Goal: Task Accomplishment & Management: Complete application form

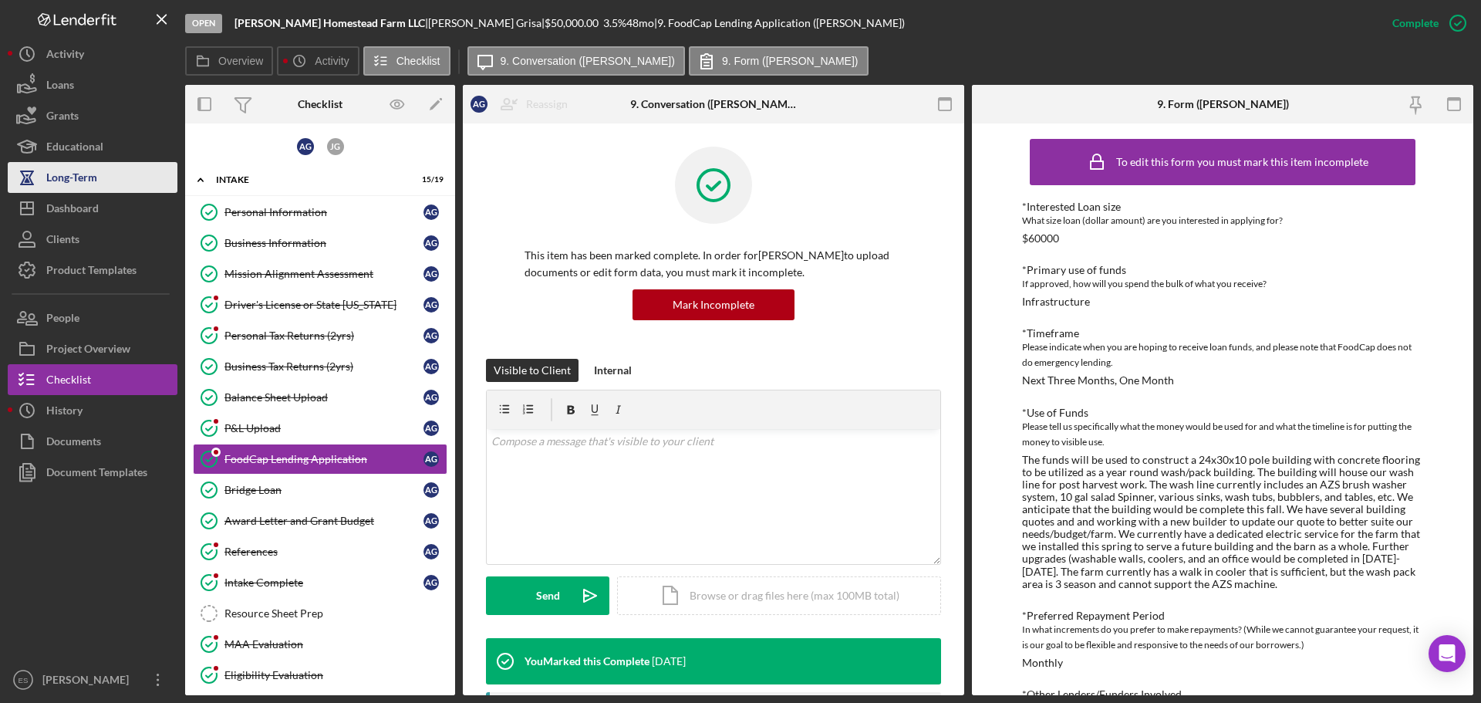
scroll to position [173, 0]
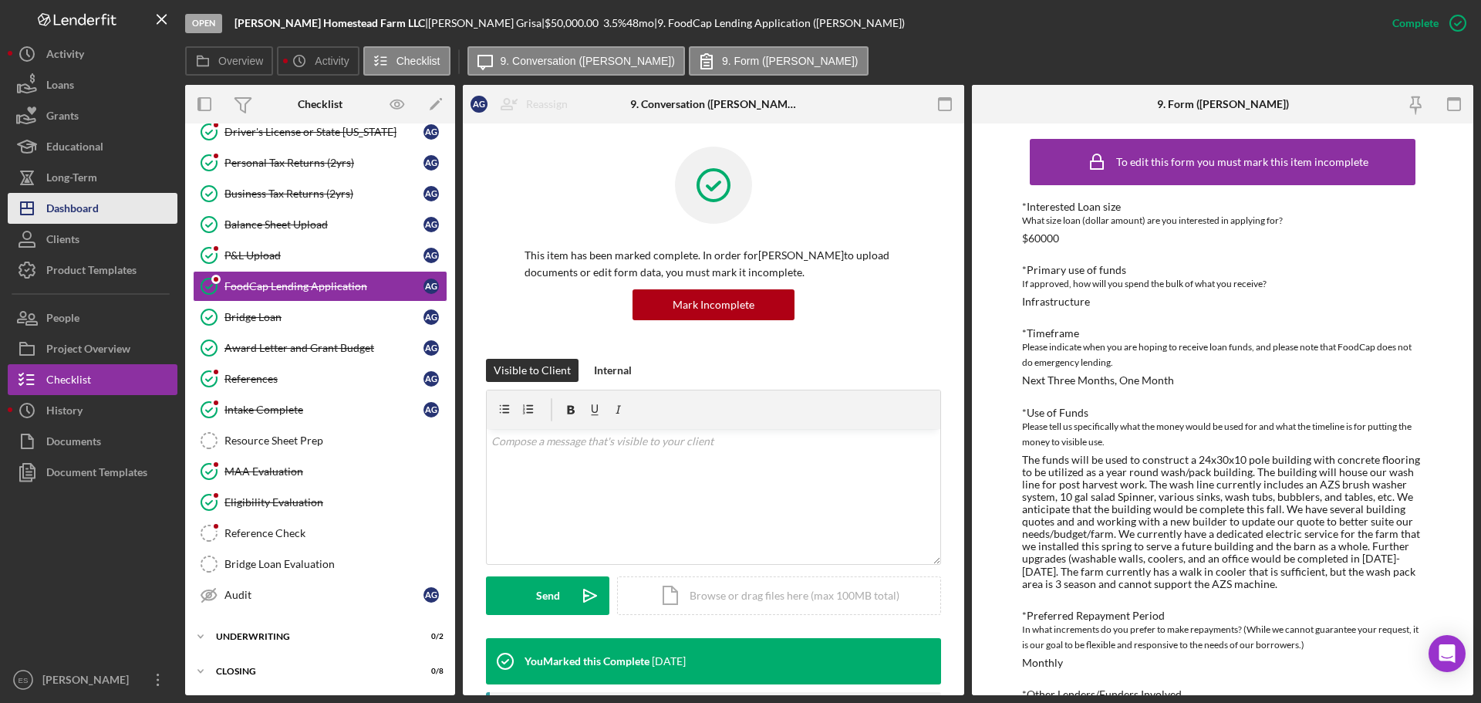
click at [84, 209] on div "Dashboard" at bounding box center [72, 210] width 52 height 35
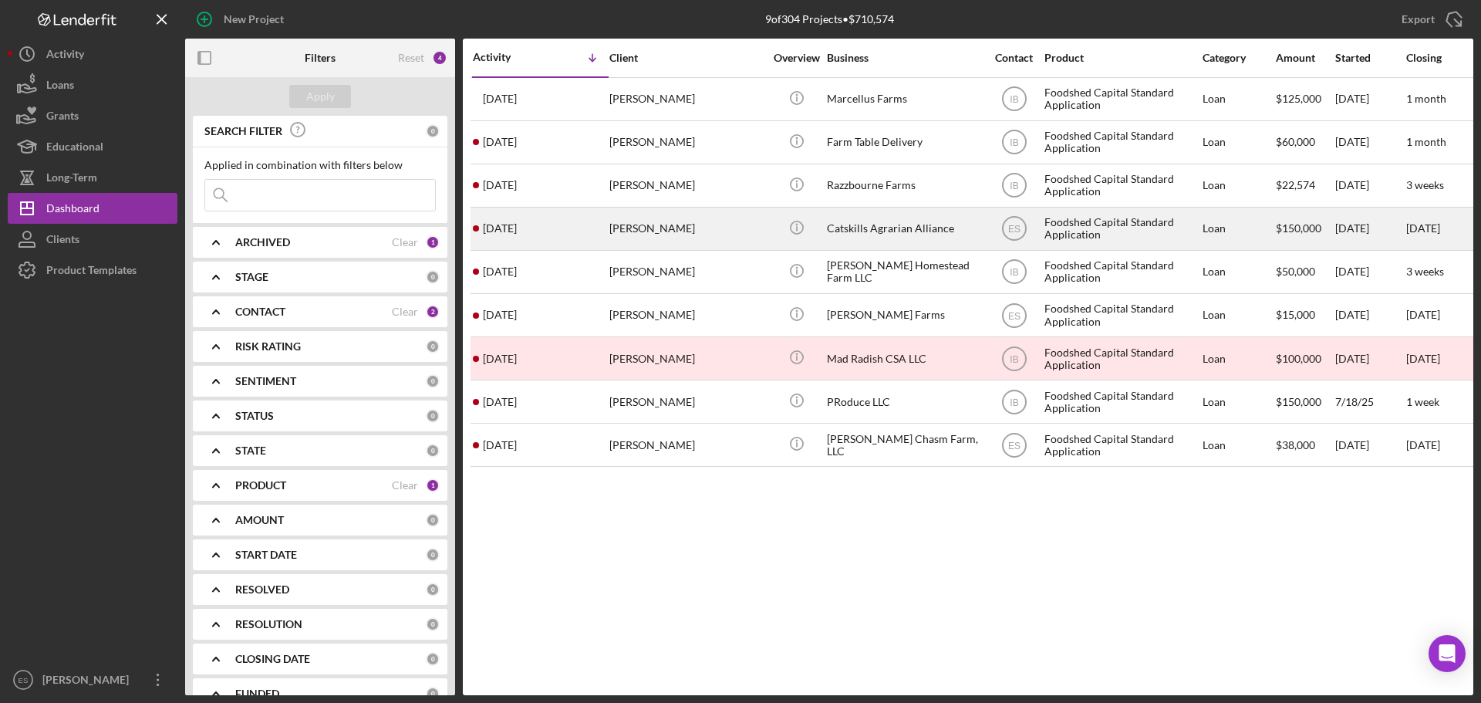
click at [880, 234] on div "Catskills Agrarian Alliance" at bounding box center [904, 228] width 154 height 41
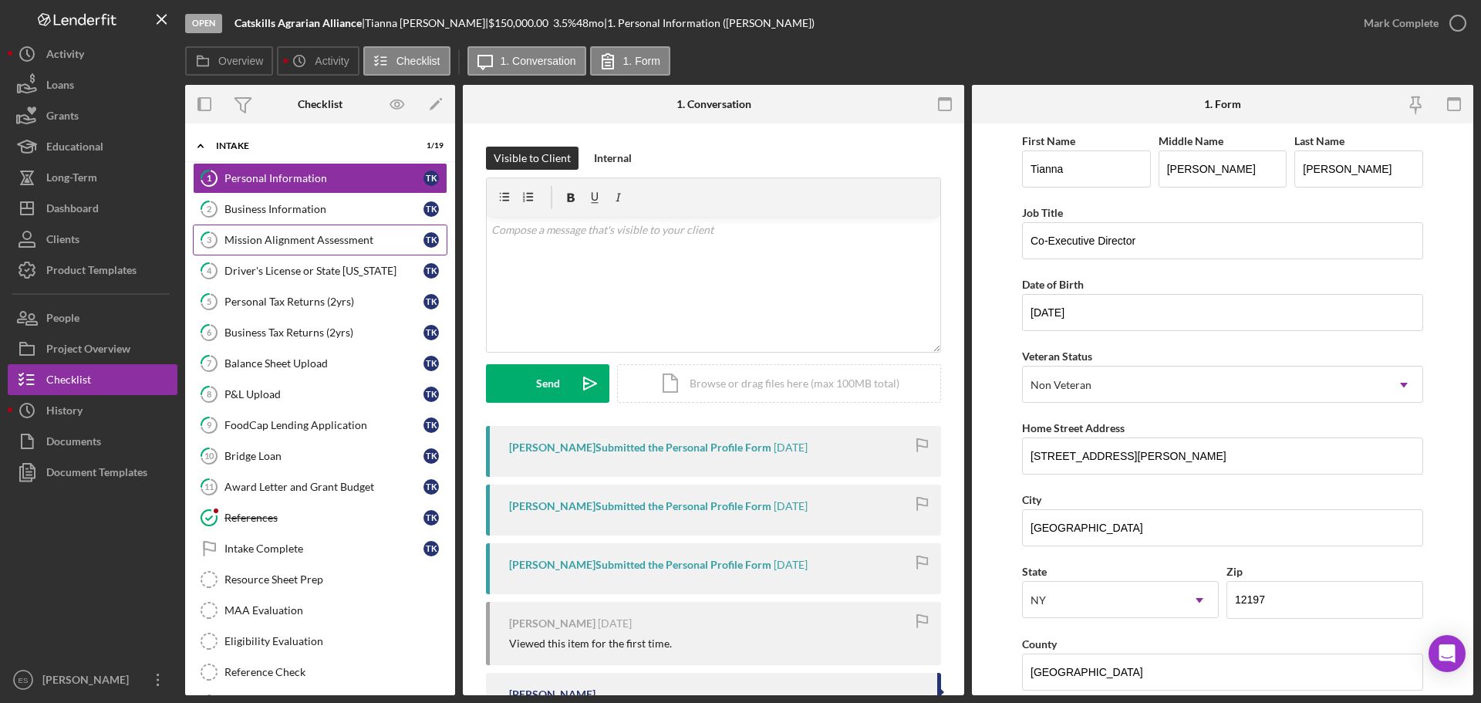
click at [323, 235] on div "Mission Alignment Assessment" at bounding box center [324, 240] width 199 height 12
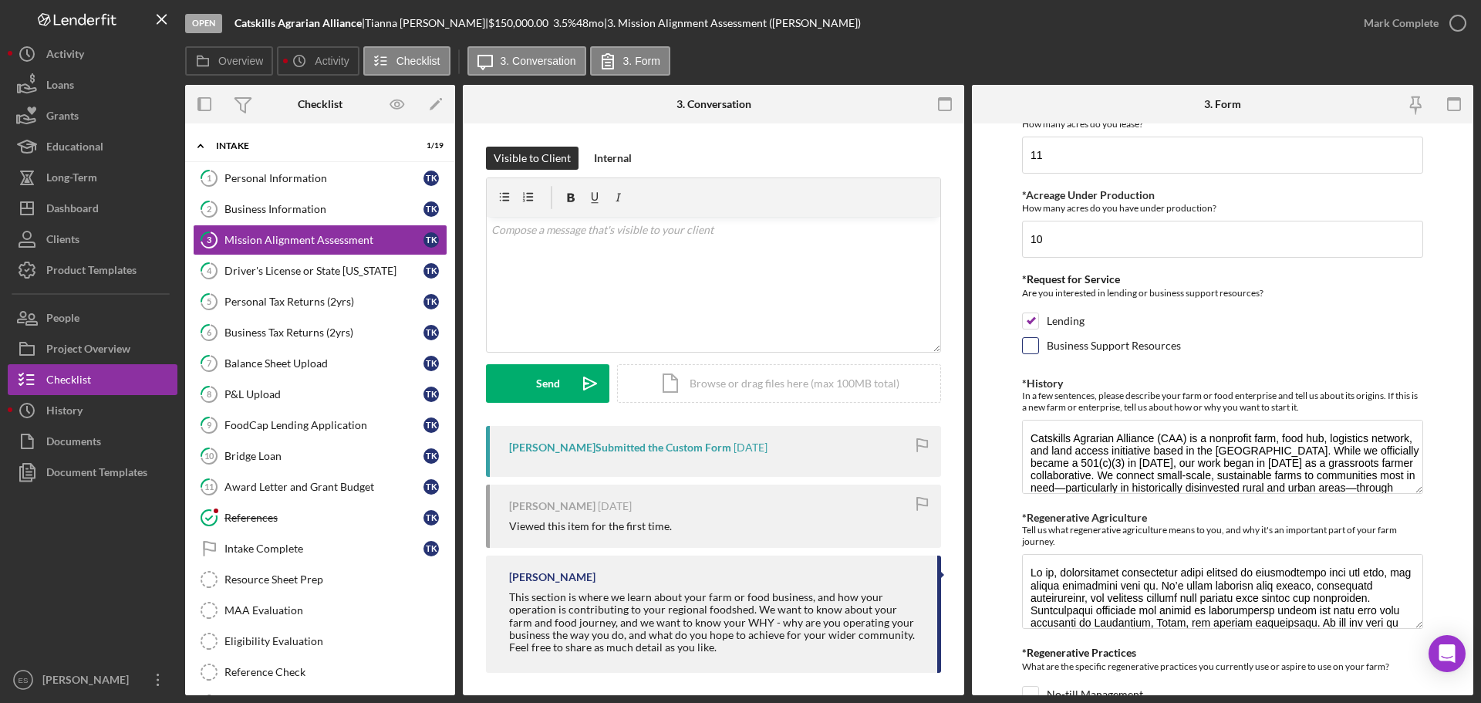
scroll to position [463, 0]
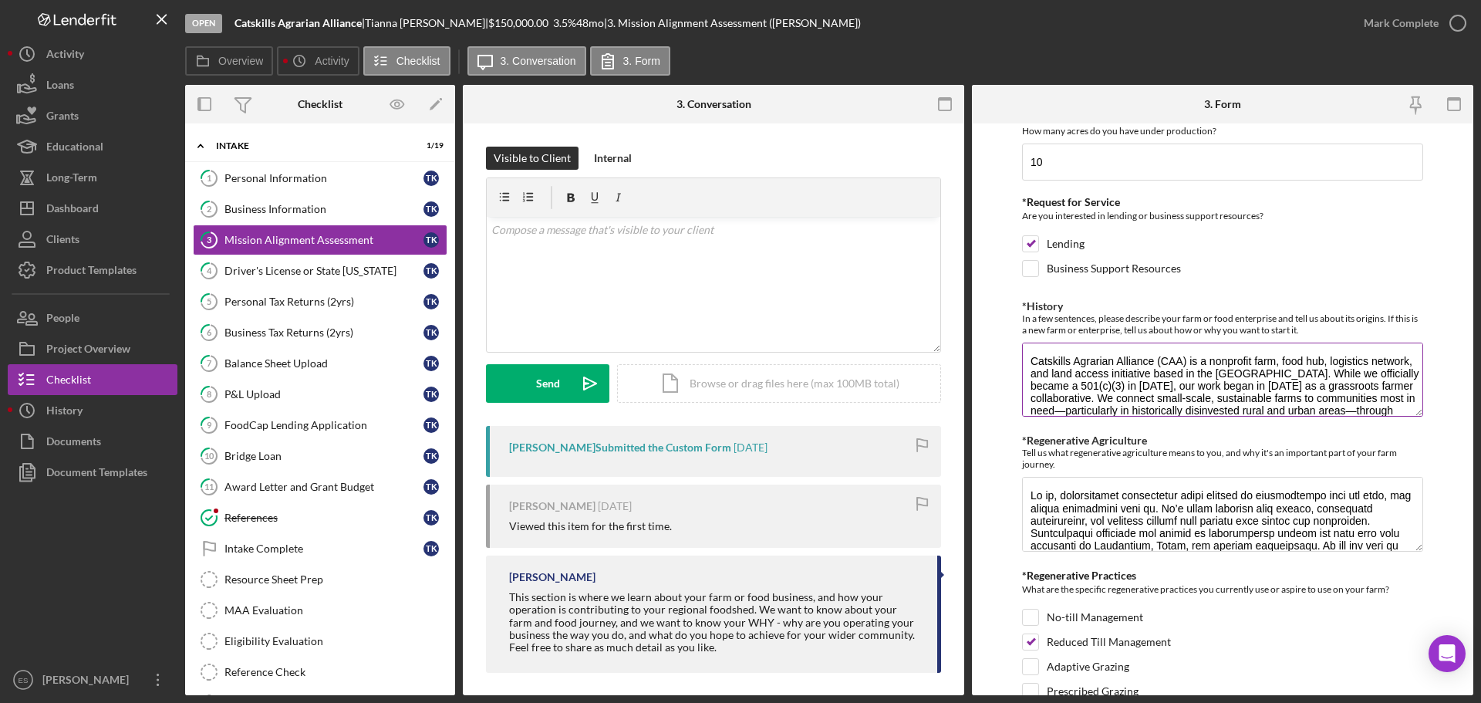
click at [1216, 368] on textarea "Catskills Agrarian Alliance (CAA) is a nonprofit farm, food hub, logistics netw…" at bounding box center [1222, 380] width 401 height 74
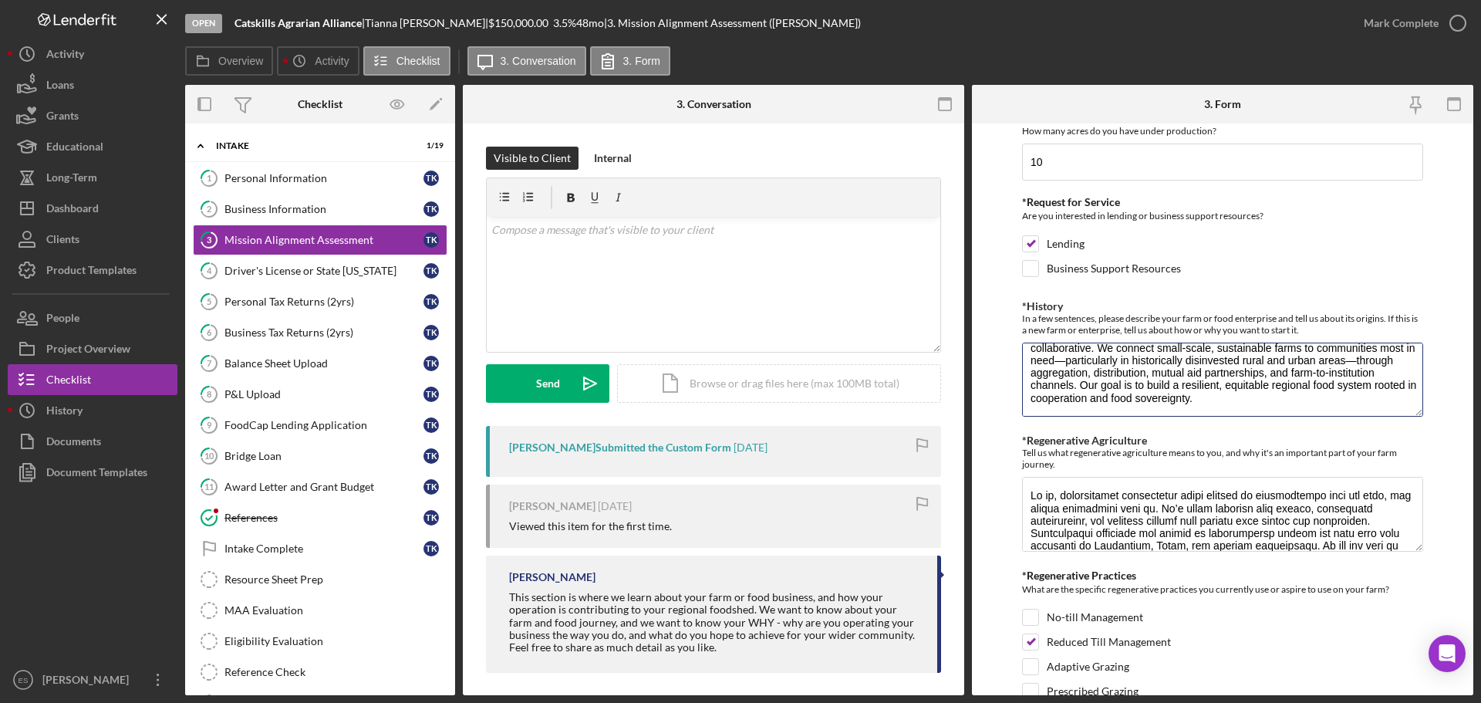
drag, startPoint x: 1028, startPoint y: 361, endPoint x: 1371, endPoint y: 425, distance: 349.3
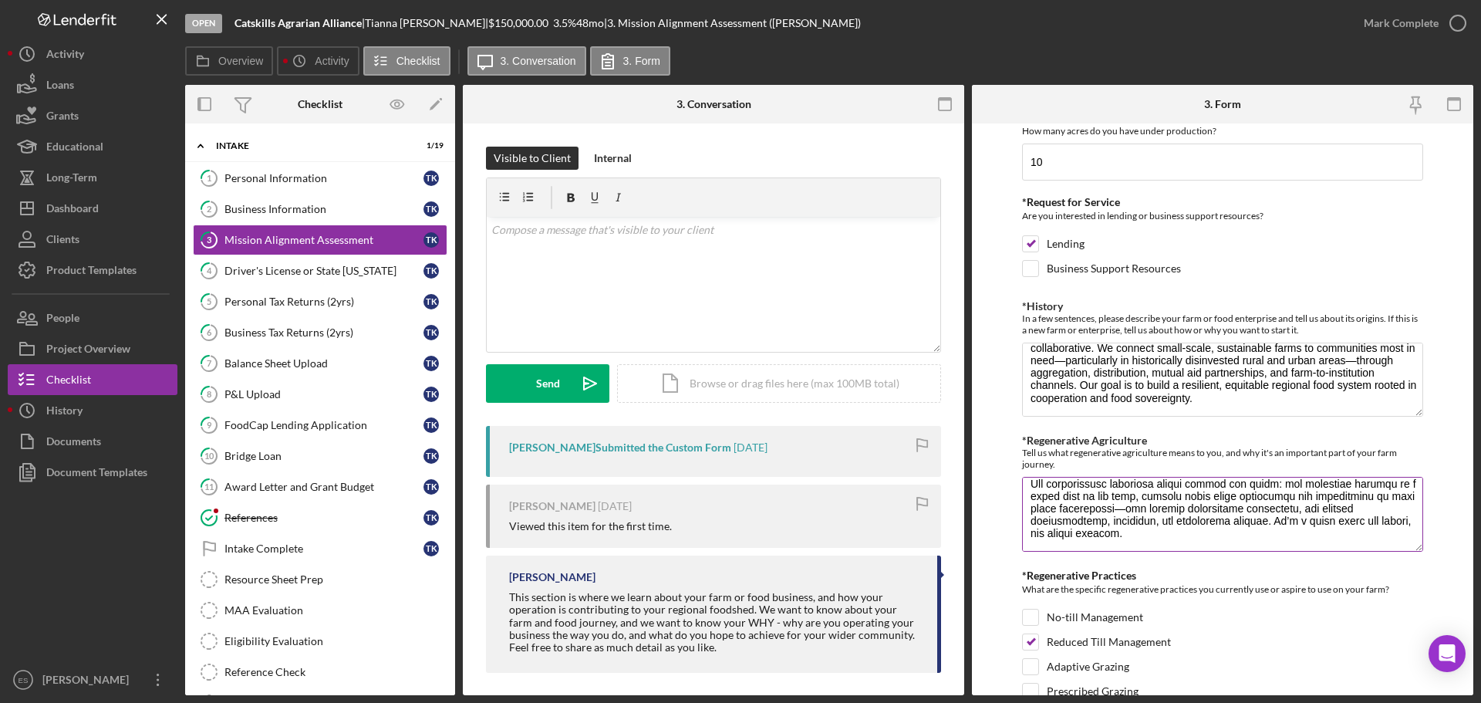
scroll to position [0, 0]
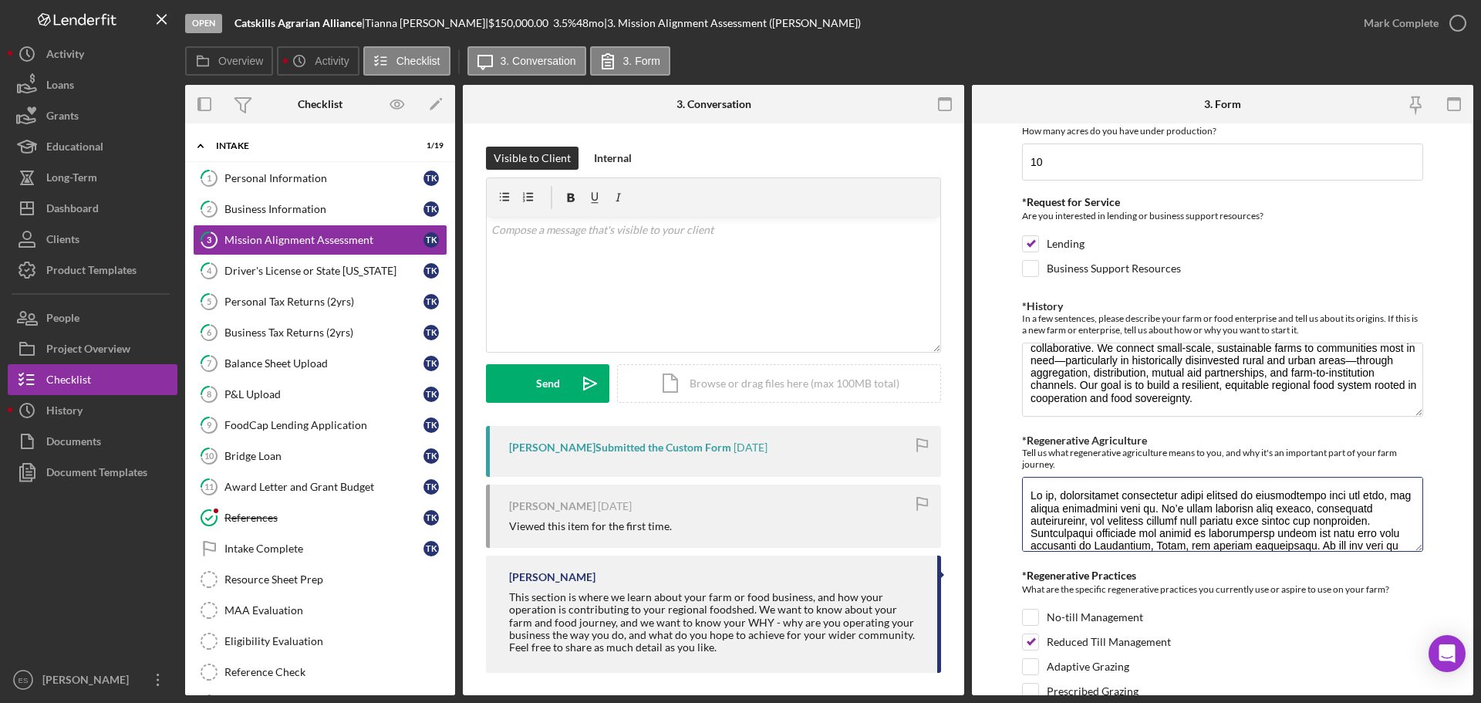
drag, startPoint x: 1081, startPoint y: 538, endPoint x: 1029, endPoint y: 432, distance: 117.7
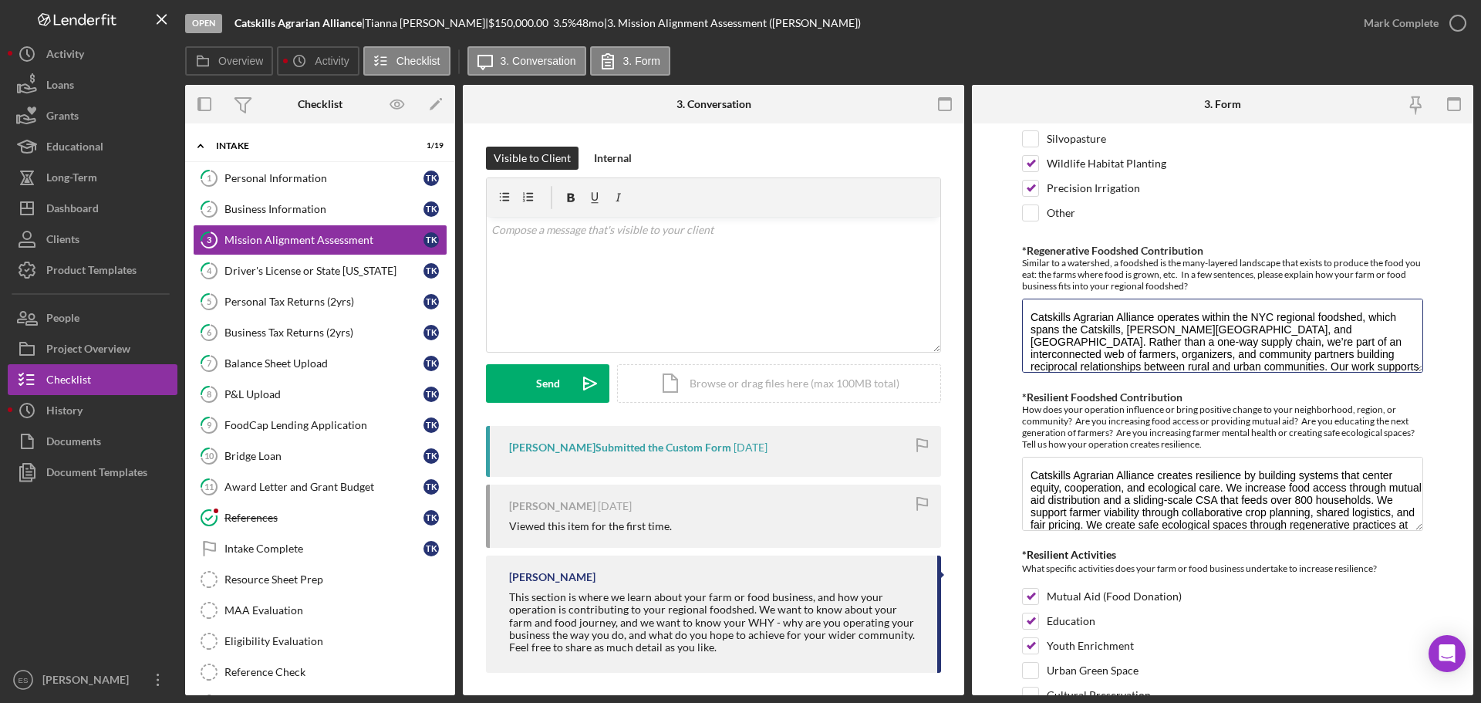
drag, startPoint x: 1316, startPoint y: 357, endPoint x: 1005, endPoint y: 303, distance: 315.6
click at [1005, 304] on form "*Operation Type Please select the options that best fits your business Vegetabl…" at bounding box center [1223, 409] width 502 height 572
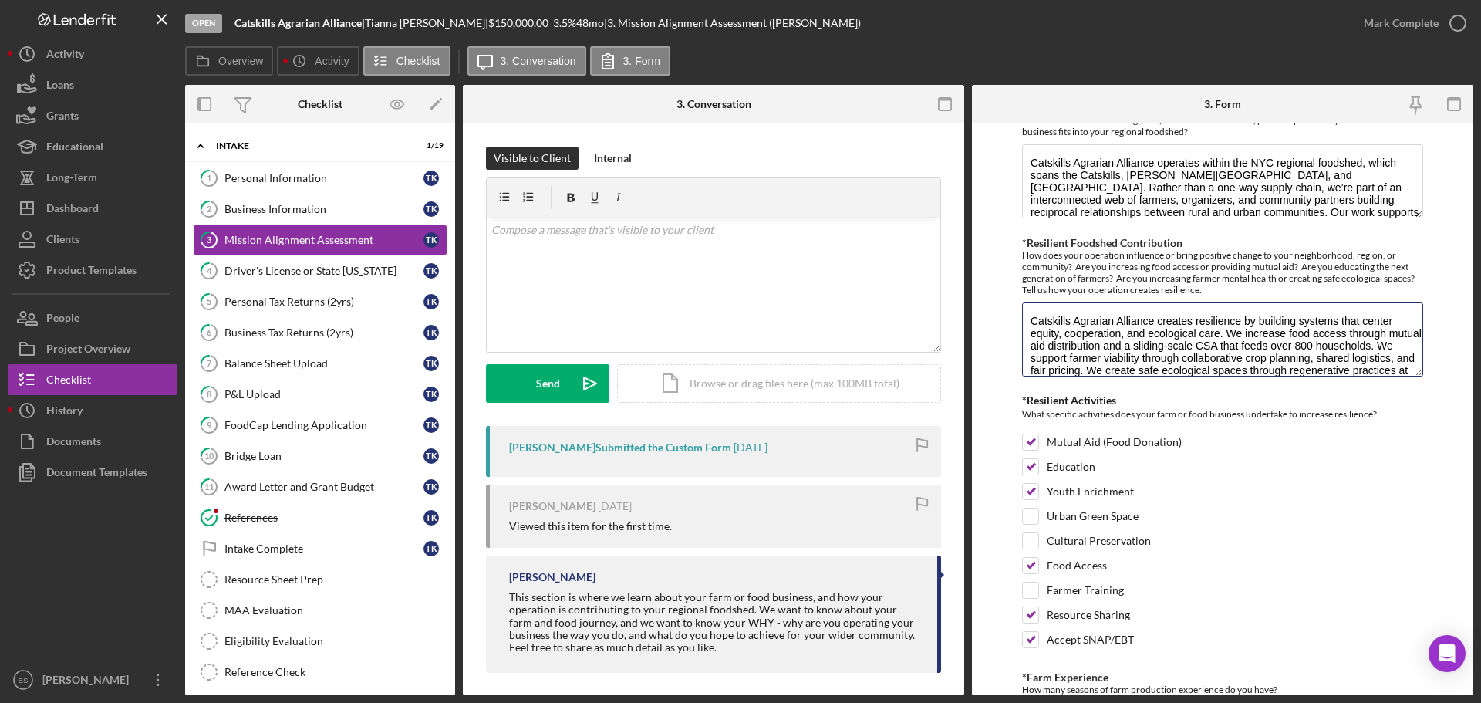
scroll to position [63, 0]
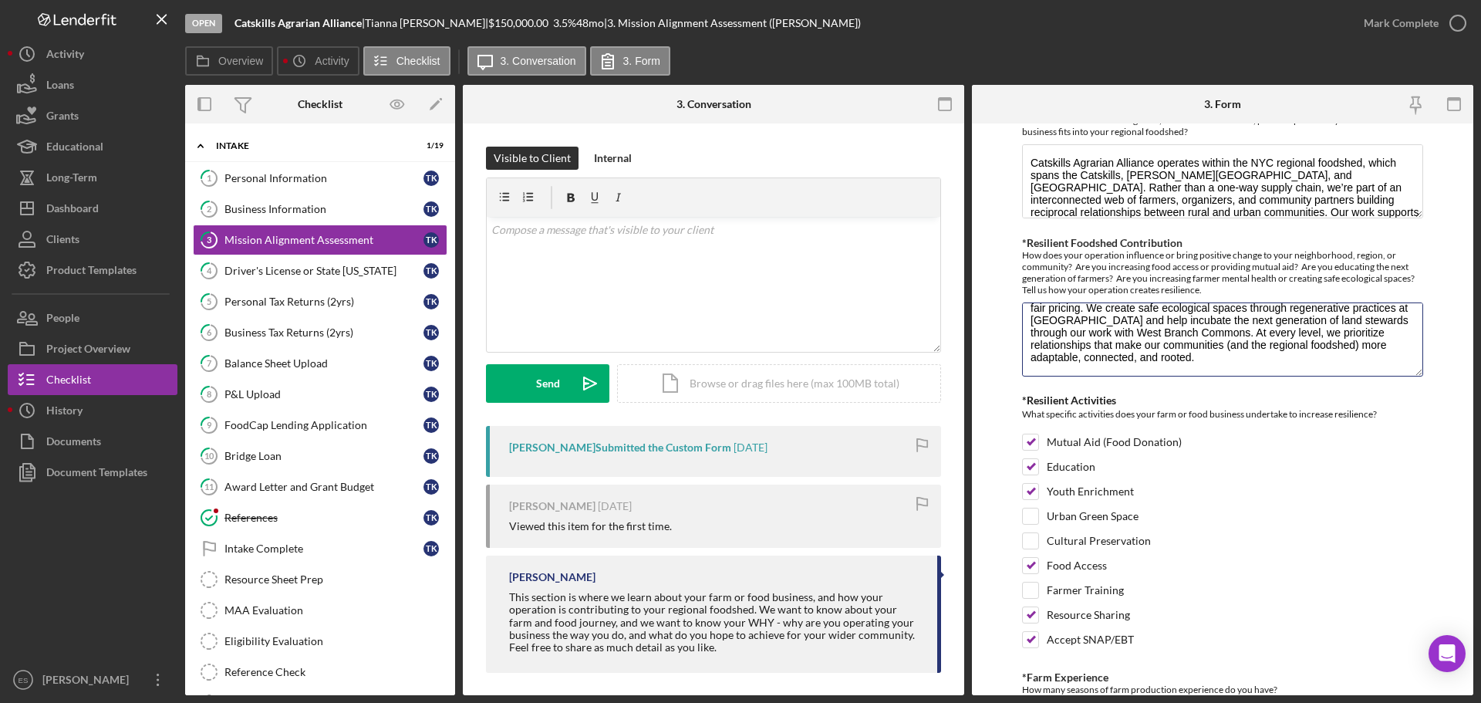
drag, startPoint x: 1032, startPoint y: 317, endPoint x: 1350, endPoint y: 388, distance: 325.0
click at [1350, 388] on div "*Operation Type Please select the options that best fits your business Vegetabl…" at bounding box center [1222, 110] width 401 height 2890
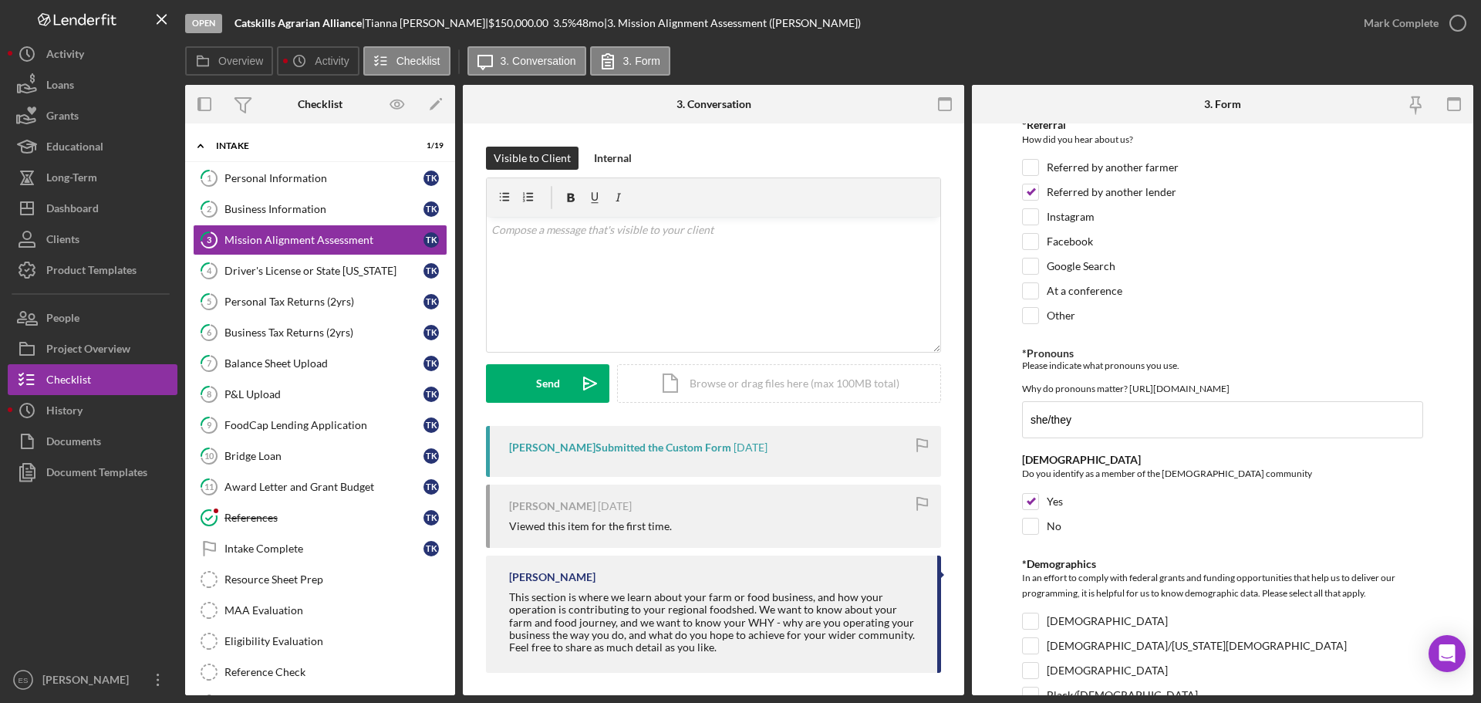
scroll to position [1992, 0]
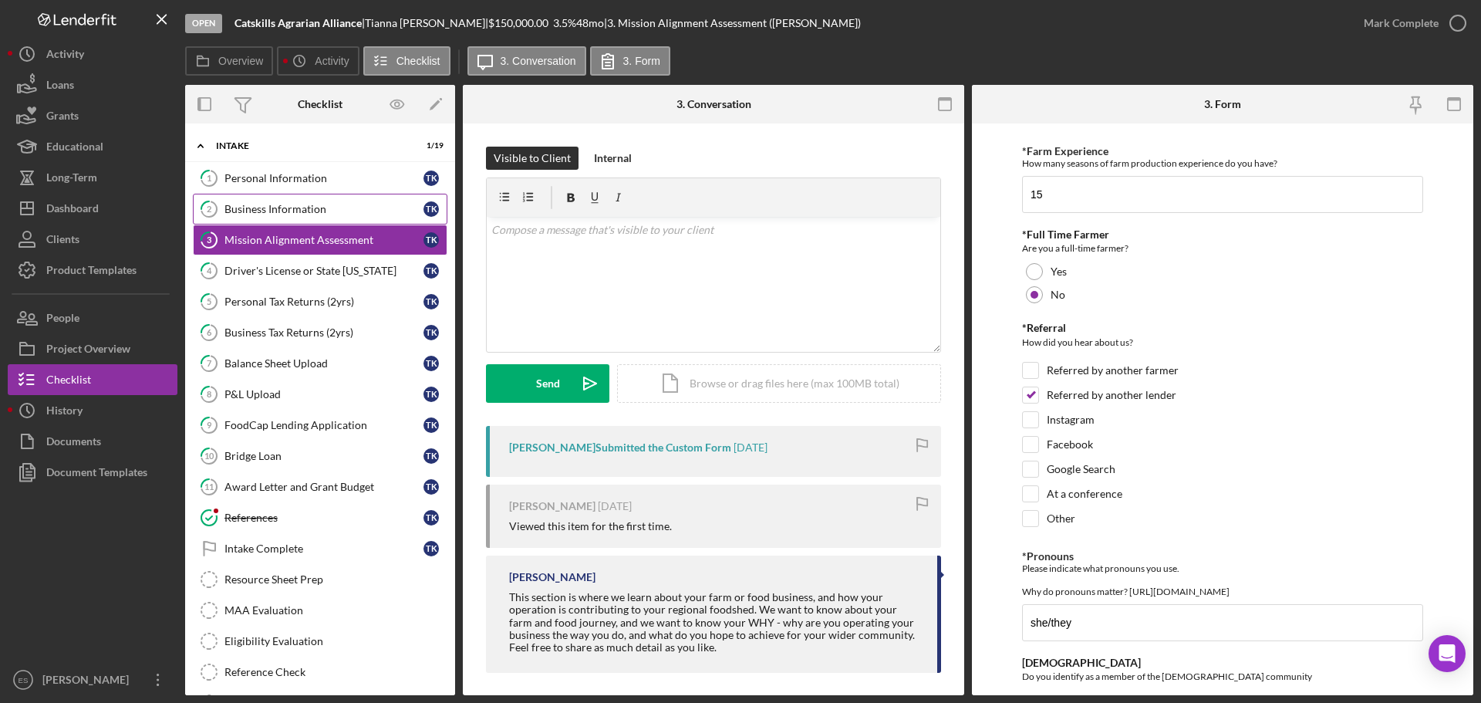
click at [253, 203] on div "Business Information" at bounding box center [324, 209] width 199 height 12
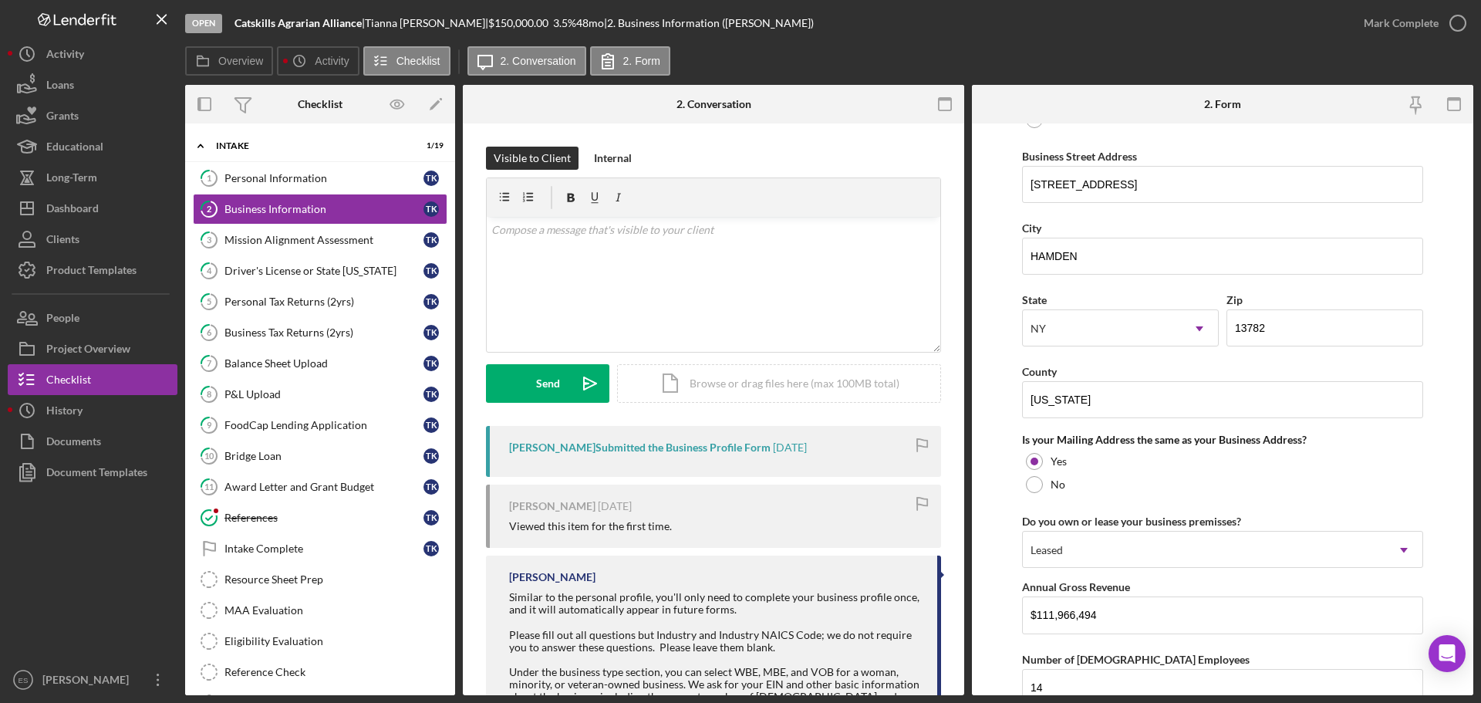
scroll to position [1003, 0]
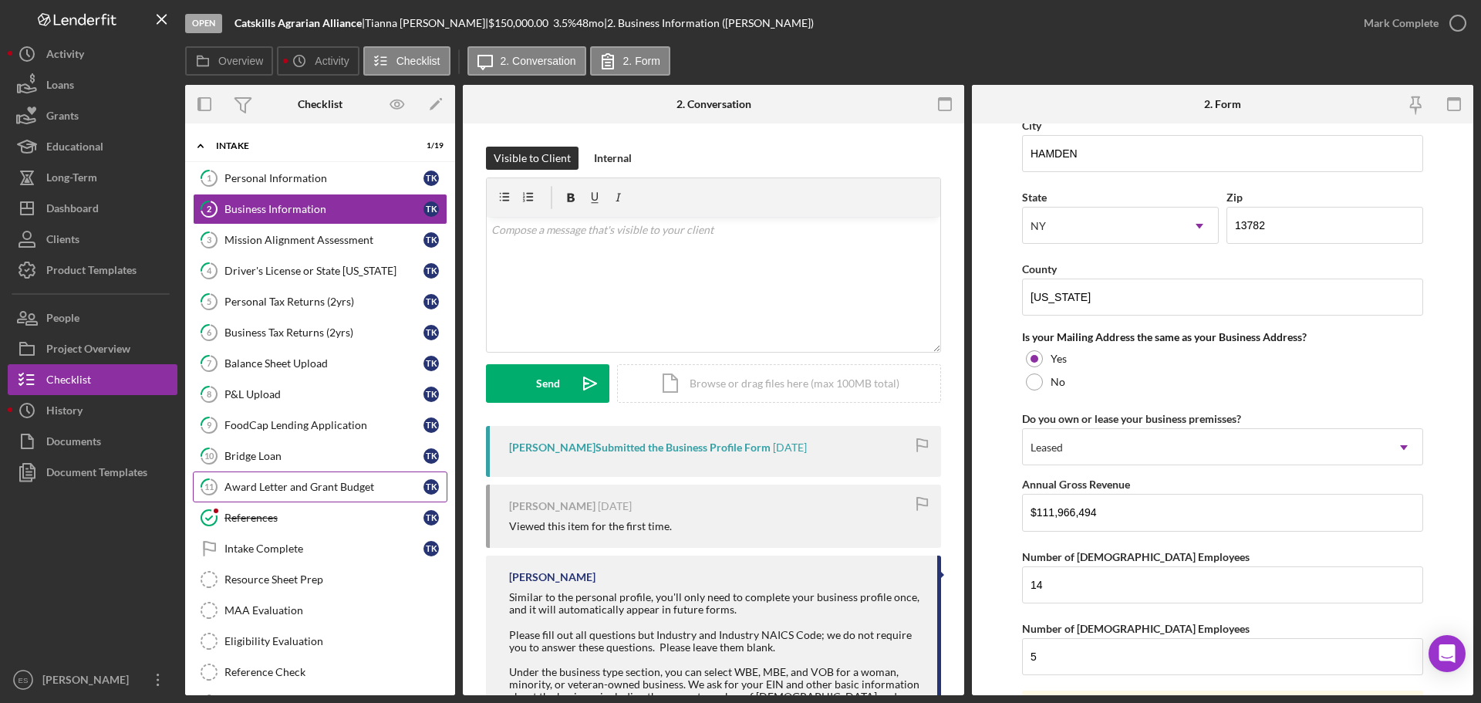
click at [306, 485] on div "Award Letter and Grant Budget" at bounding box center [324, 487] width 199 height 12
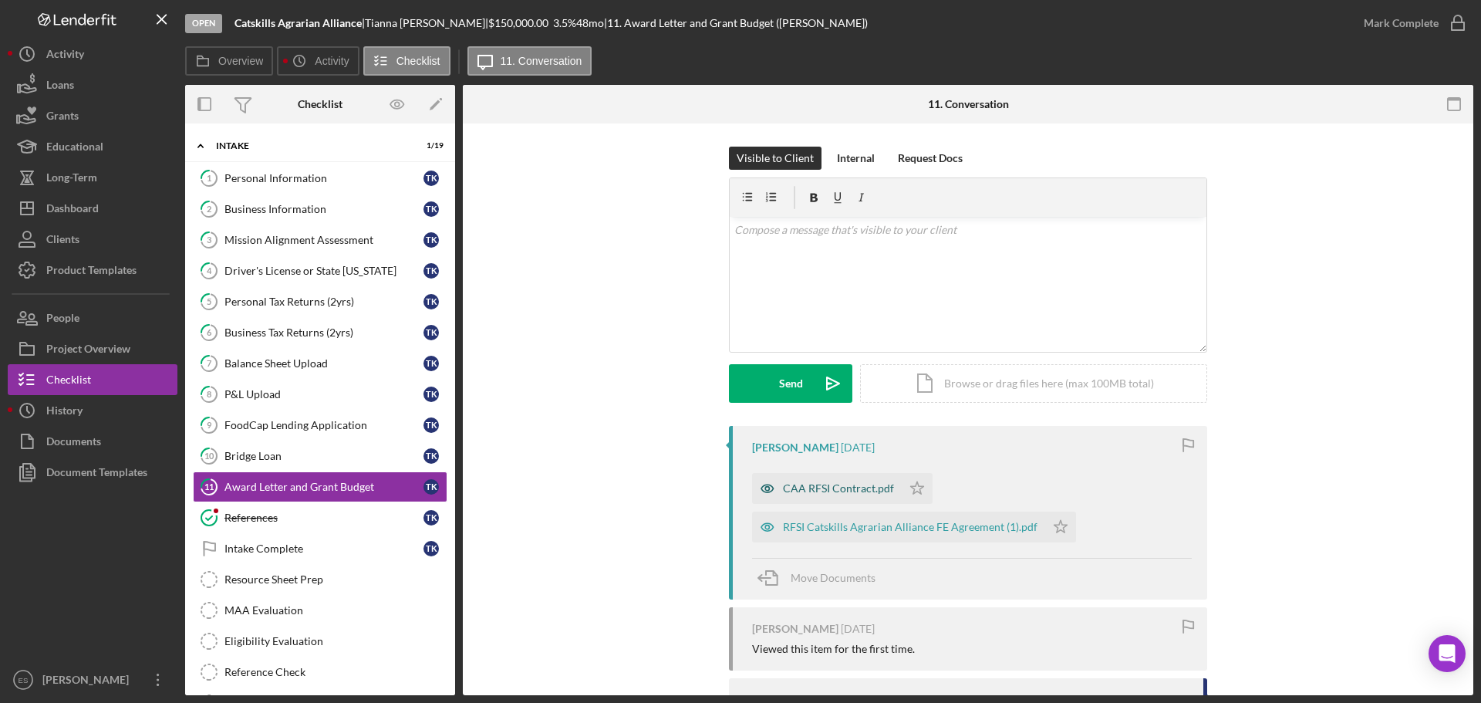
click at [813, 485] on div "CAA RFSI Contract.pdf" at bounding box center [838, 488] width 111 height 12
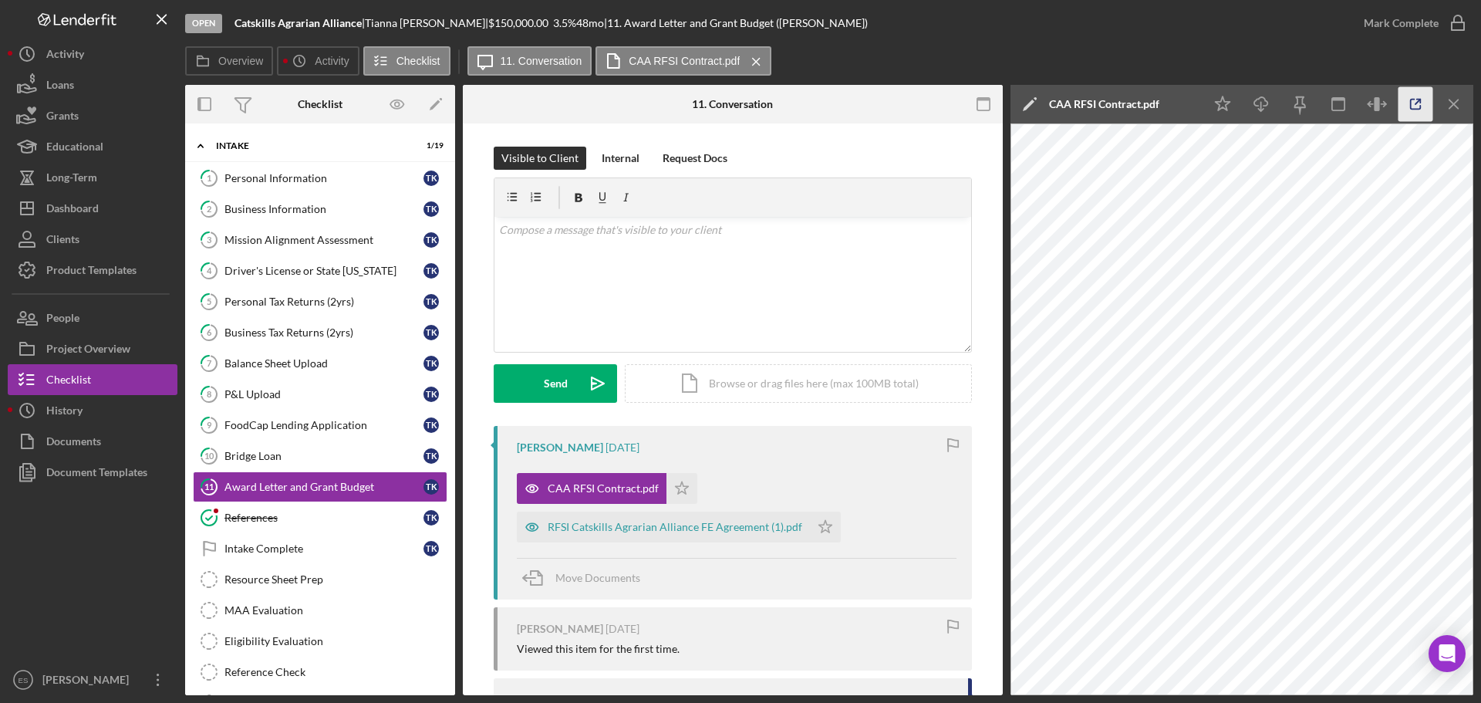
click at [1424, 105] on icon "button" at bounding box center [1416, 104] width 35 height 35
click at [346, 461] on div "Bridge Loan" at bounding box center [324, 456] width 199 height 12
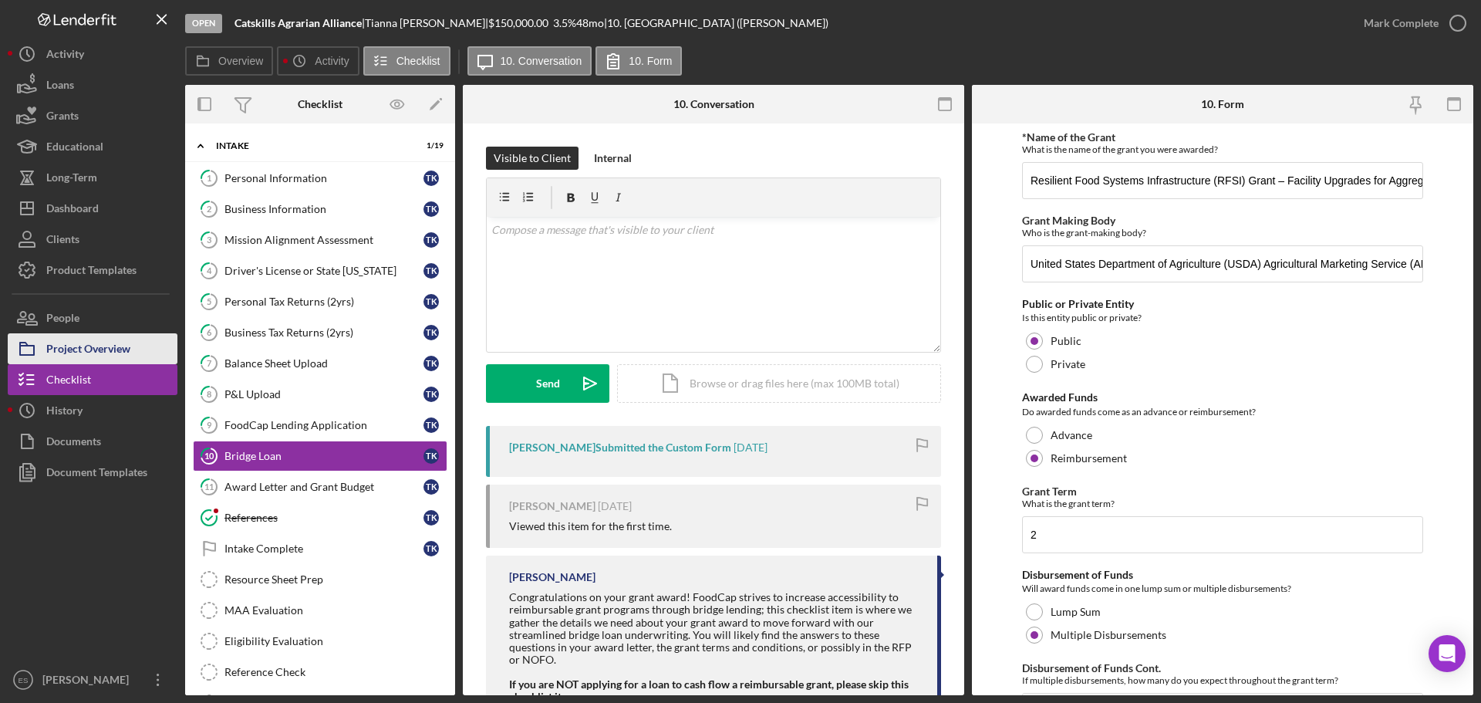
click at [100, 341] on div "Project Overview" at bounding box center [88, 350] width 84 height 35
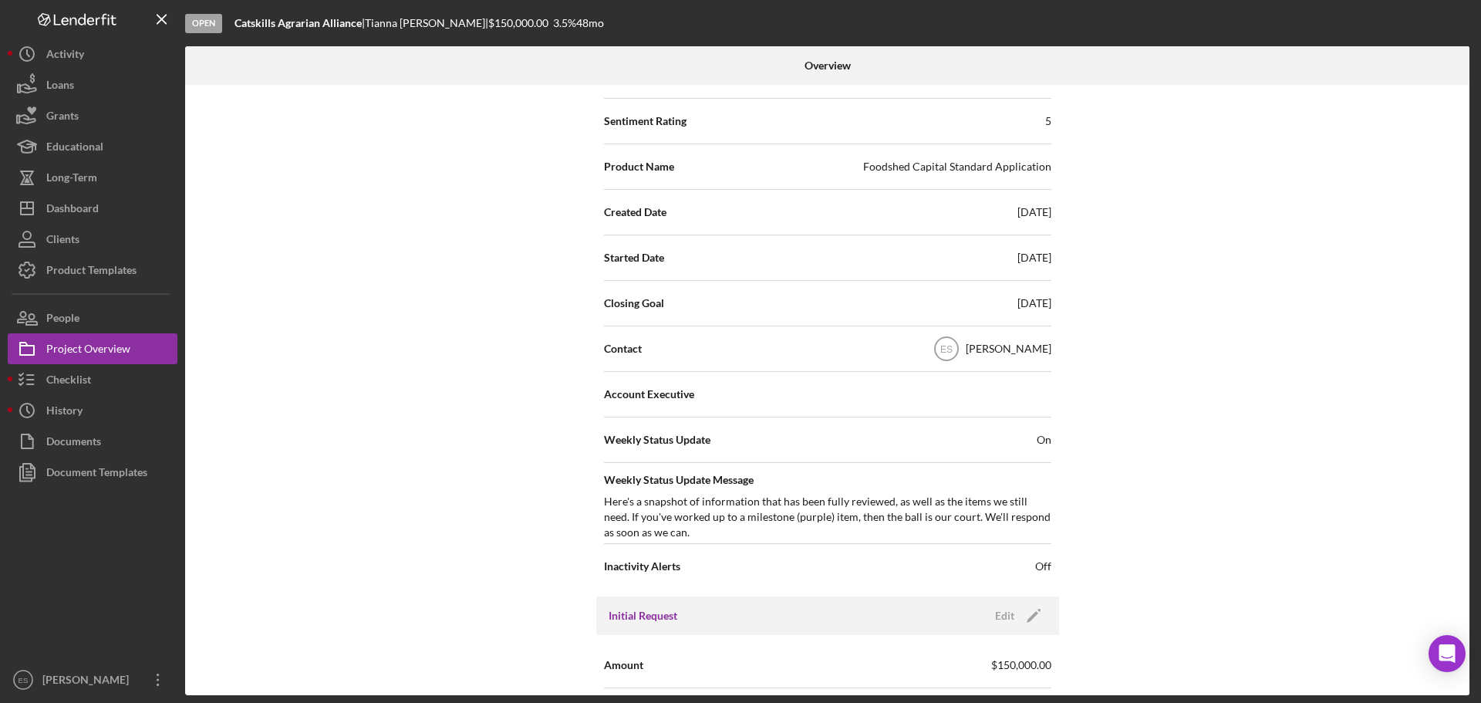
scroll to position [386, 0]
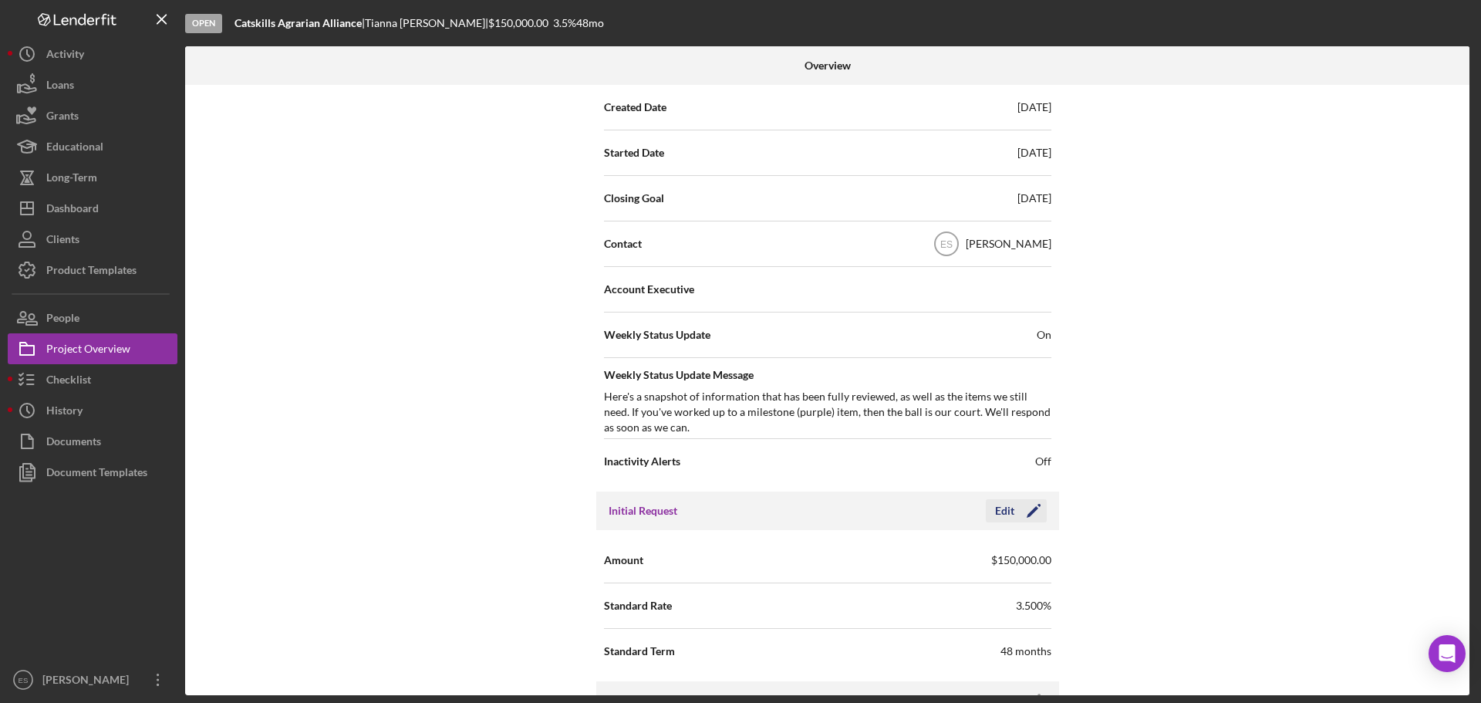
click at [1033, 508] on polygon "button" at bounding box center [1033, 512] width 12 height 12
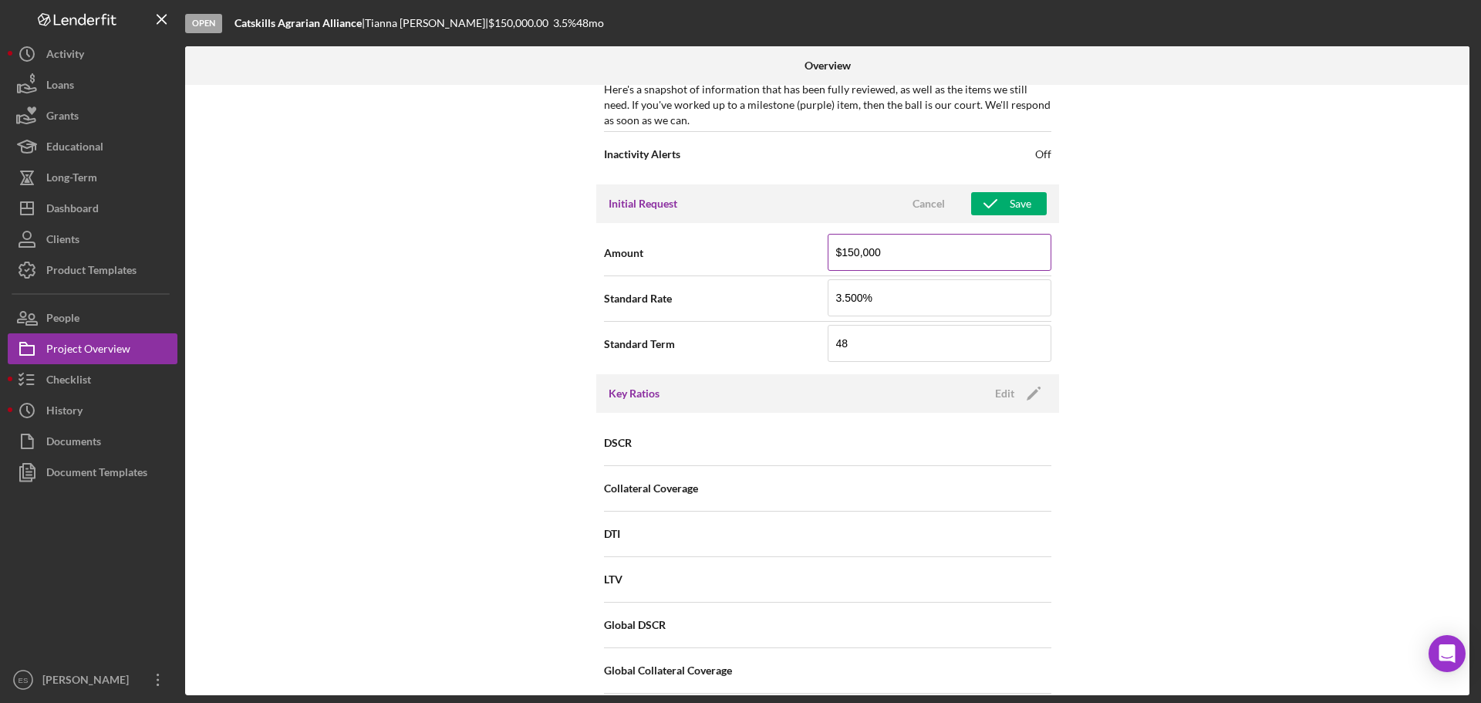
scroll to position [617, 0]
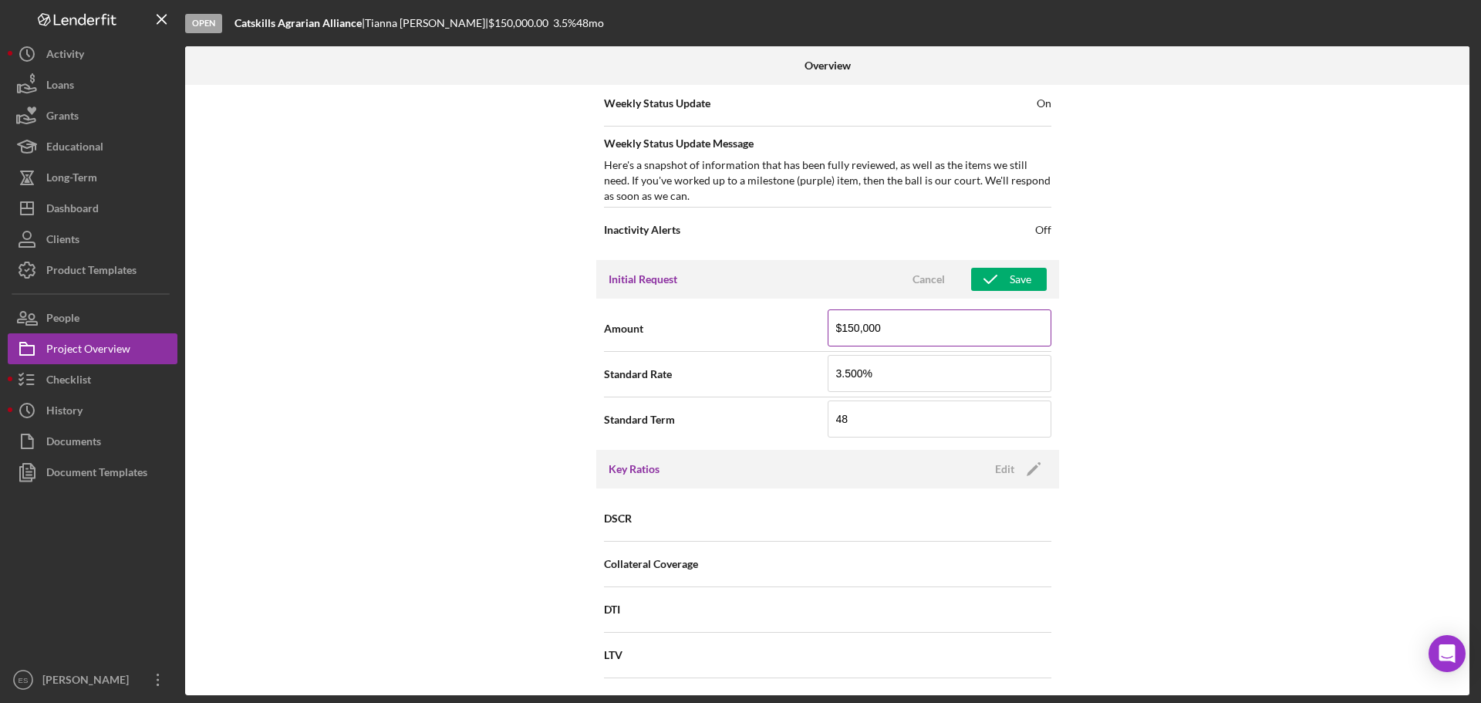
click at [852, 329] on input "$150,000" at bounding box center [940, 327] width 224 height 37
type input "$200,000"
click at [860, 370] on input "3.500%" at bounding box center [940, 373] width 224 height 37
type input "3%"
type input "5%"
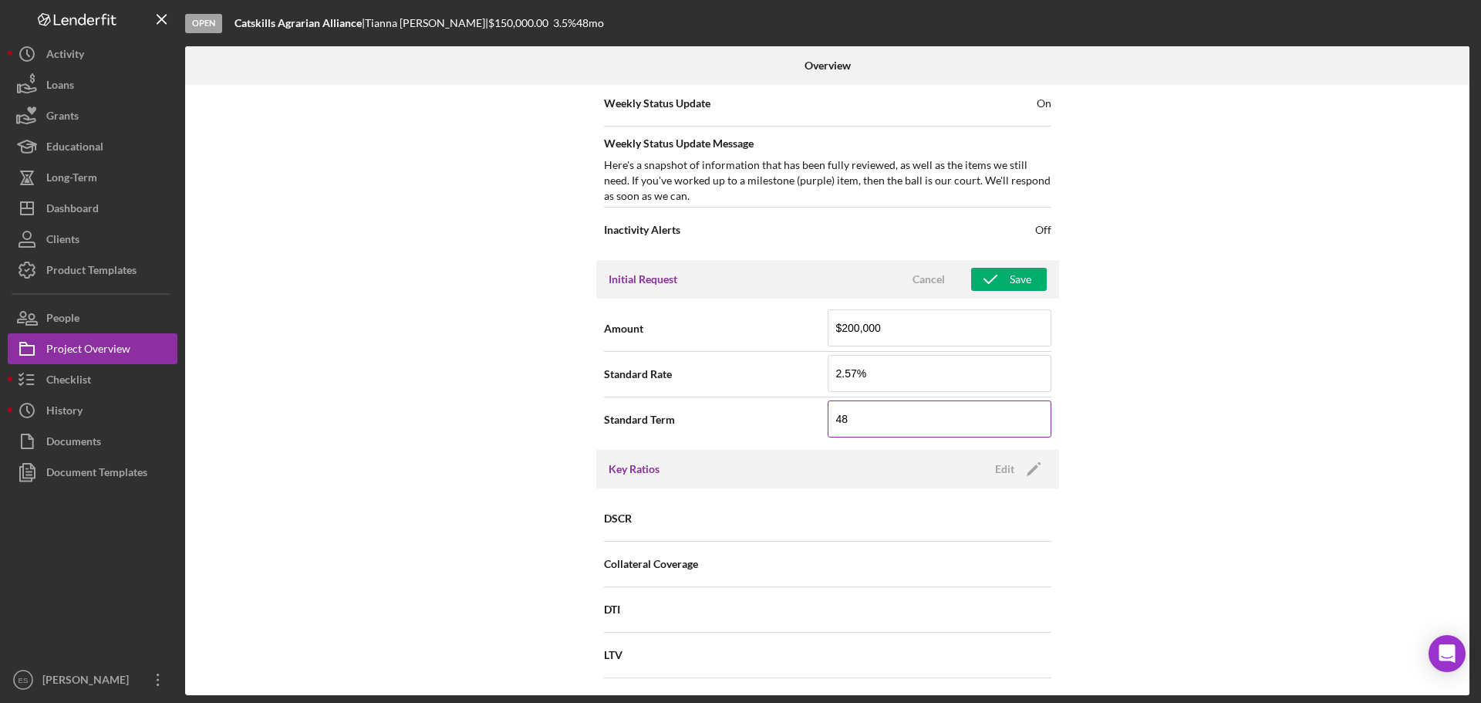
type input "2.570%"
click at [868, 421] on input "48" at bounding box center [940, 418] width 224 height 37
click at [856, 419] on input "48" at bounding box center [940, 418] width 224 height 37
type input "12"
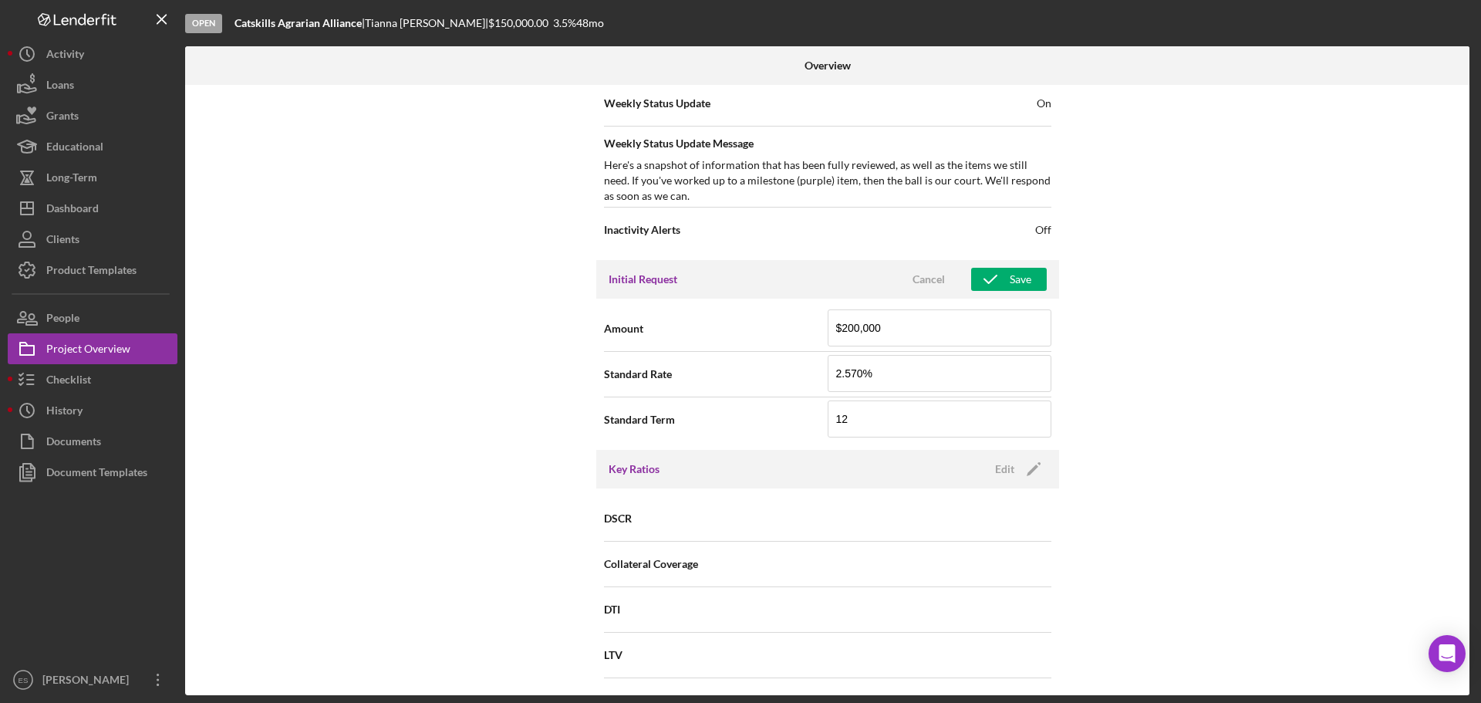
click at [1147, 415] on div "Internal Workflow Stage Open Icon/Dropdown Arrow Archive (can unarchive later i…" at bounding box center [827, 390] width 1285 height 610
click at [1005, 274] on icon "button" at bounding box center [990, 279] width 39 height 39
drag, startPoint x: 436, startPoint y: 431, endPoint x: 487, endPoint y: 455, distance: 56.6
click at [438, 431] on div "Internal Workflow Stage Open Icon/Dropdown Arrow Archive (can unarchive later i…" at bounding box center [827, 390] width 1285 height 610
drag, startPoint x: 390, startPoint y: 227, endPoint x: 451, endPoint y: 262, distance: 69.5
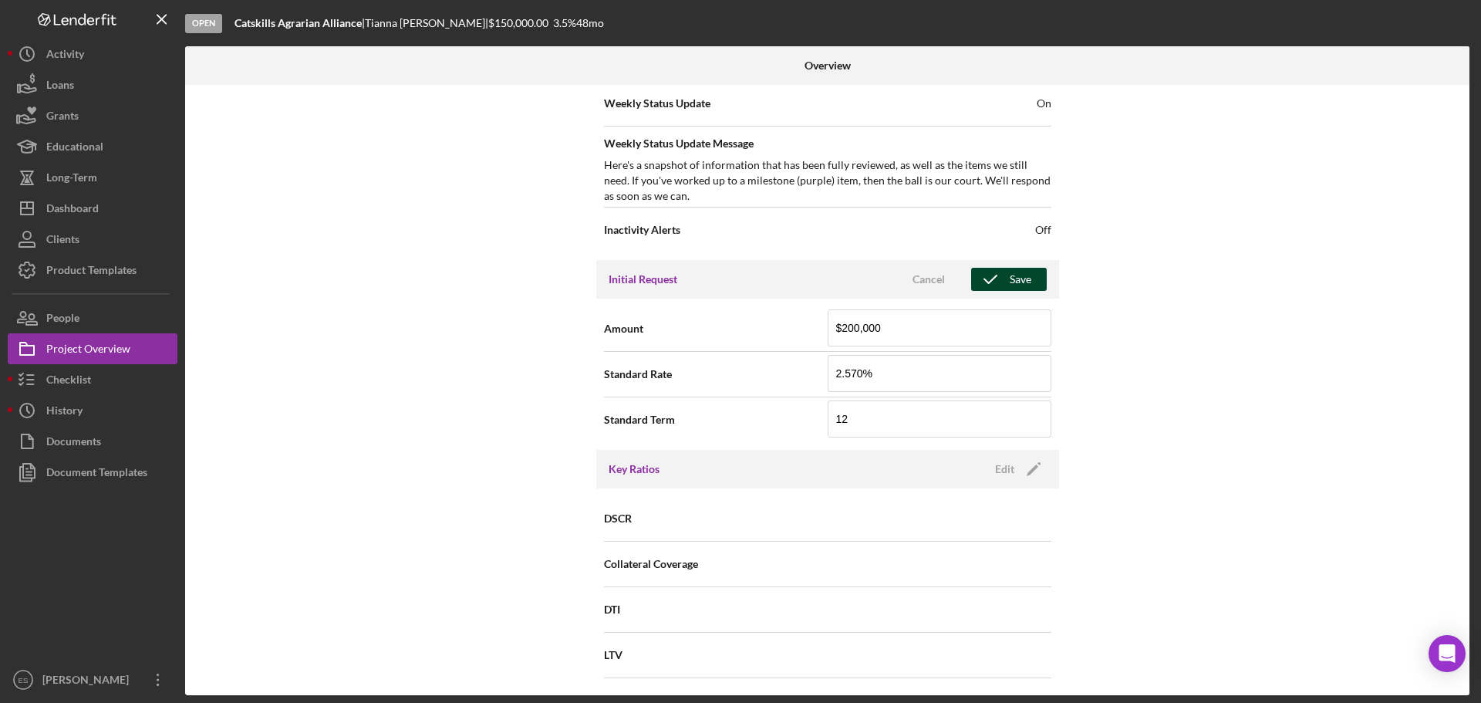
click at [390, 227] on div "Internal Workflow Stage Open Icon/Dropdown Arrow Archive (can unarchive later i…" at bounding box center [827, 390] width 1285 height 610
click at [846, 329] on input "$200,000" at bounding box center [940, 327] width 224 height 37
type input "$150,000"
click at [1015, 281] on div "Save" at bounding box center [1021, 279] width 22 height 23
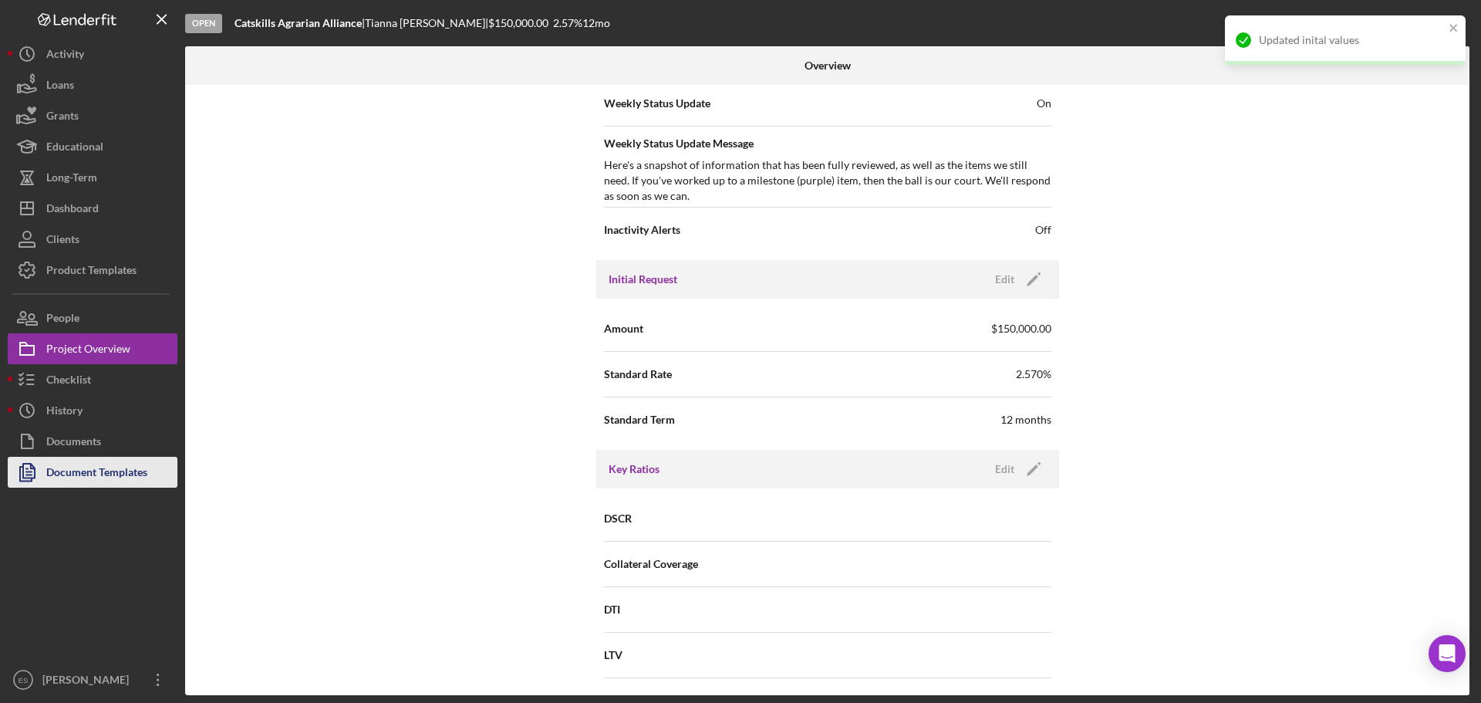
click at [79, 470] on div "Document Templates" at bounding box center [96, 474] width 101 height 35
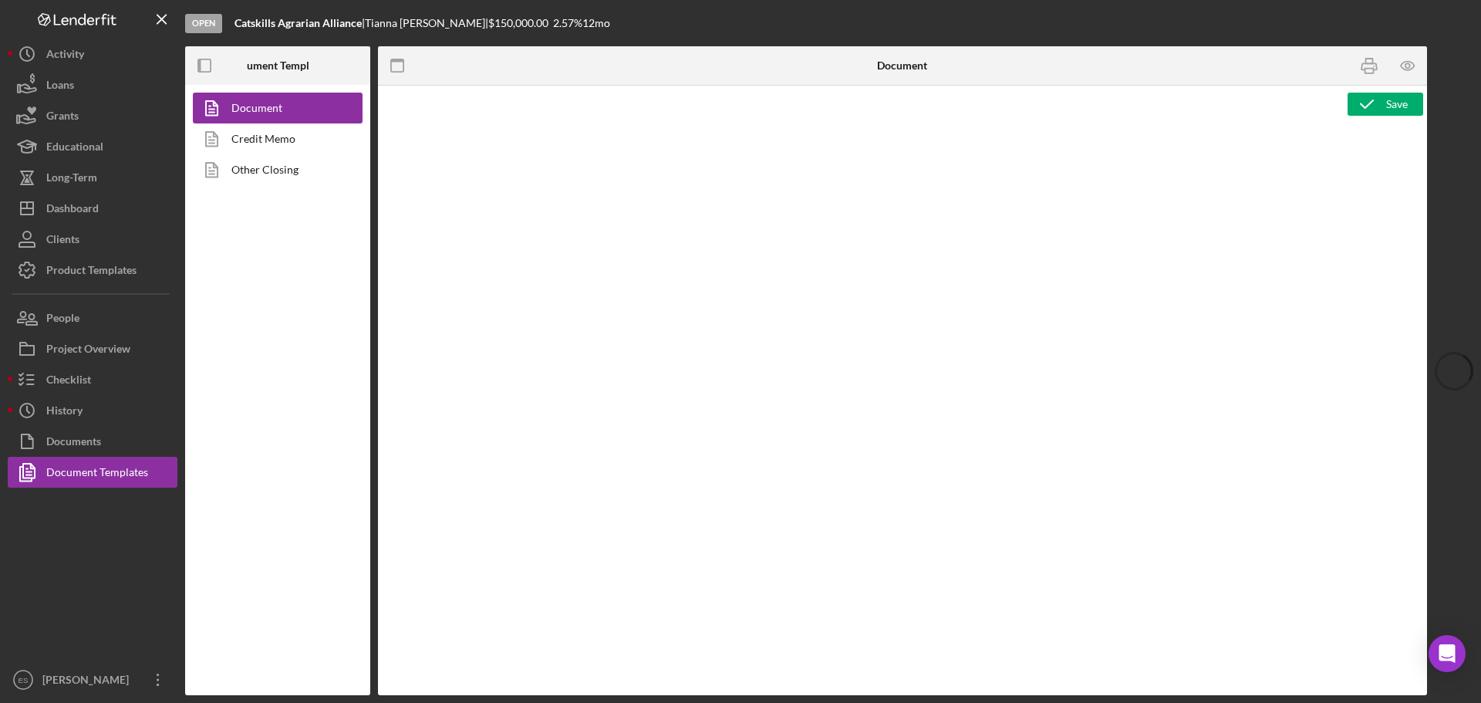
type textarea "<h1 style="text-align: left;">Resource Sheet</h1> <p class="p1">This resource s…"
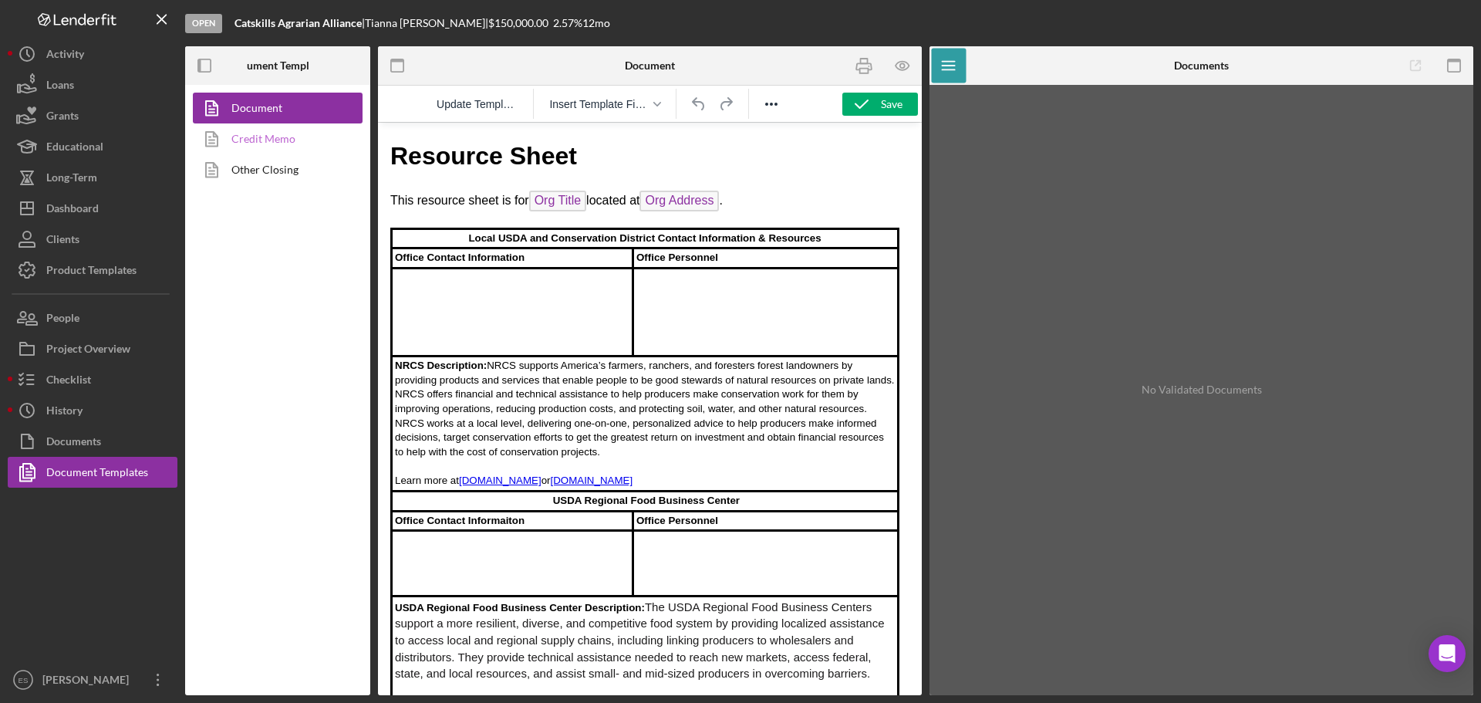
click at [262, 137] on link "Credit Memo" at bounding box center [274, 138] width 162 height 31
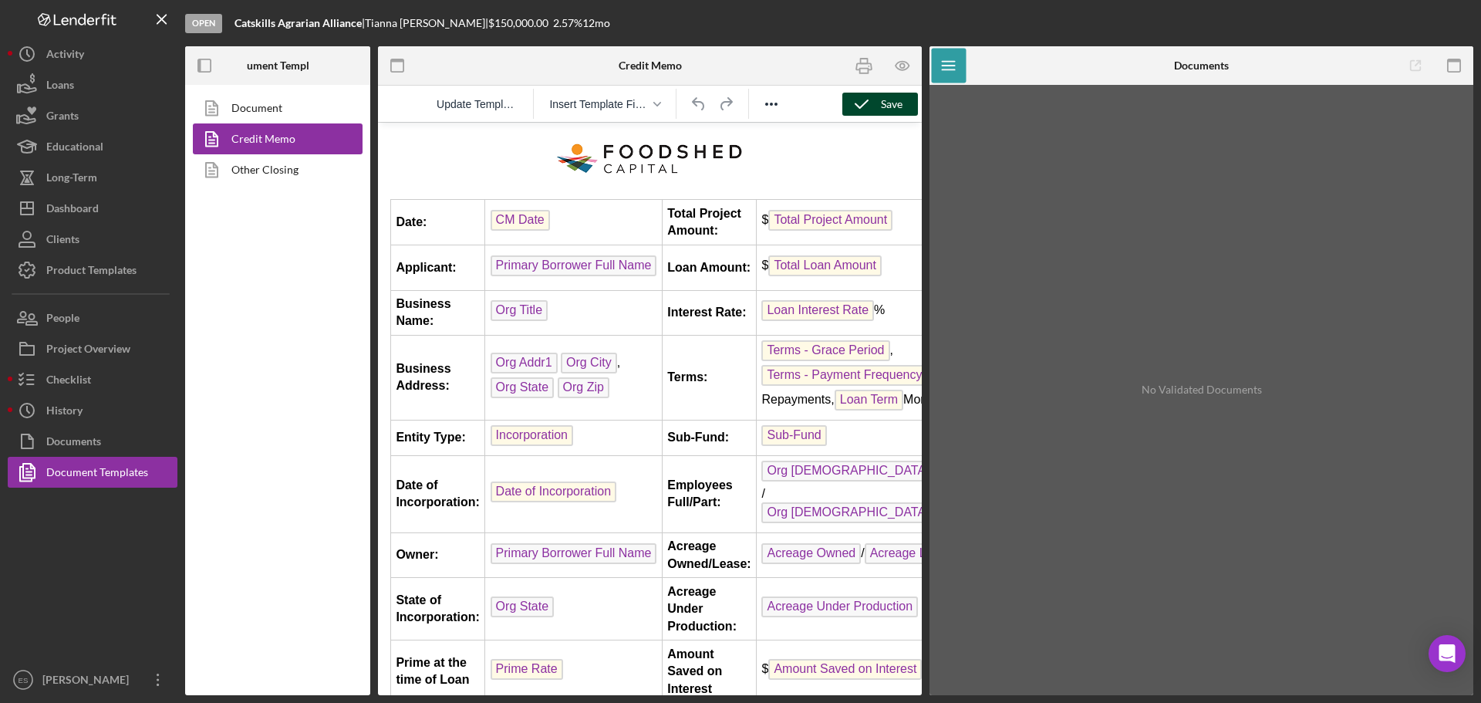
click at [862, 103] on icon "button" at bounding box center [862, 104] width 39 height 39
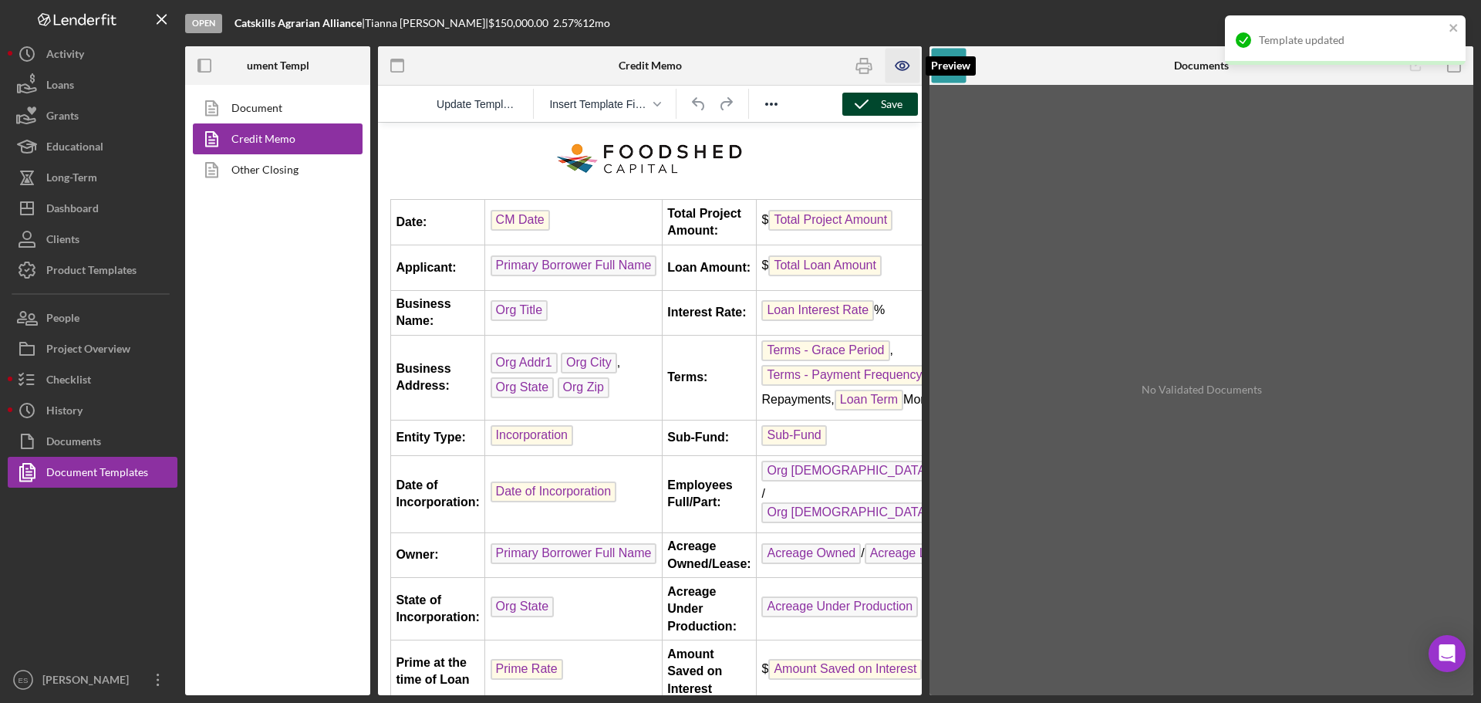
click at [904, 71] on icon "button" at bounding box center [903, 66] width 35 height 35
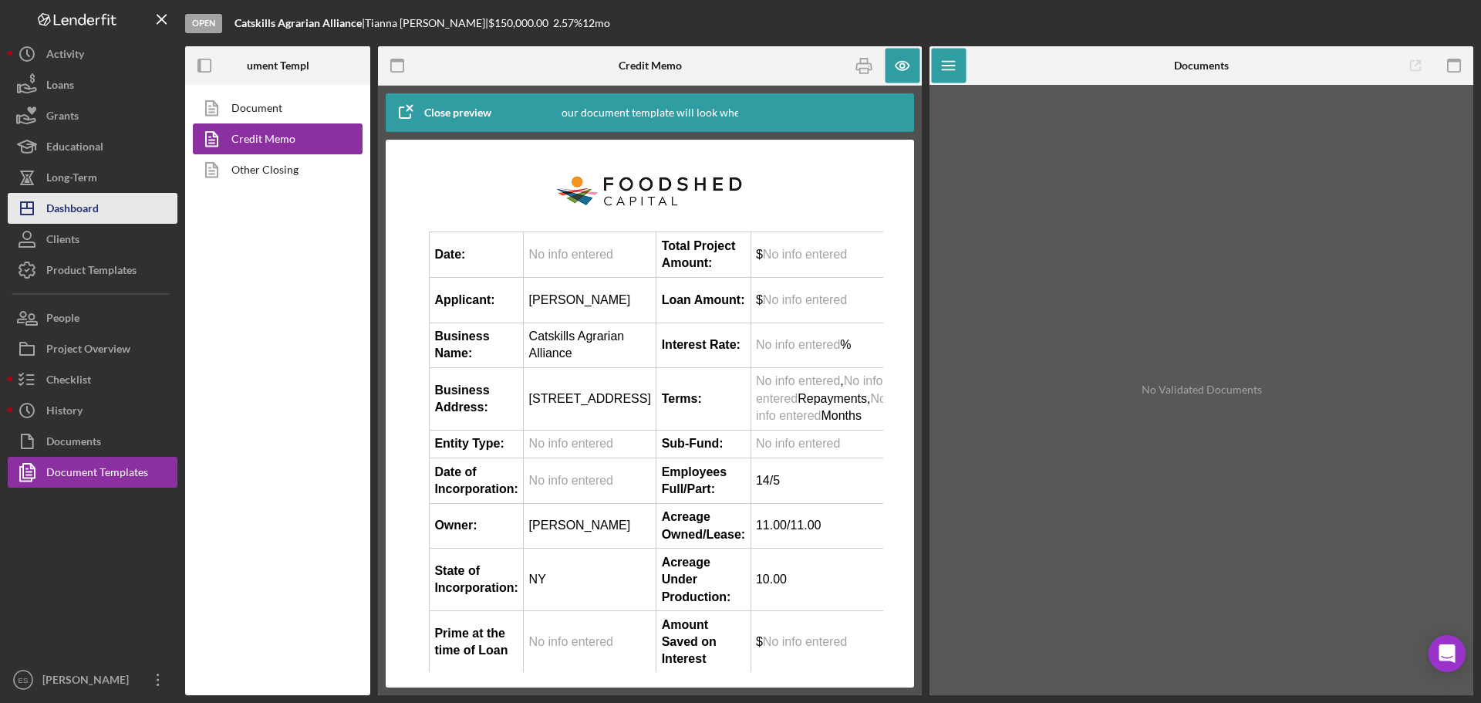
click at [120, 206] on button "Icon/Dashboard Dashboard" at bounding box center [93, 208] width 170 height 31
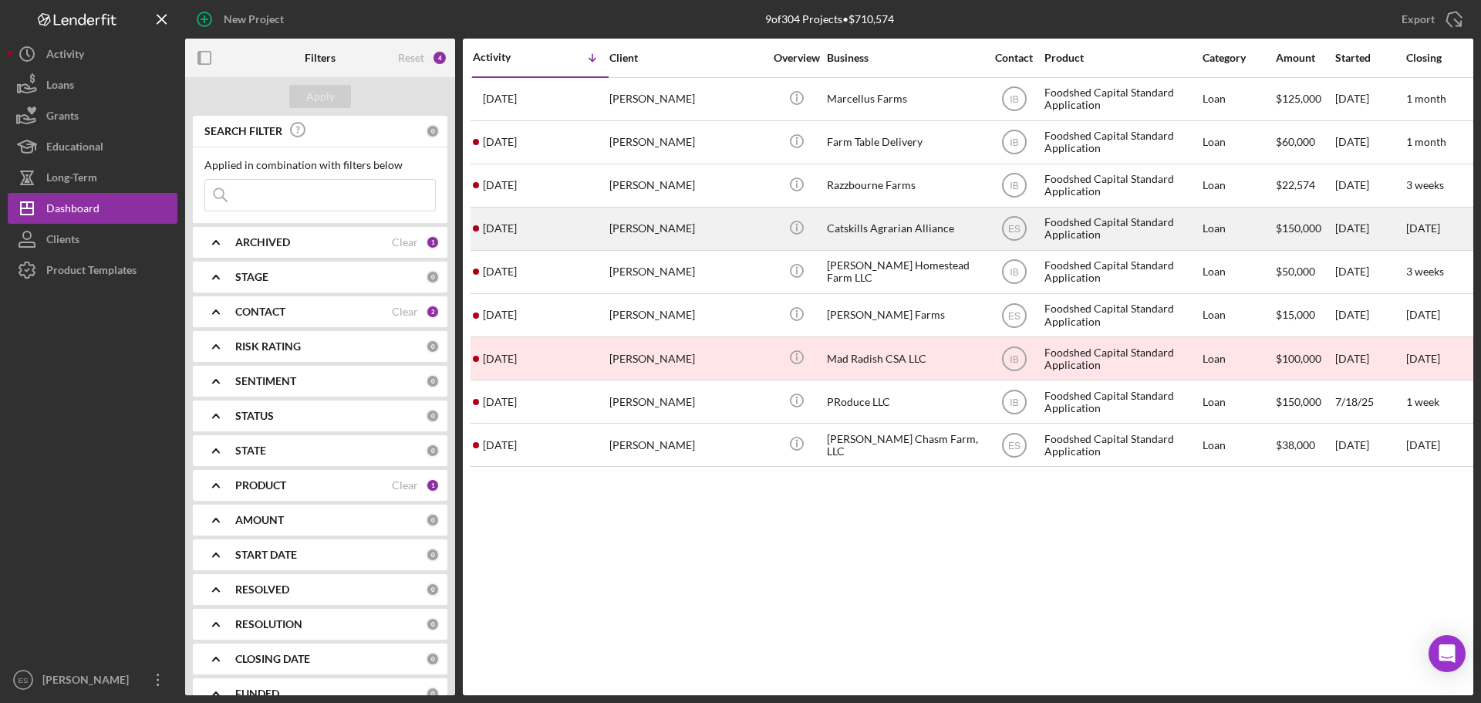
click at [723, 243] on div "[PERSON_NAME]" at bounding box center [687, 228] width 154 height 41
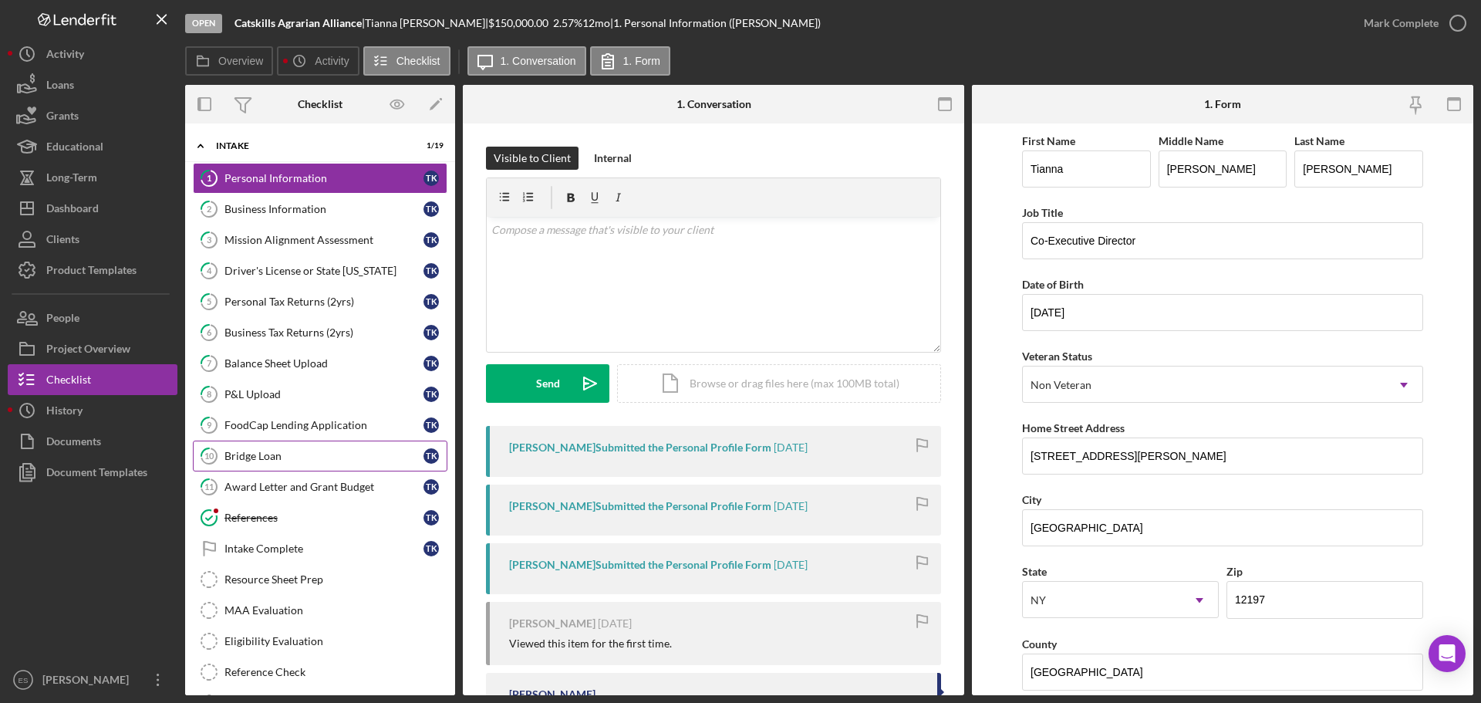
click at [328, 469] on link "10 Bridge Loan T K" at bounding box center [320, 456] width 255 height 31
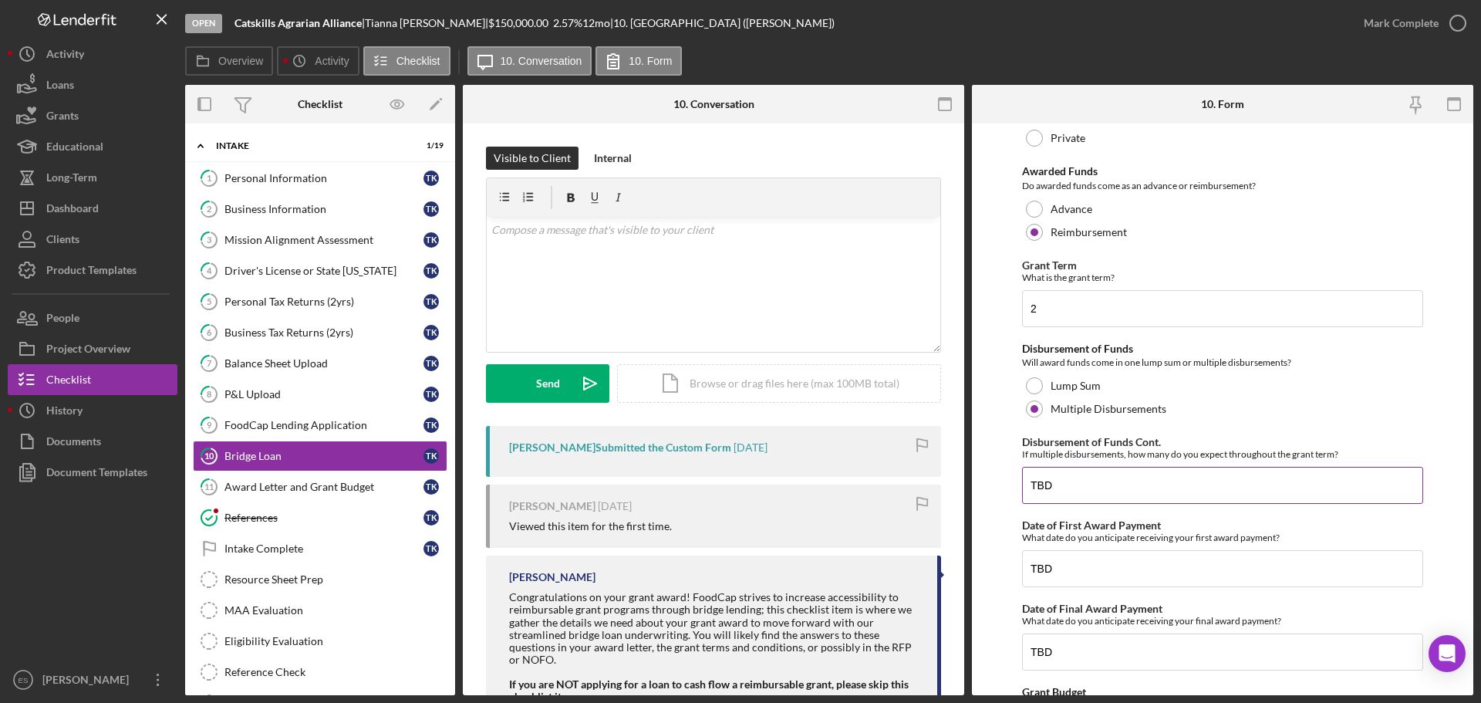
scroll to position [309, 0]
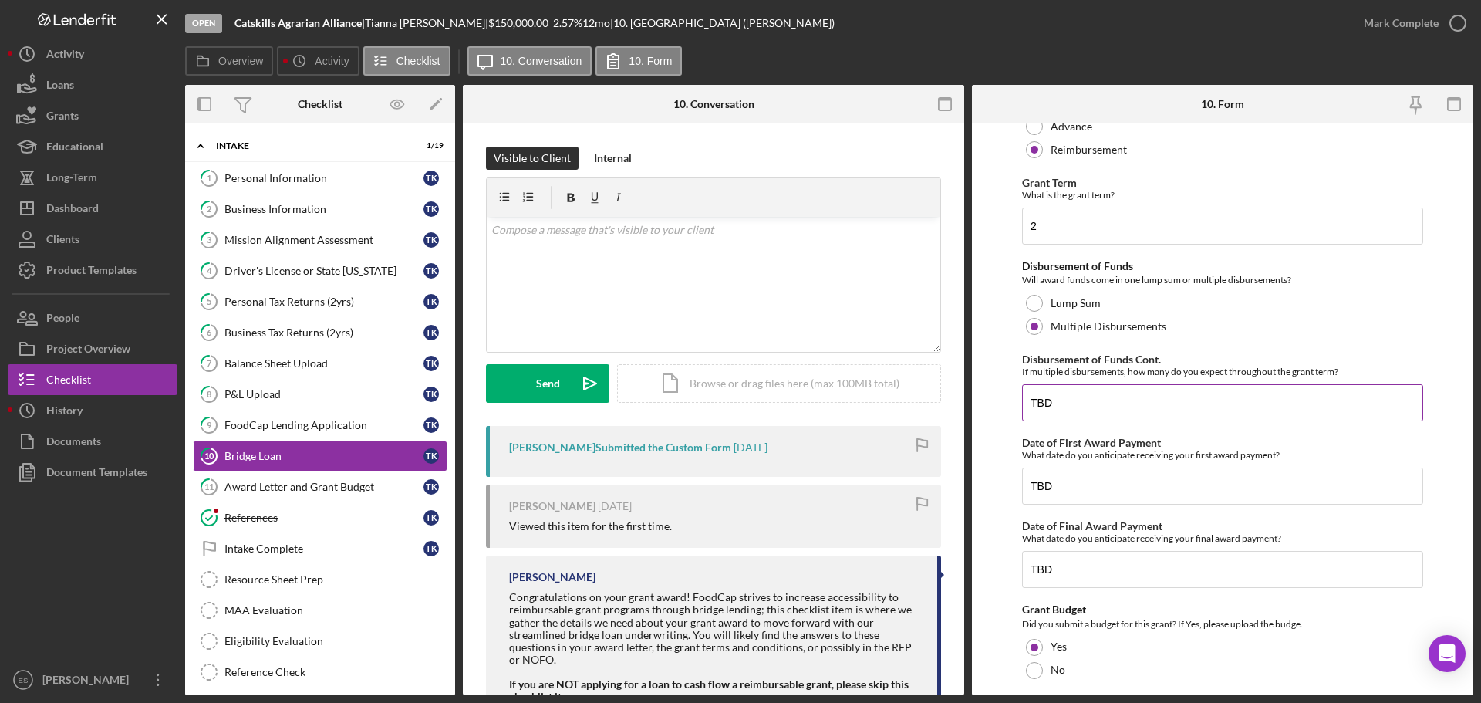
click at [1114, 397] on input "TBD" at bounding box center [1222, 402] width 401 height 37
click at [1116, 397] on input "TBD" at bounding box center [1222, 402] width 401 height 37
click at [1124, 413] on input "TBD" at bounding box center [1222, 402] width 401 height 37
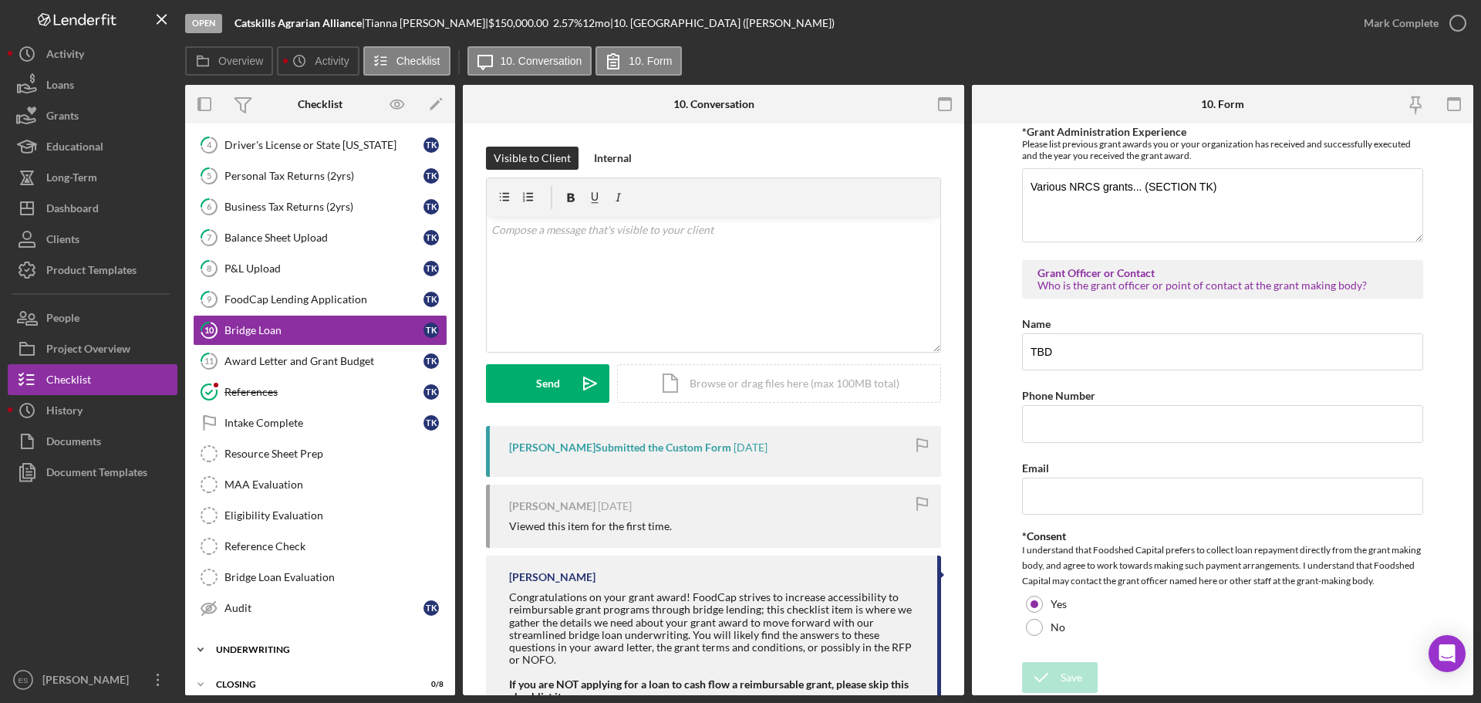
scroll to position [139, 0]
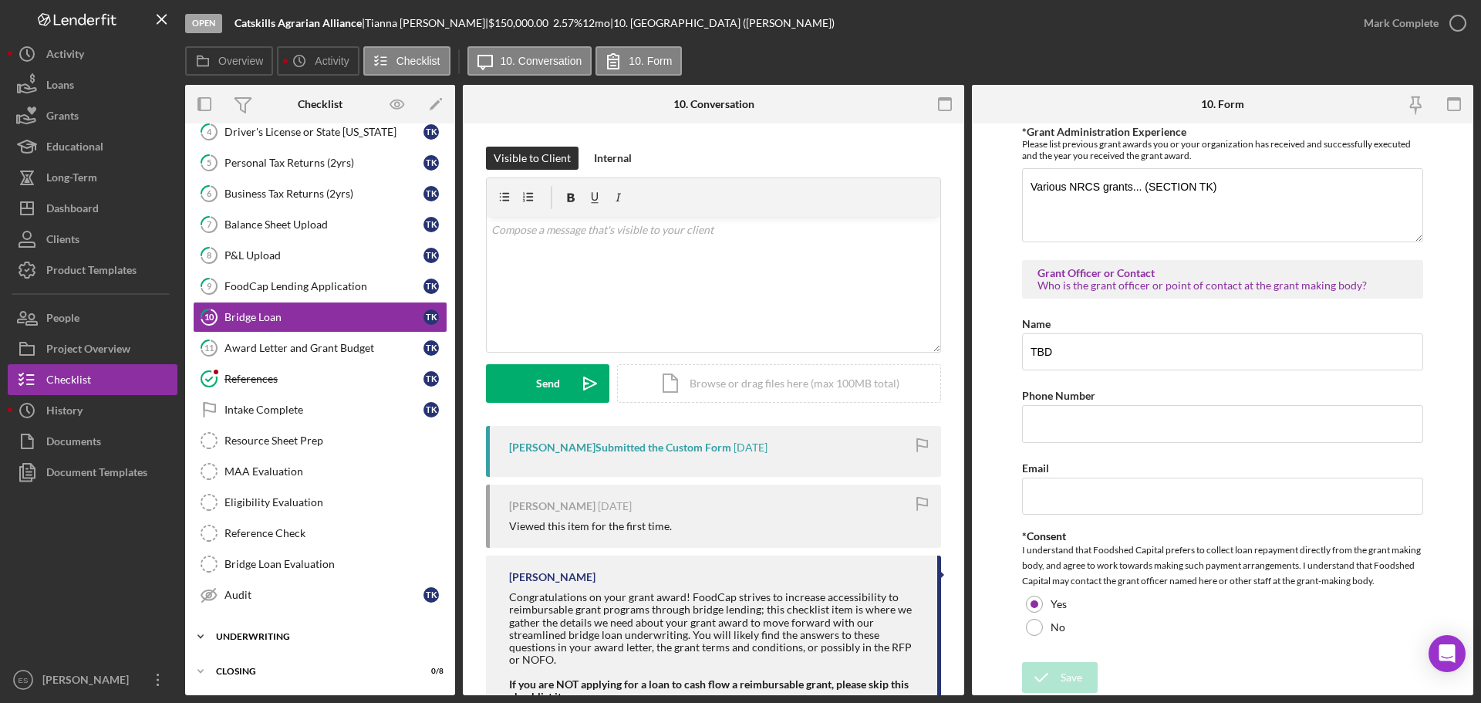
click at [288, 630] on div "Icon/Expander Underwriting 0 / 2" at bounding box center [320, 636] width 270 height 31
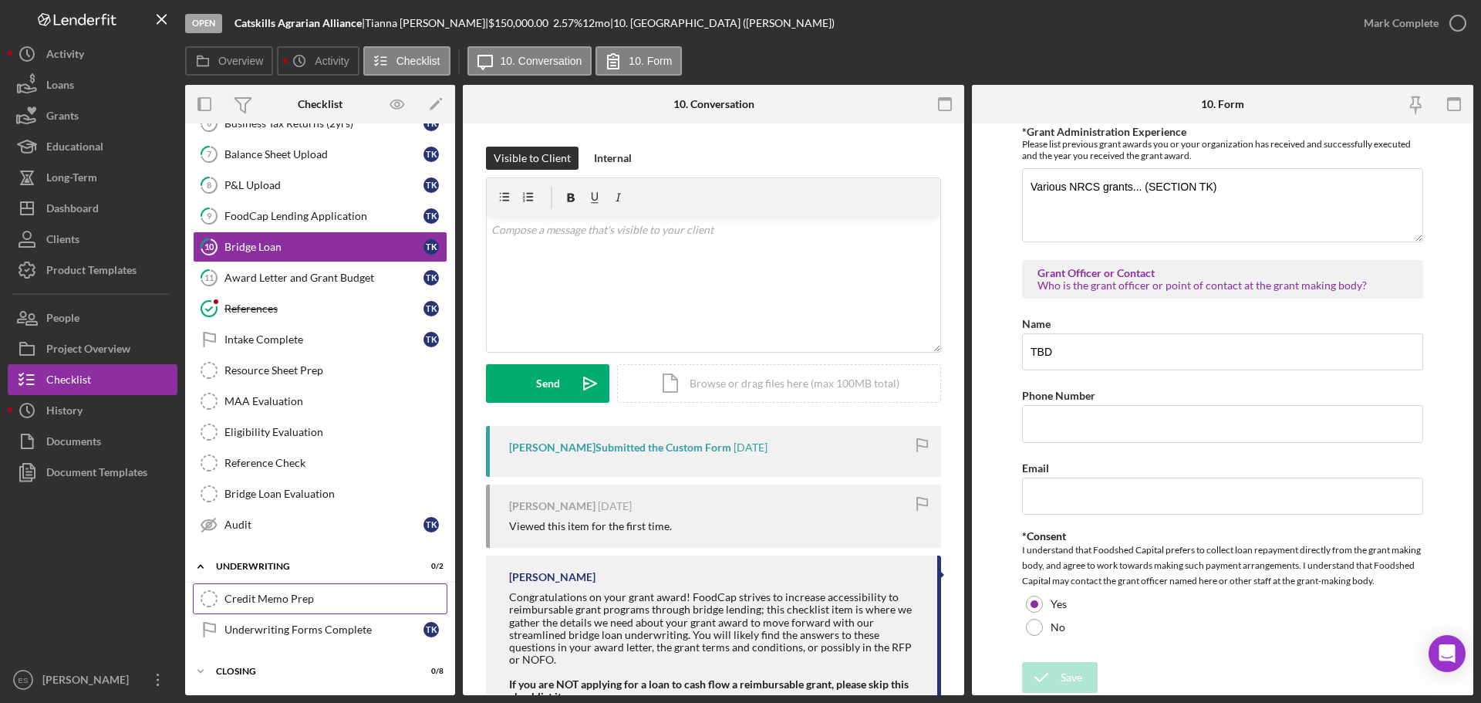
click at [295, 600] on div "Credit Memo Prep" at bounding box center [336, 599] width 222 height 12
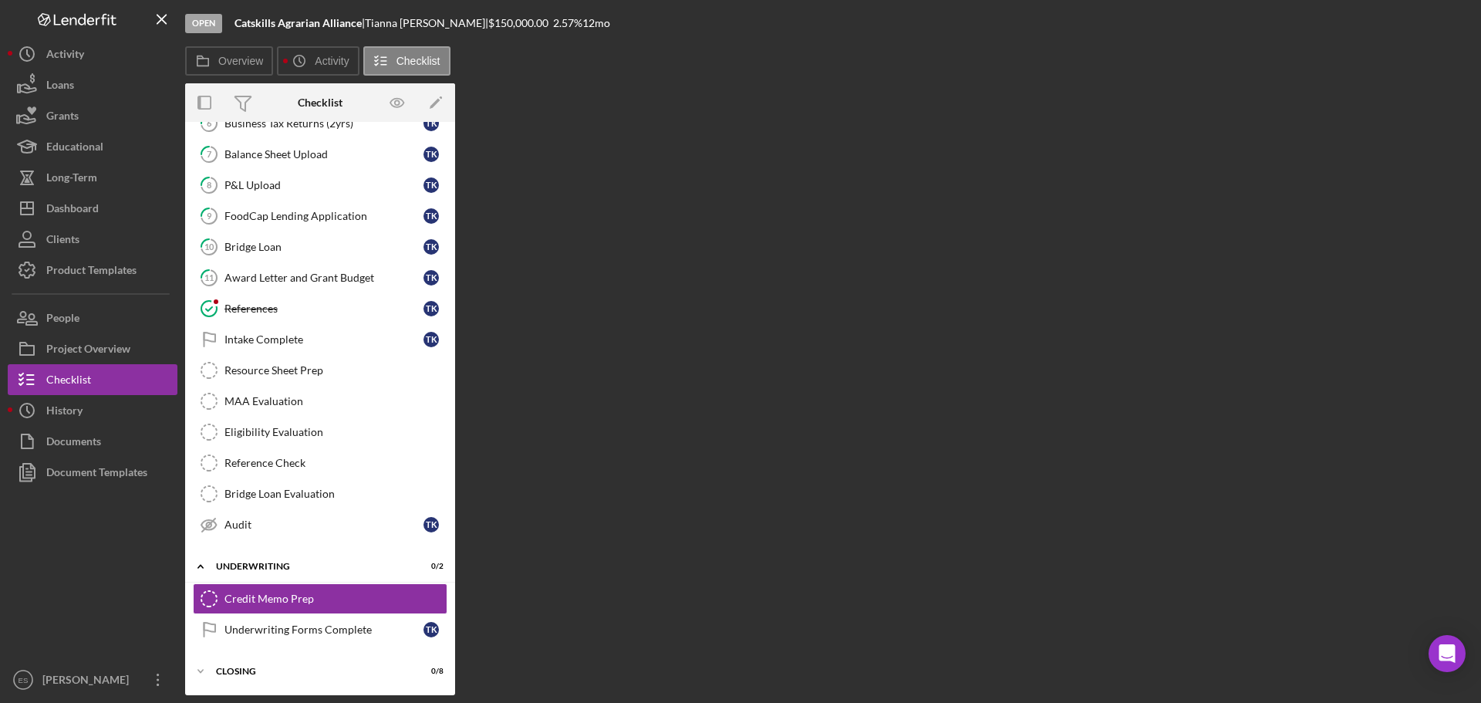
scroll to position [209, 0]
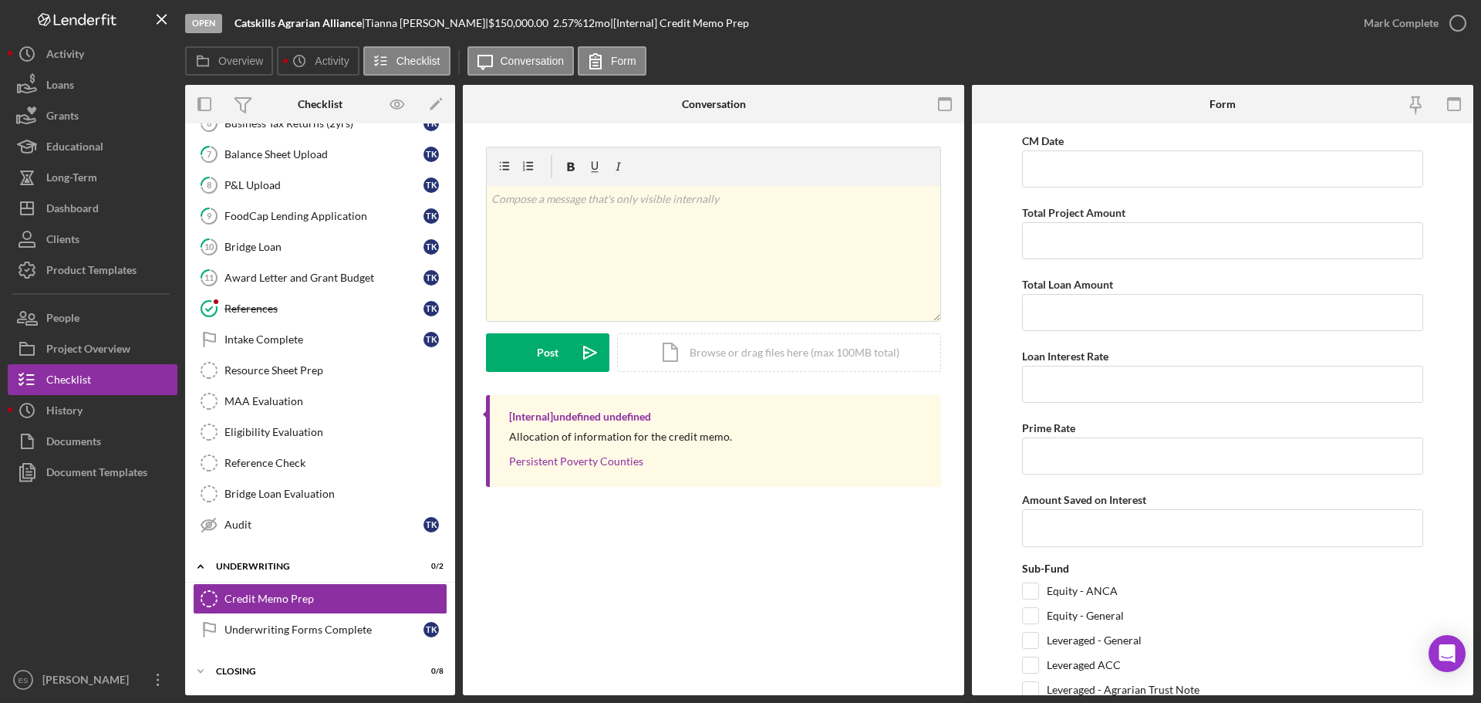
click at [549, 564] on div "Credit Memo Prep Credit Memo Prep v Color teal Color pink Remove color Add row …" at bounding box center [714, 409] width 502 height 572
click at [83, 343] on div "Project Overview" at bounding box center [88, 350] width 84 height 35
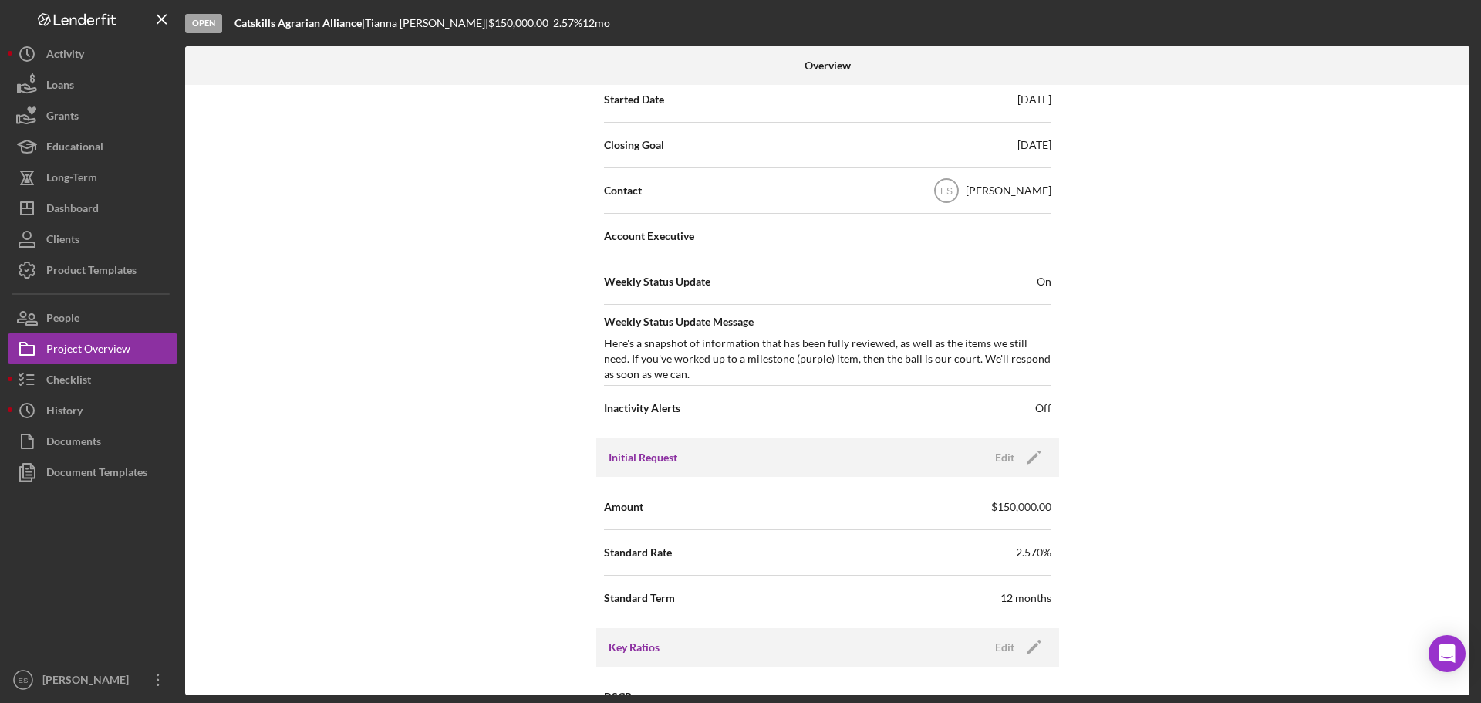
scroll to position [463, 0]
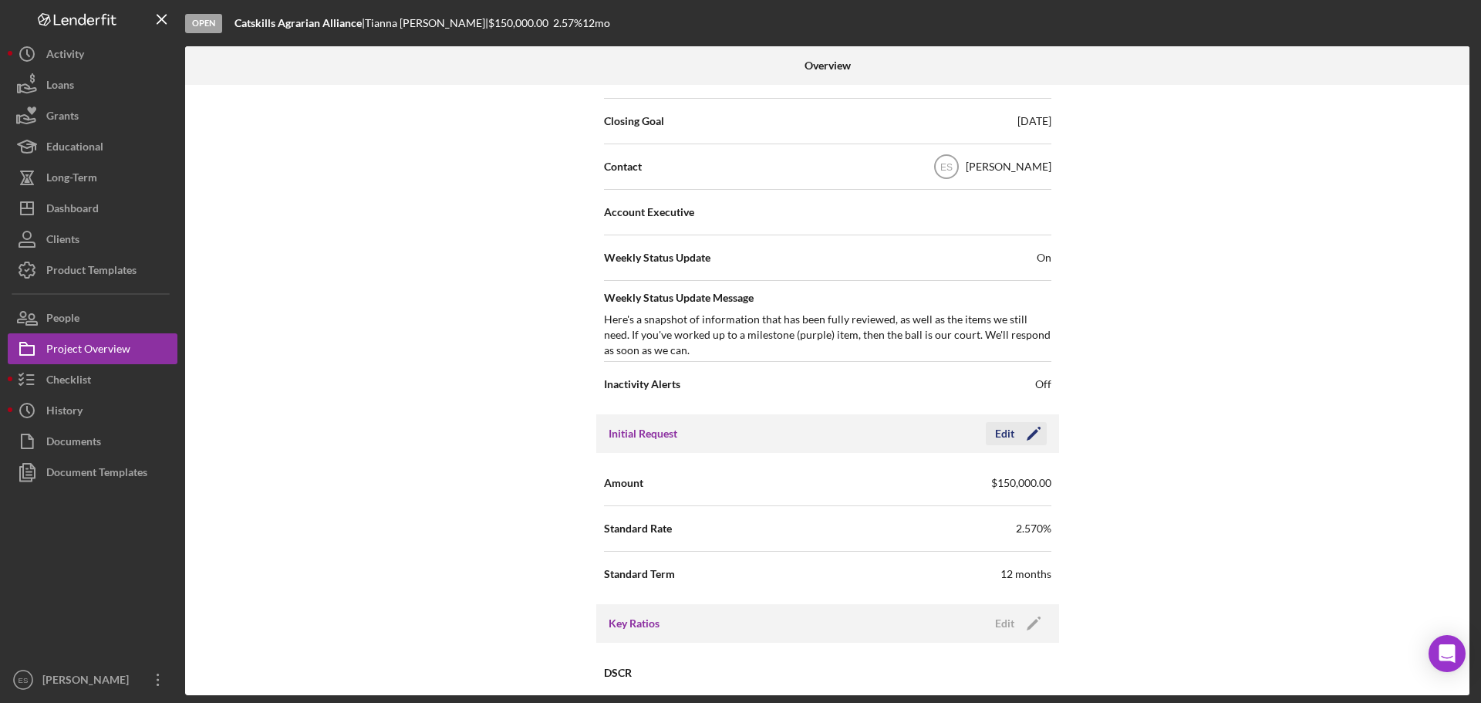
click at [1025, 429] on icon "Icon/Edit" at bounding box center [1034, 433] width 39 height 39
drag, startPoint x: 852, startPoint y: 485, endPoint x: 862, endPoint y: 481, distance: 10.7
click at [852, 485] on input "$150,000" at bounding box center [940, 482] width 224 height 37
type input "$200,000"
click at [1002, 439] on icon "button" at bounding box center [990, 433] width 39 height 39
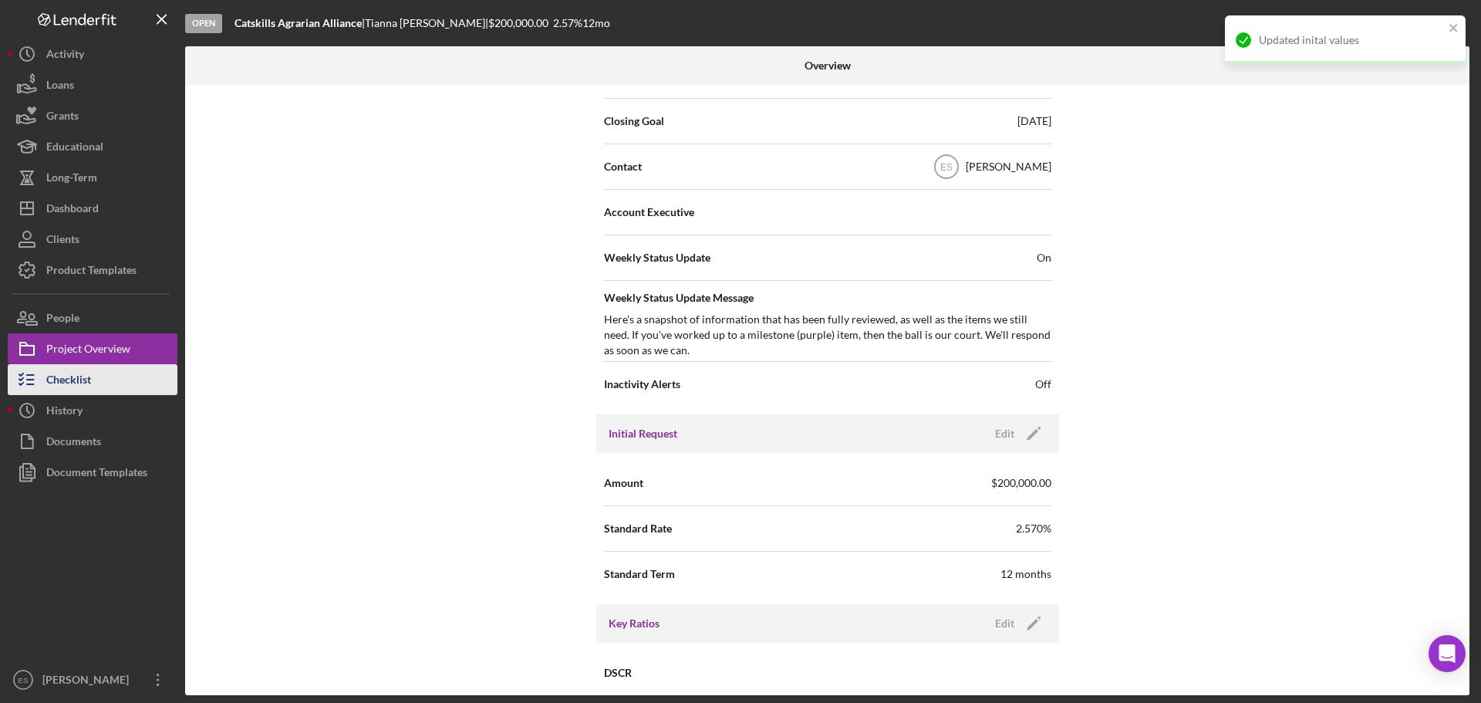
click at [104, 375] on button "Checklist" at bounding box center [93, 379] width 170 height 31
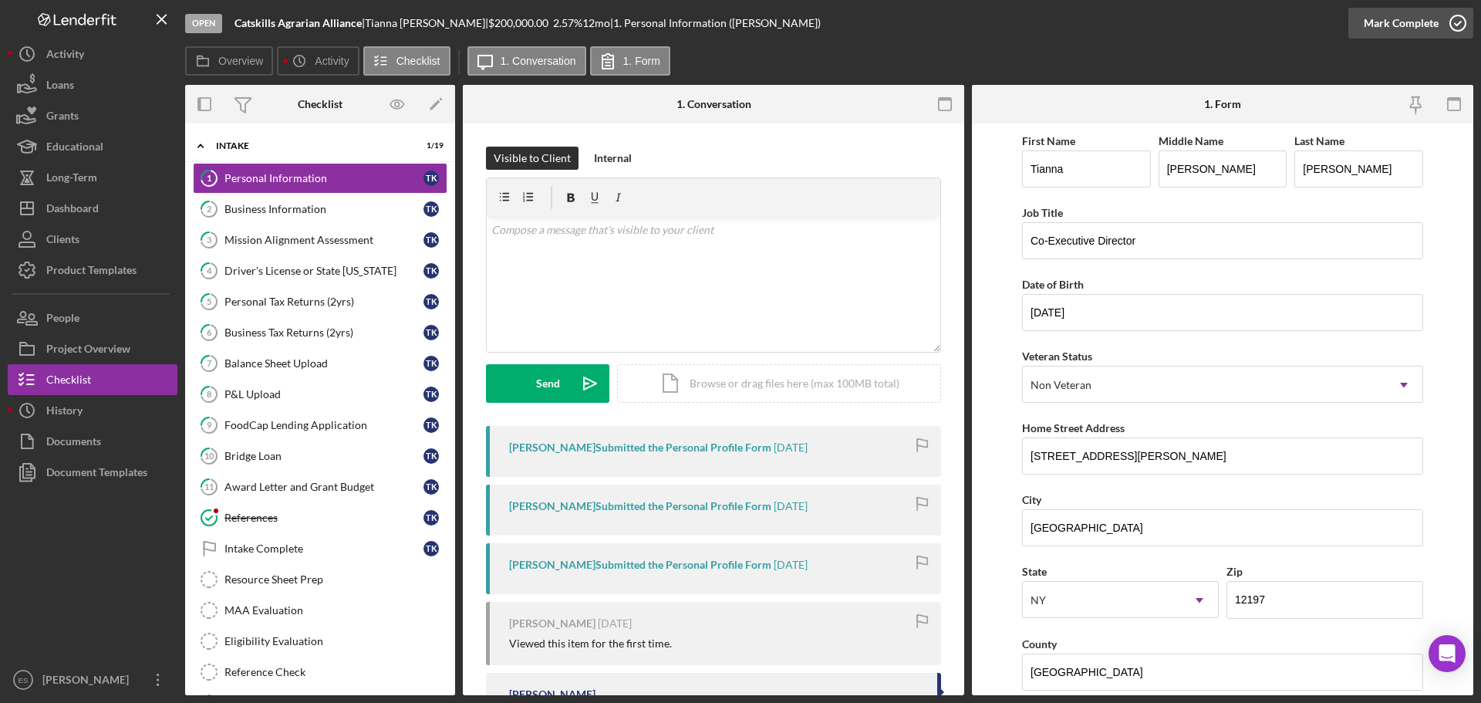
click at [1398, 19] on div "Mark Complete" at bounding box center [1401, 23] width 75 height 31
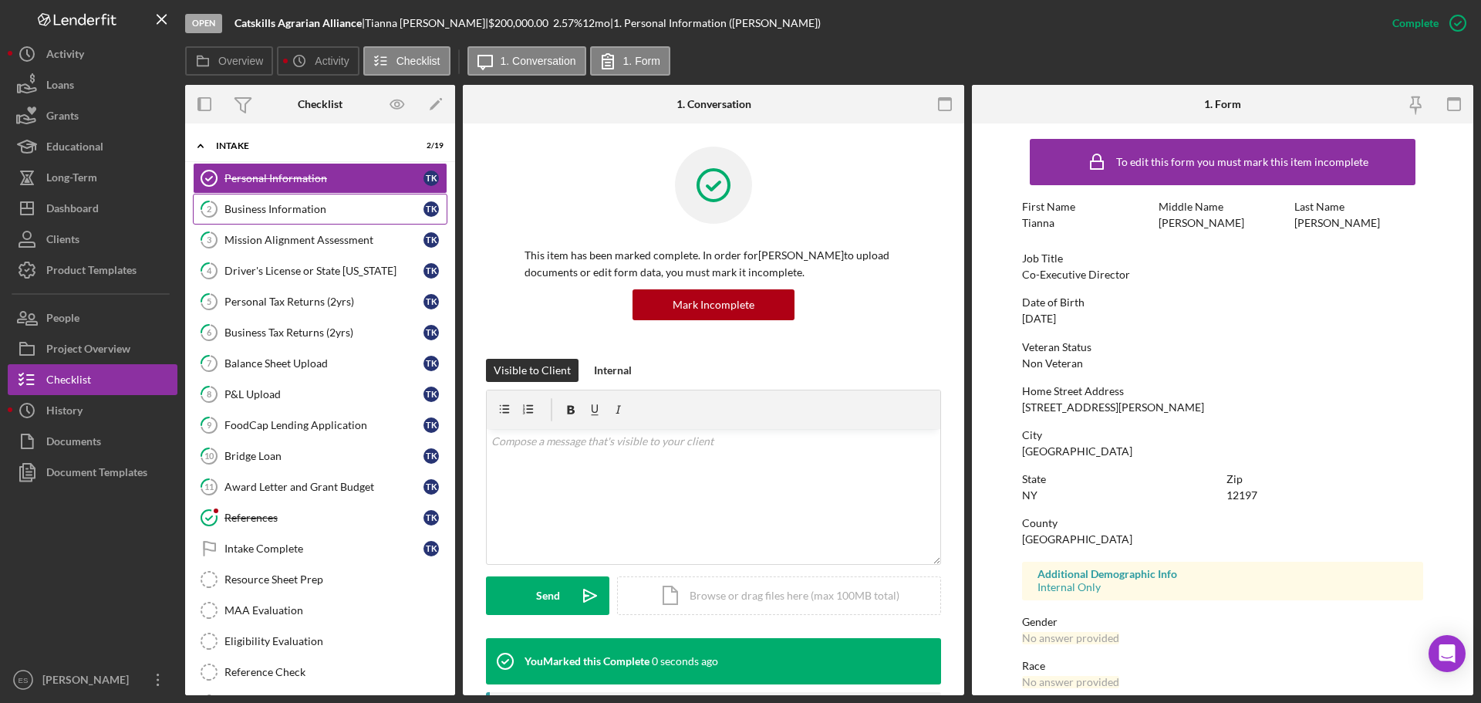
click at [370, 195] on div "Personal Information Personal Information T K 2 Business Information T K 3 Miss…" at bounding box center [320, 460] width 270 height 594
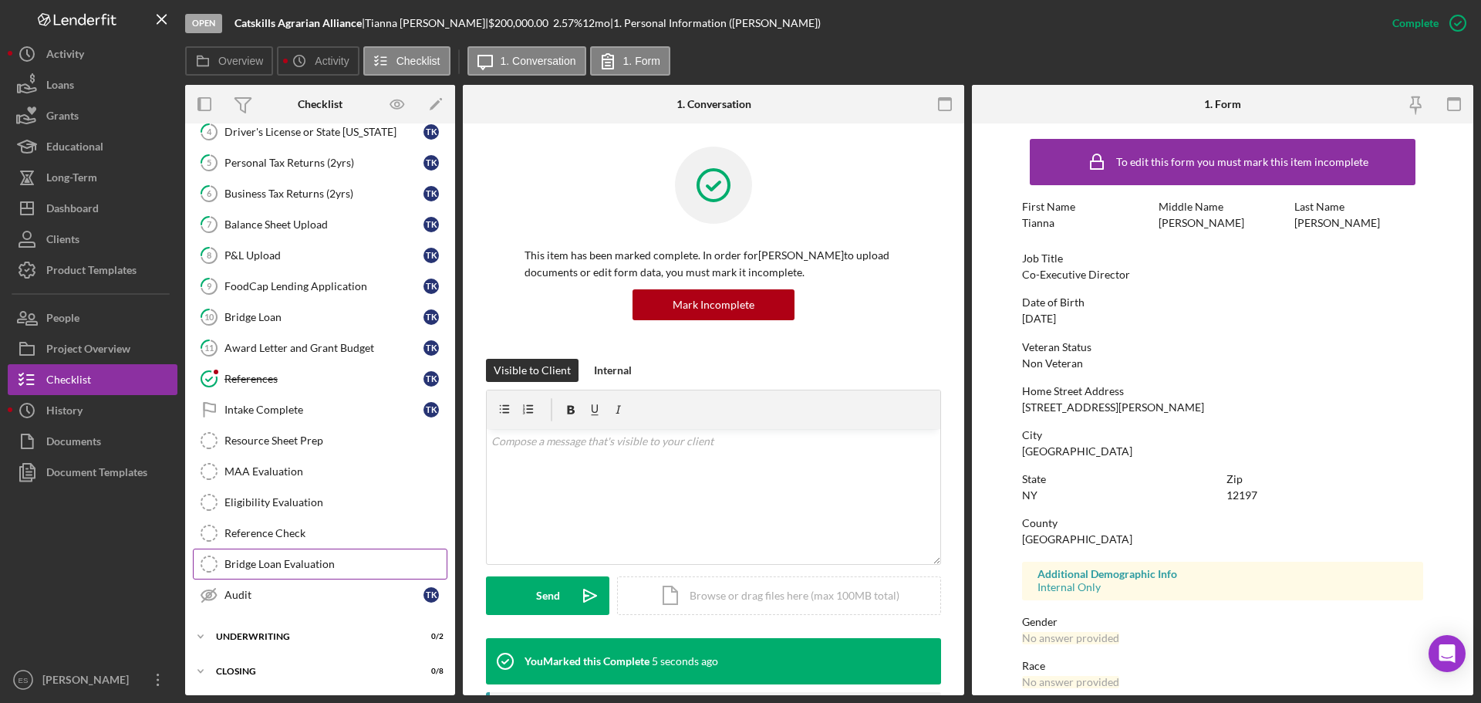
click at [296, 557] on link "Bridge Loan Evaluation Bridge Loan Evaluation" at bounding box center [320, 564] width 255 height 31
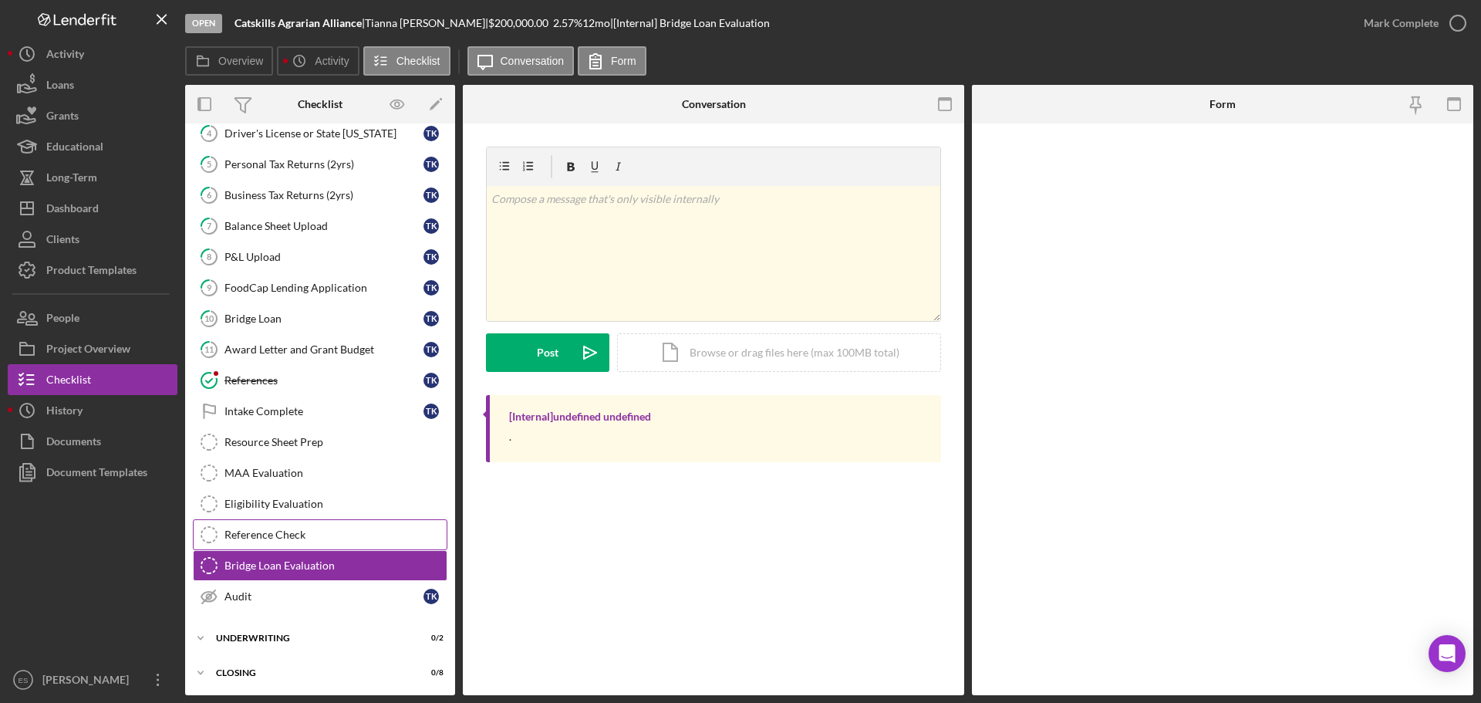
scroll to position [139, 0]
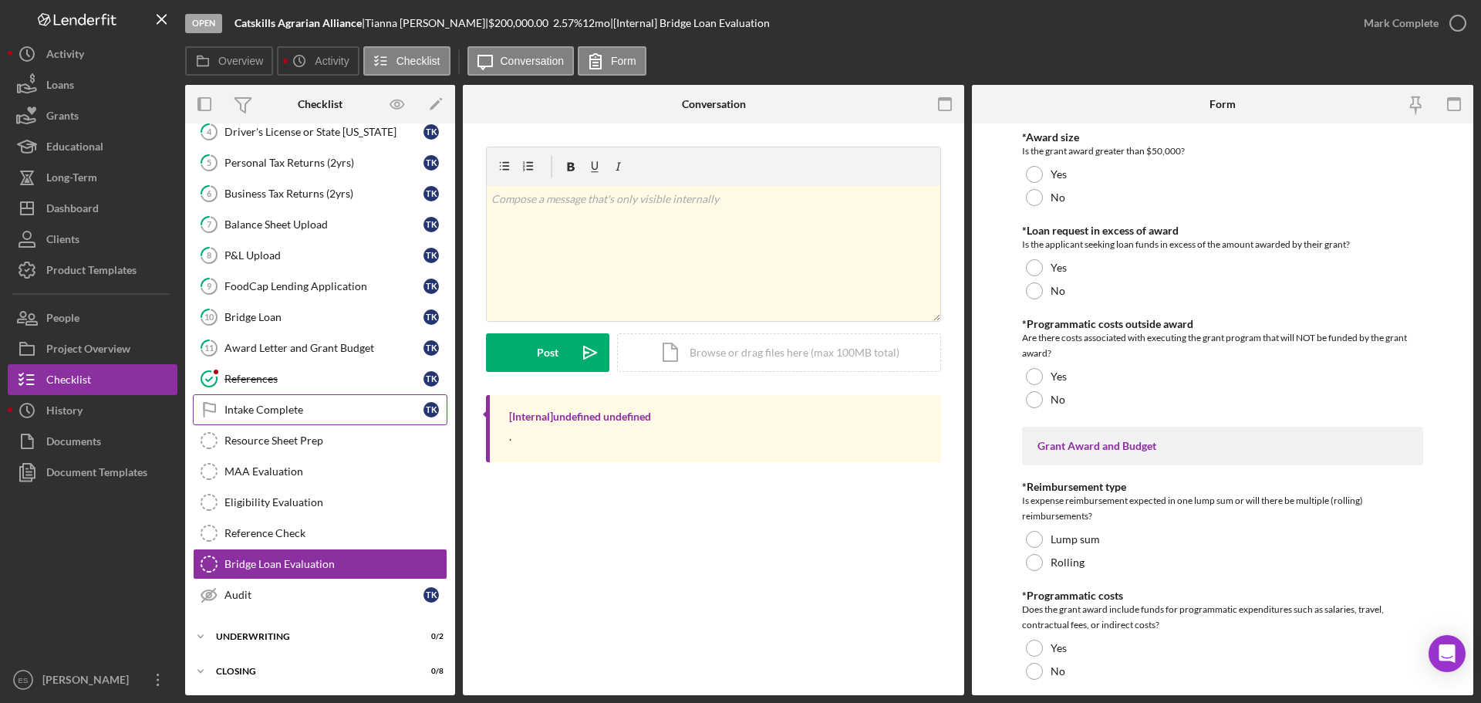
click at [323, 414] on div "Intake Complete" at bounding box center [324, 410] width 199 height 12
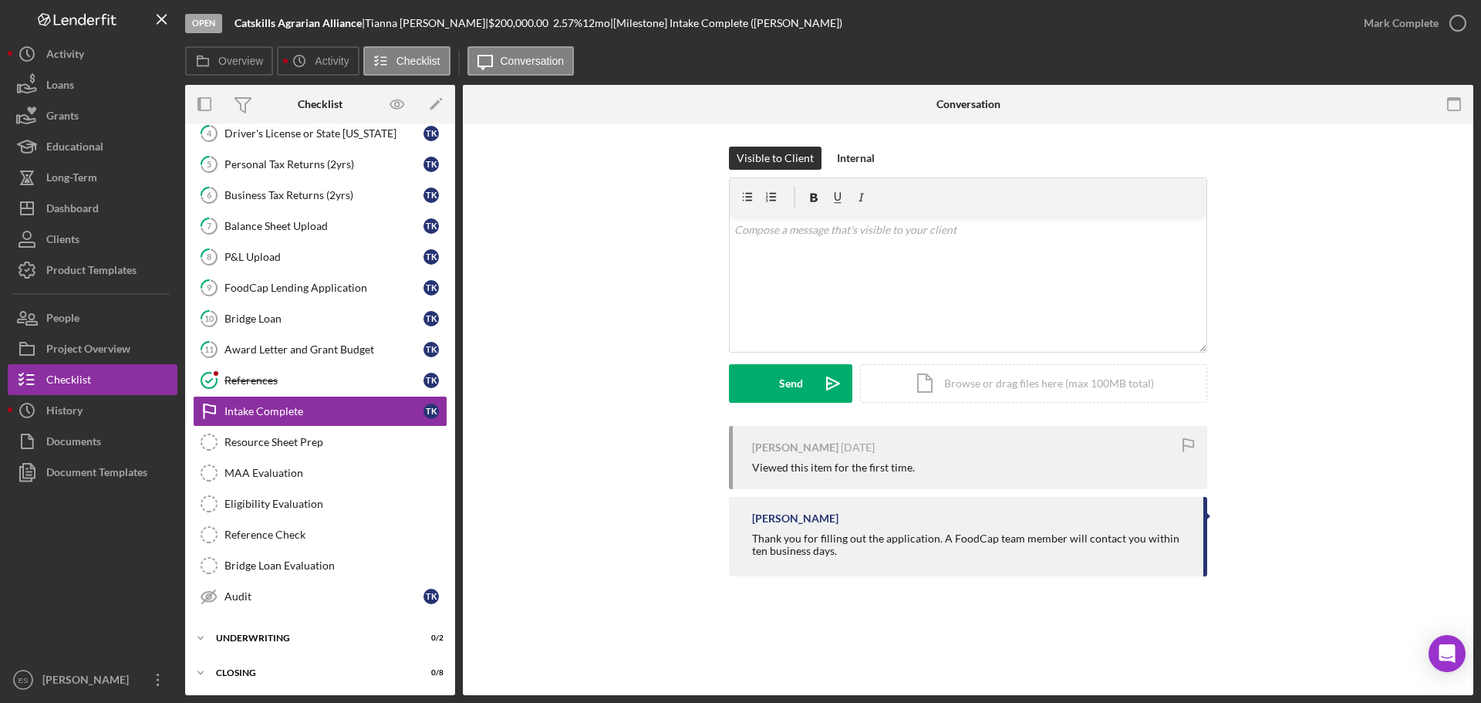
scroll to position [139, 0]
click at [1410, 29] on div "Mark Complete" at bounding box center [1401, 23] width 75 height 31
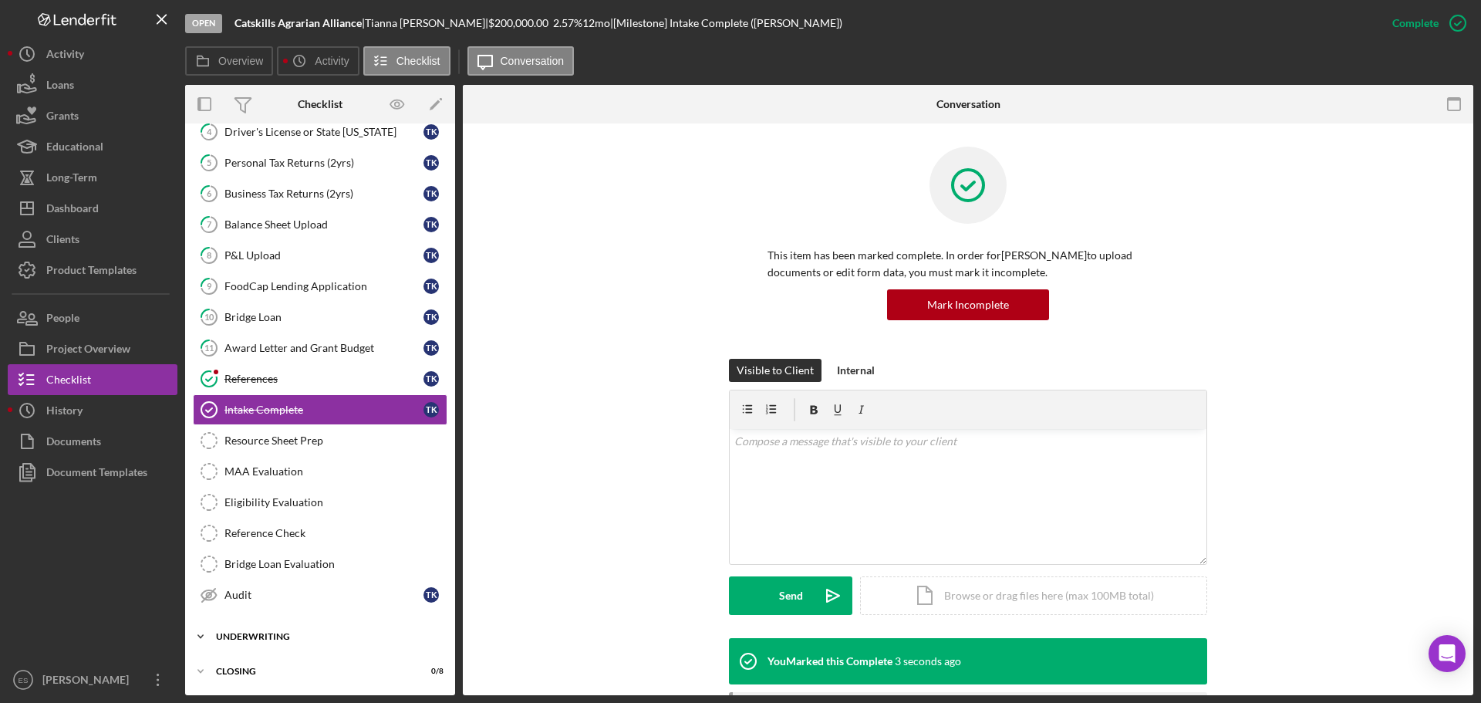
click at [285, 637] on div "Underwriting" at bounding box center [326, 636] width 220 height 9
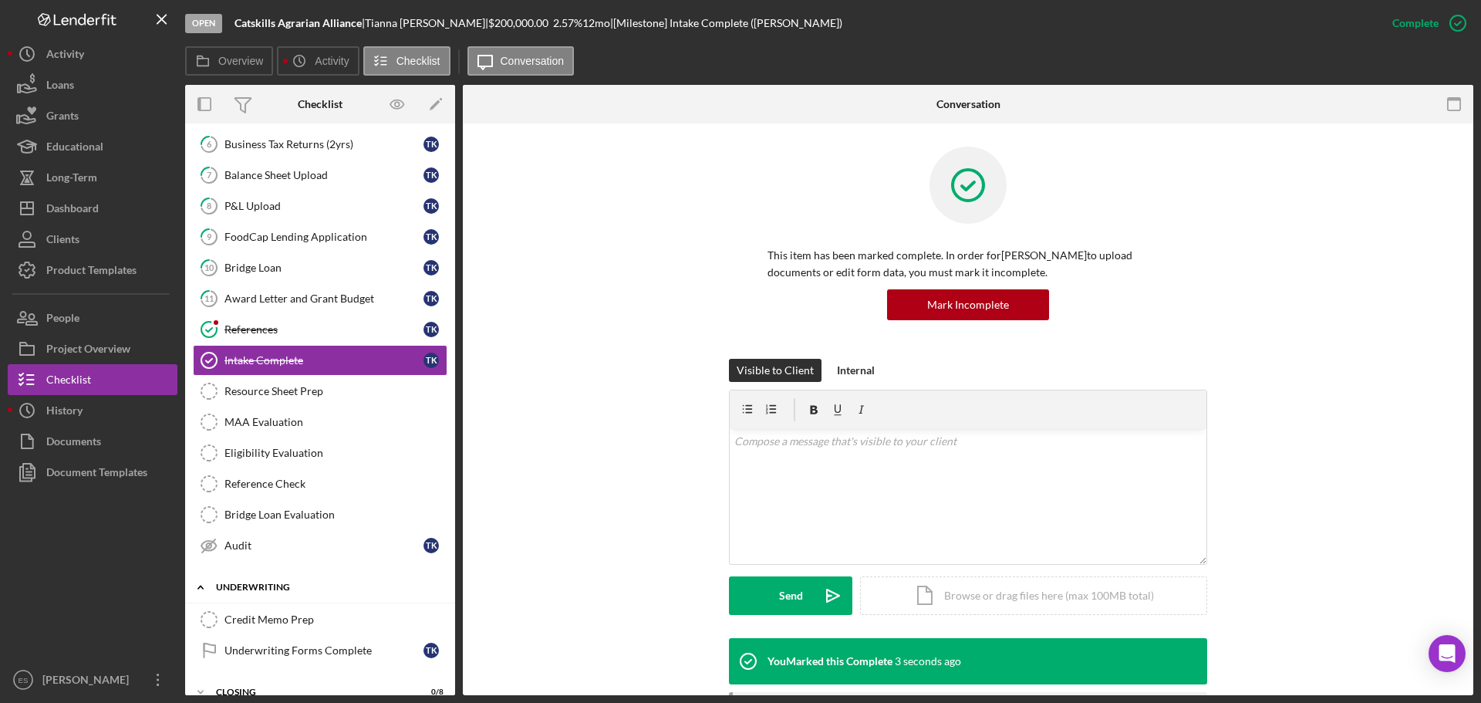
scroll to position [209, 0]
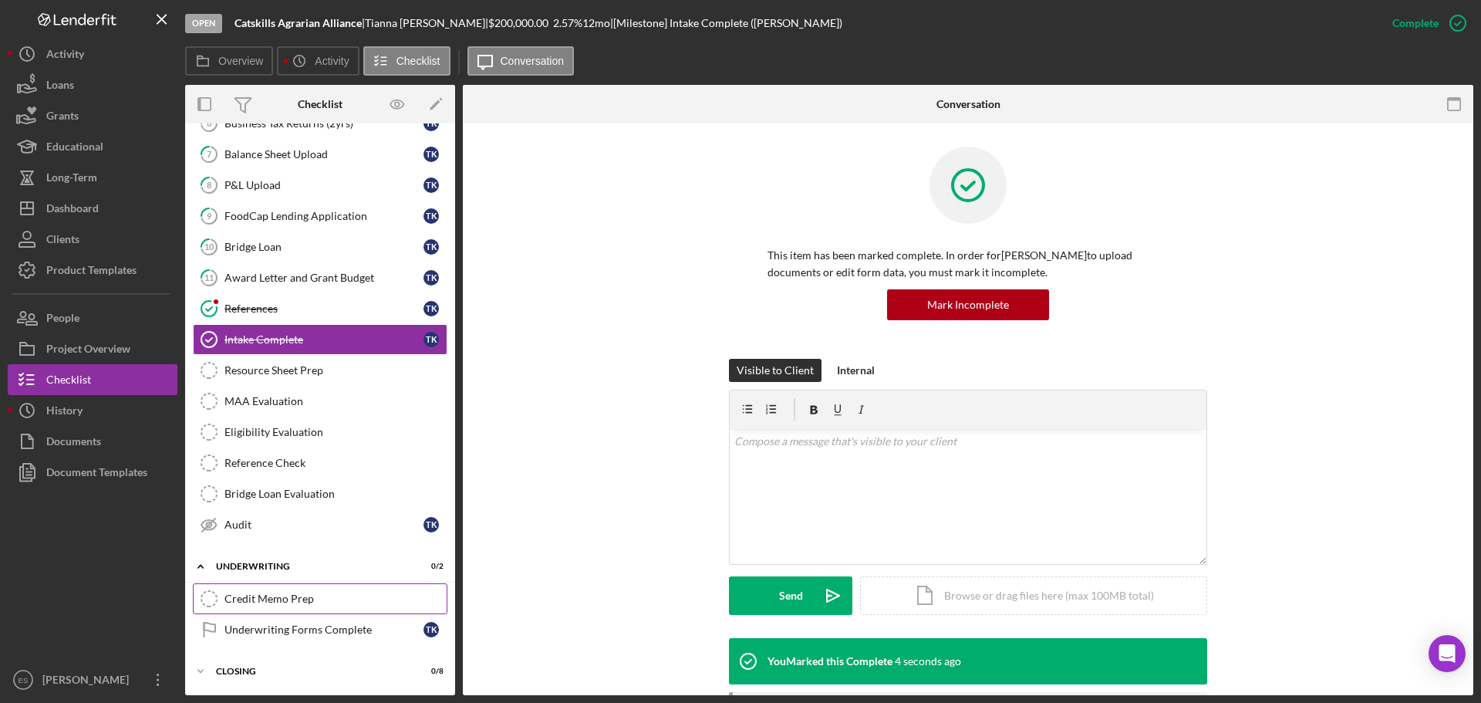
click at [303, 597] on div "Credit Memo Prep" at bounding box center [336, 599] width 222 height 12
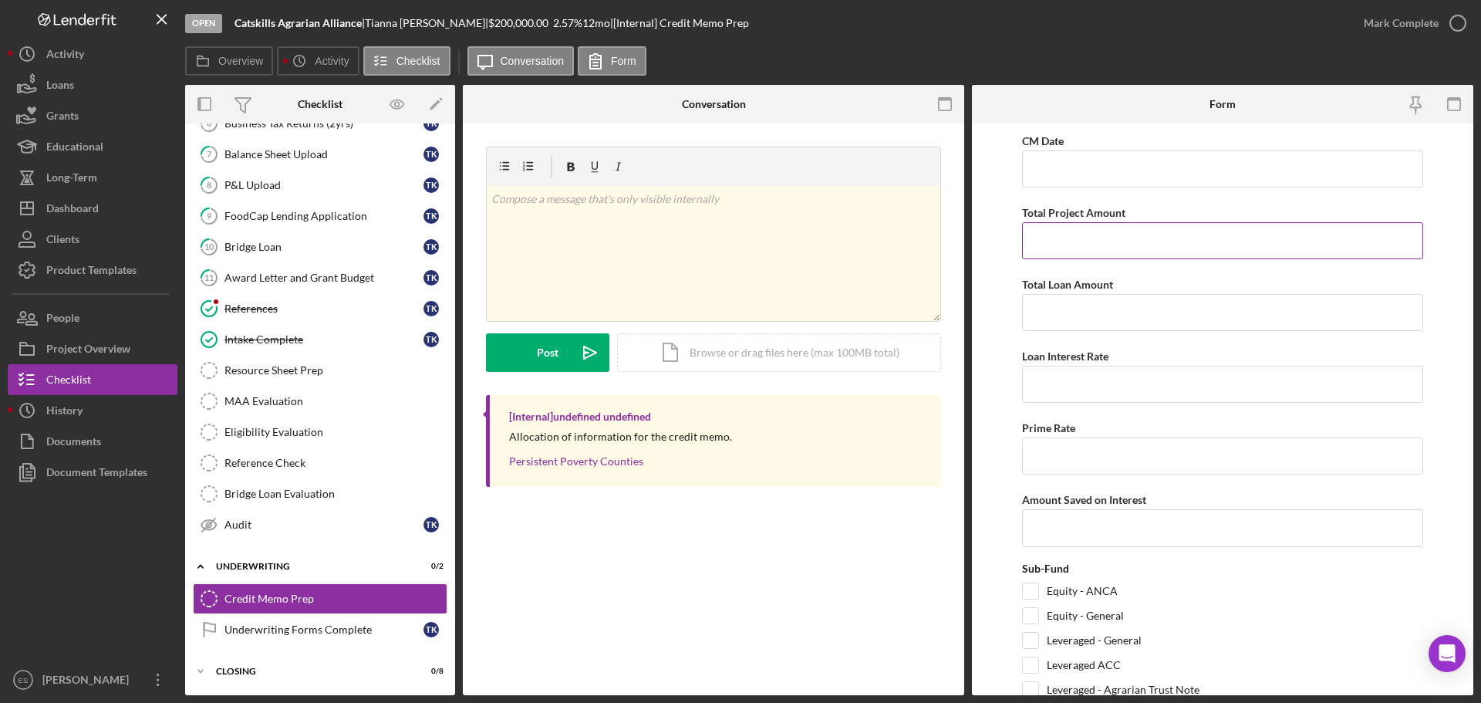
click at [1065, 245] on input "Total Project Amount" at bounding box center [1222, 240] width 401 height 37
type input "$418,992"
click at [1083, 317] on input "Total Loan Amount" at bounding box center [1222, 312] width 401 height 37
type input "$200,000"
click at [1093, 381] on input "Loan Interest Rate" at bounding box center [1222, 384] width 401 height 37
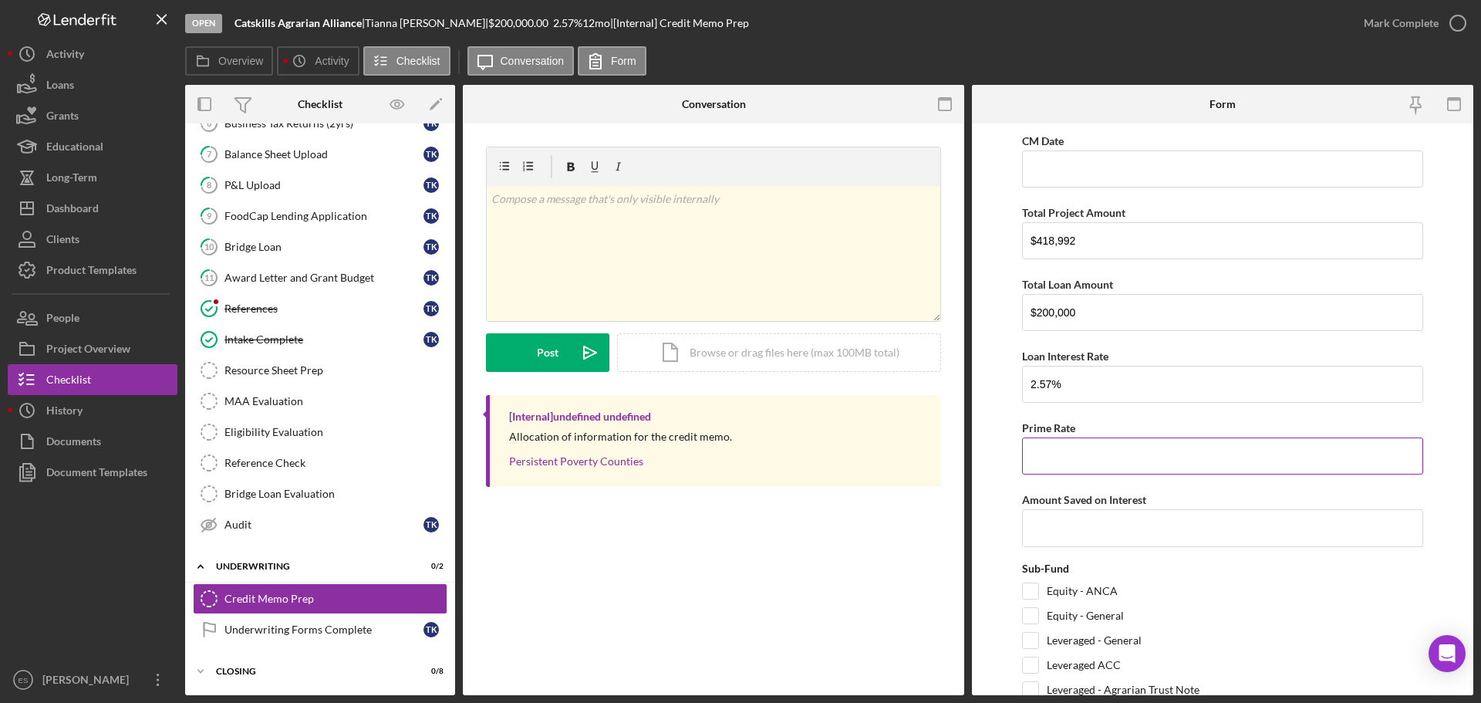
type input "2.57000%"
click at [1079, 455] on input "Prime Rate" at bounding box center [1222, 456] width 401 height 37
click at [1050, 169] on input "CM Date" at bounding box center [1222, 168] width 401 height 37
click at [1056, 165] on input "CM Date" at bounding box center [1222, 168] width 401 height 37
type input "[DATE]"
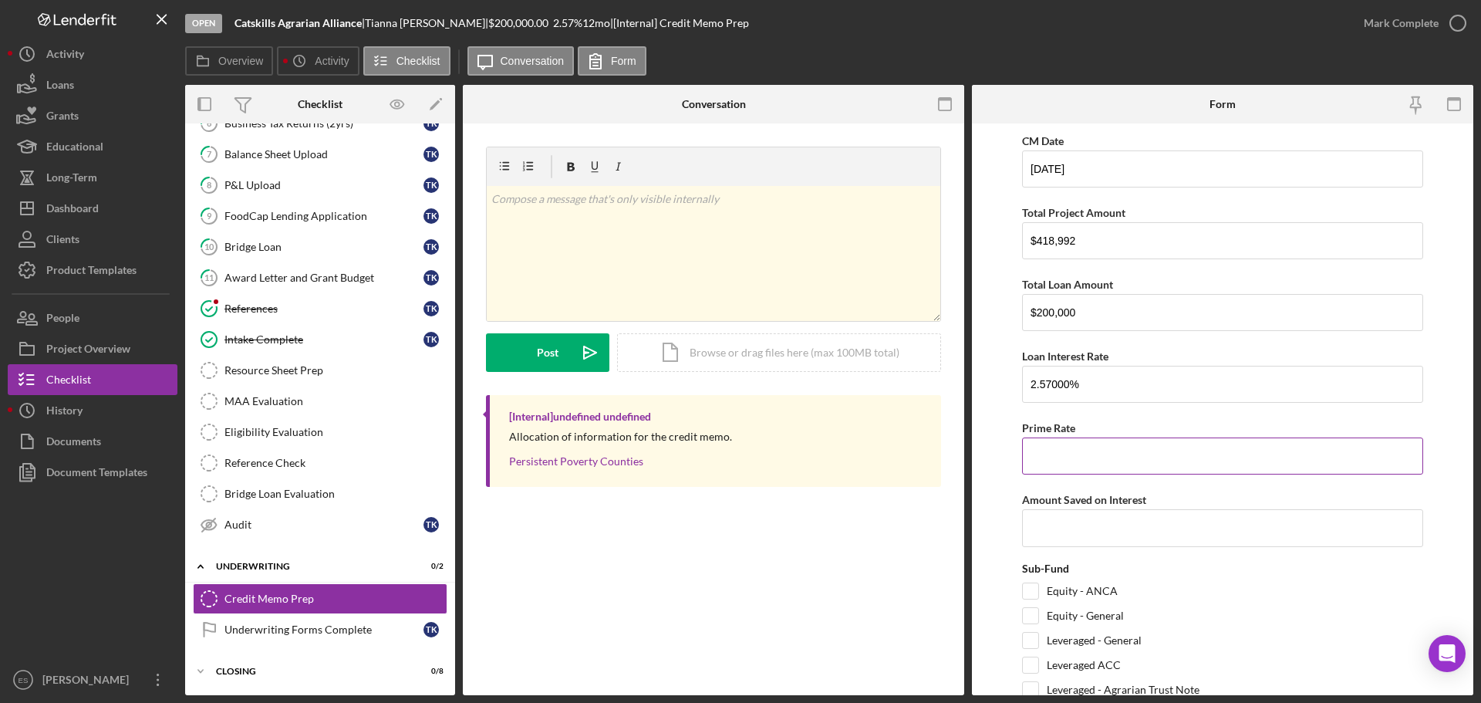
click at [1074, 458] on input "Prime Rate" at bounding box center [1222, 456] width 401 height 37
type input "7.50000%"
click at [1128, 525] on input "Amount Saved on Interest" at bounding box center [1222, 527] width 401 height 37
type input "$5,428.17"
click at [1031, 620] on input "Equity - General" at bounding box center [1030, 615] width 15 height 15
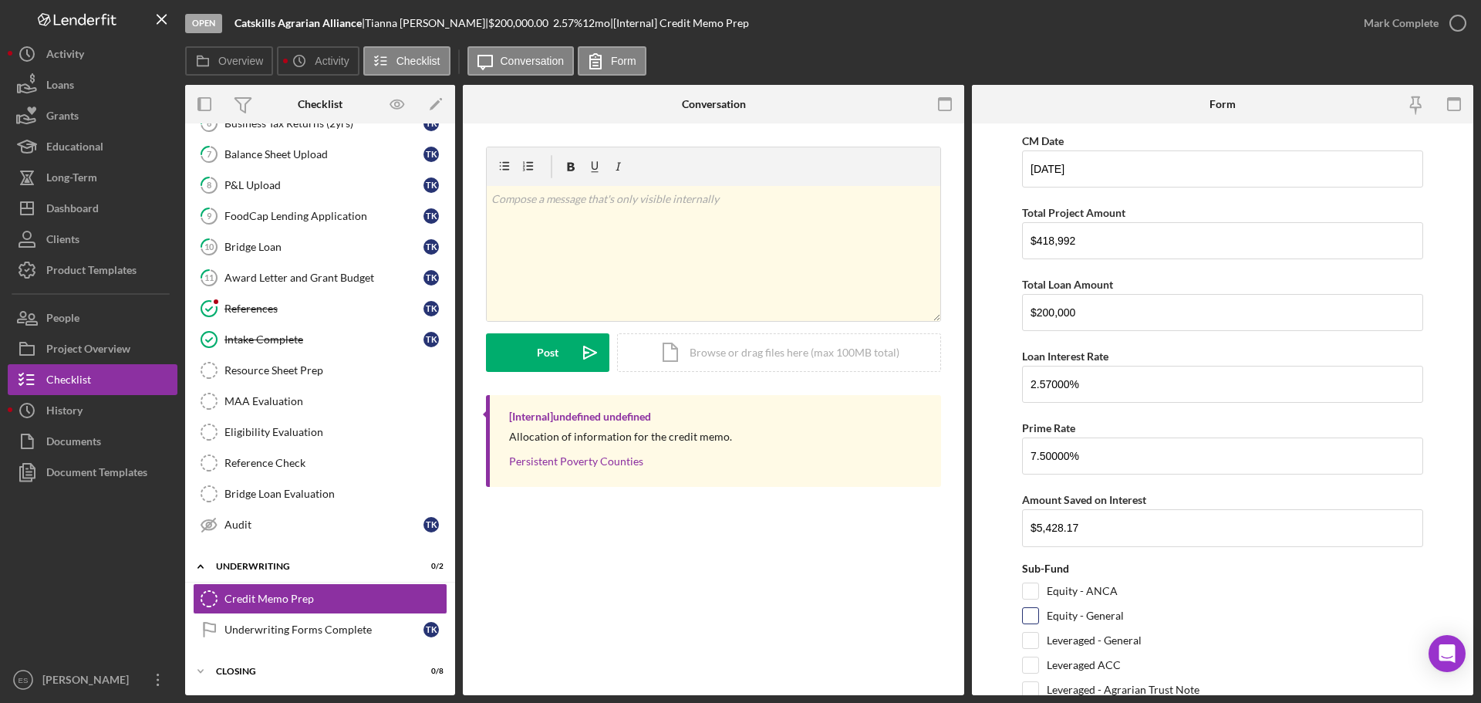
checkbox input "true"
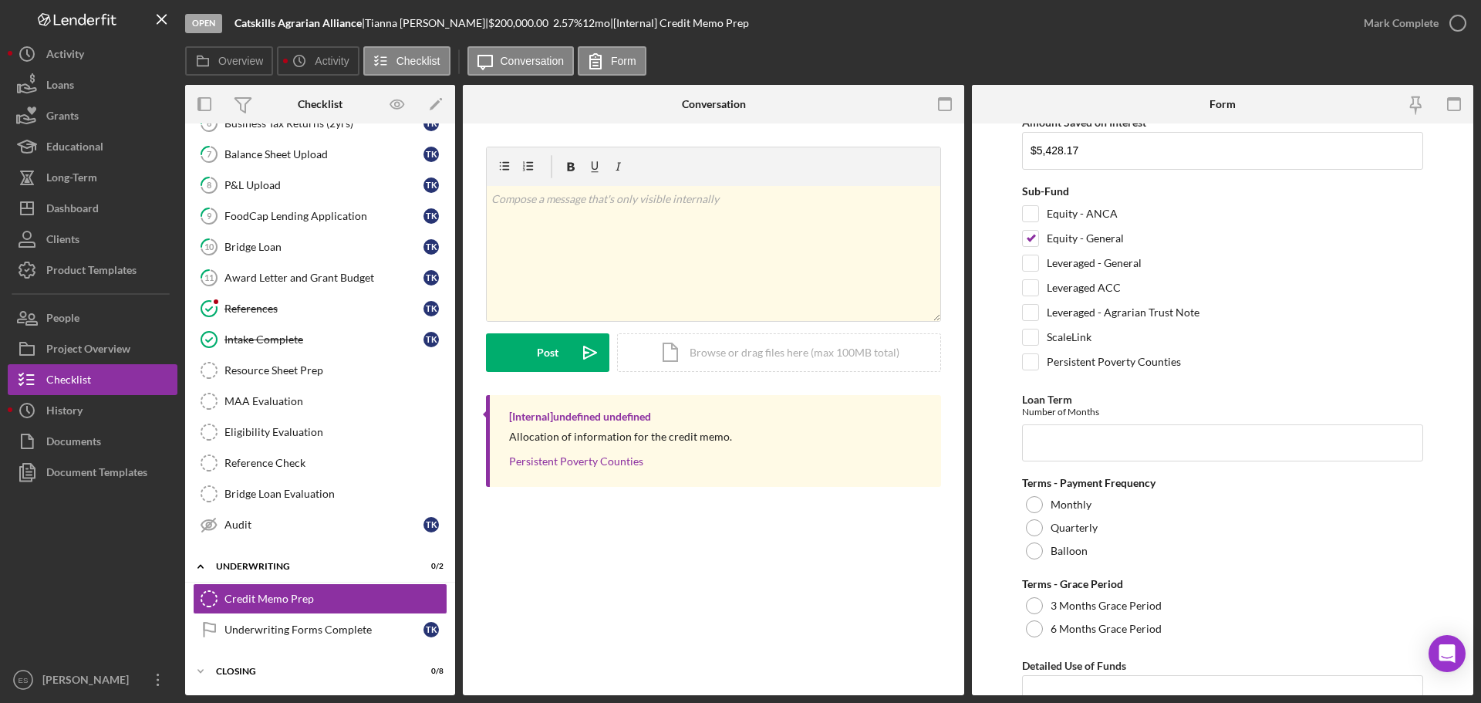
scroll to position [386, 0]
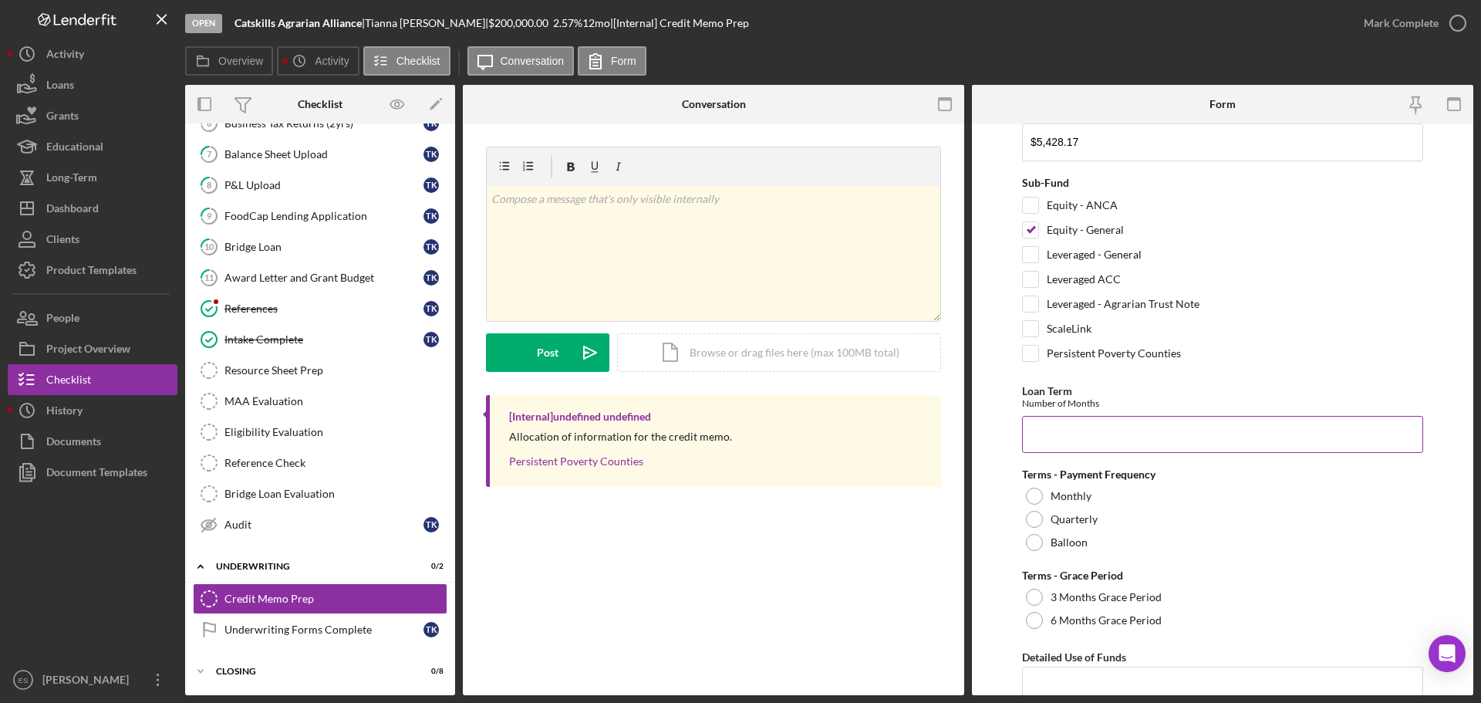
click at [1066, 434] on input "Loan Term" at bounding box center [1222, 434] width 401 height 37
type input "12"
click at [1033, 546] on div at bounding box center [1034, 542] width 17 height 17
click at [1029, 600] on div at bounding box center [1034, 597] width 17 height 17
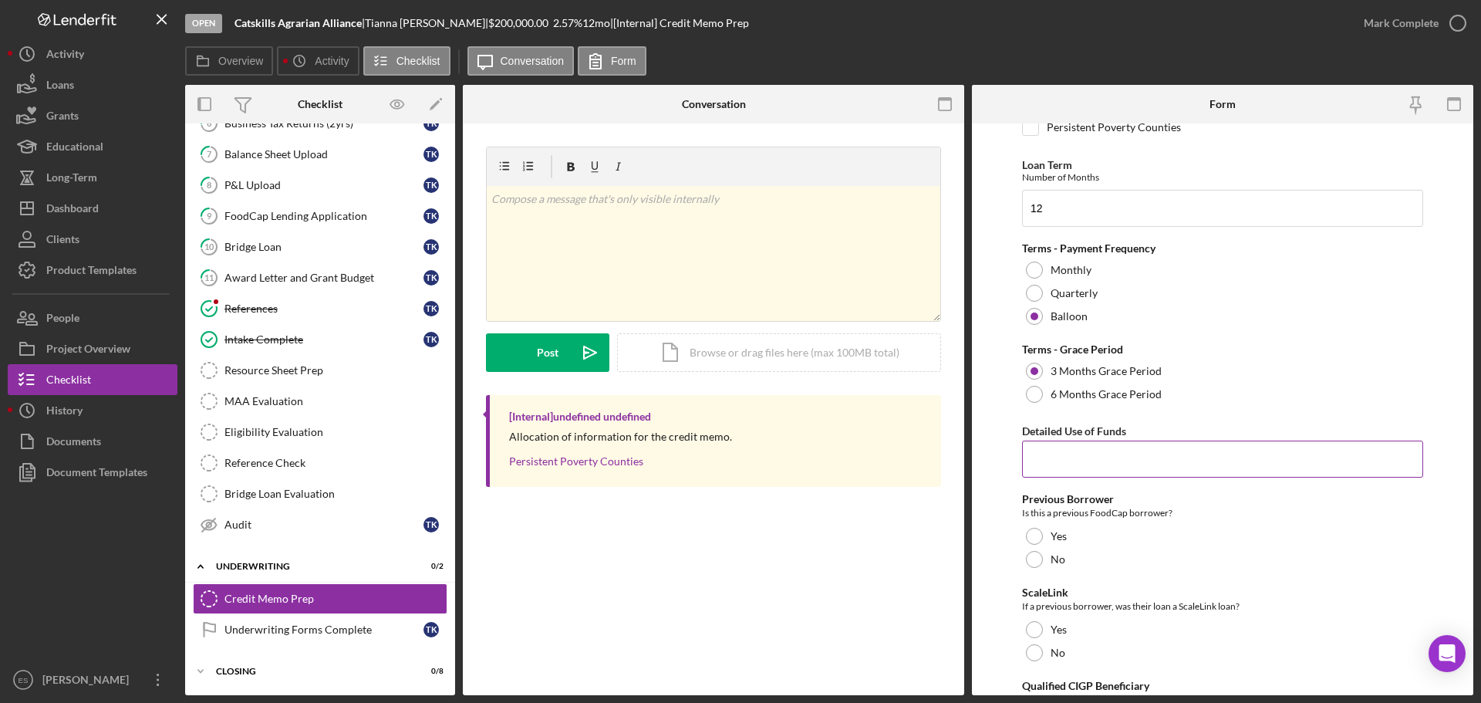
scroll to position [617, 0]
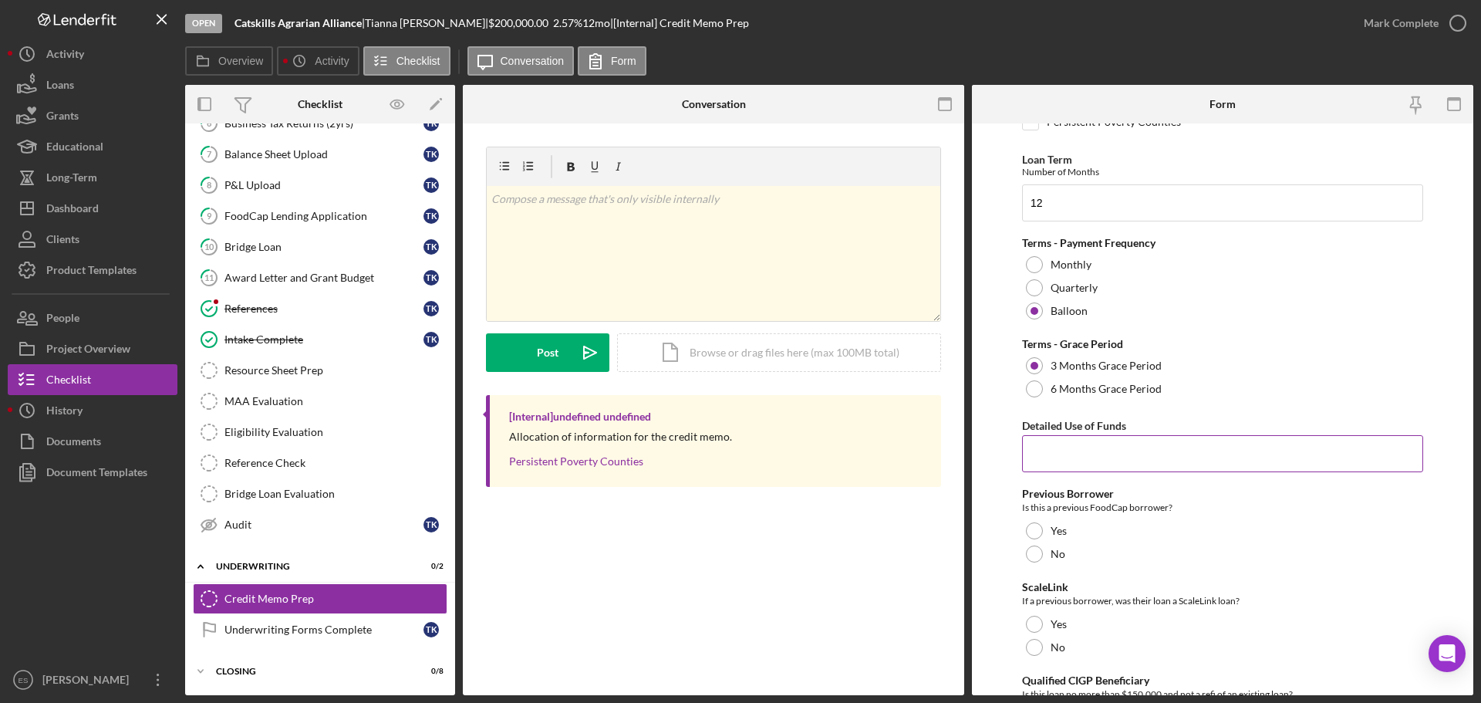
click at [1106, 455] on input "Detailed Use of Funds" at bounding box center [1222, 453] width 401 height 37
click at [1184, 453] on input "Operating capital to execute" at bounding box center [1222, 453] width 401 height 37
click at [1112, 454] on input "Operating capital to execute RFSI" at bounding box center [1222, 453] width 401 height 37
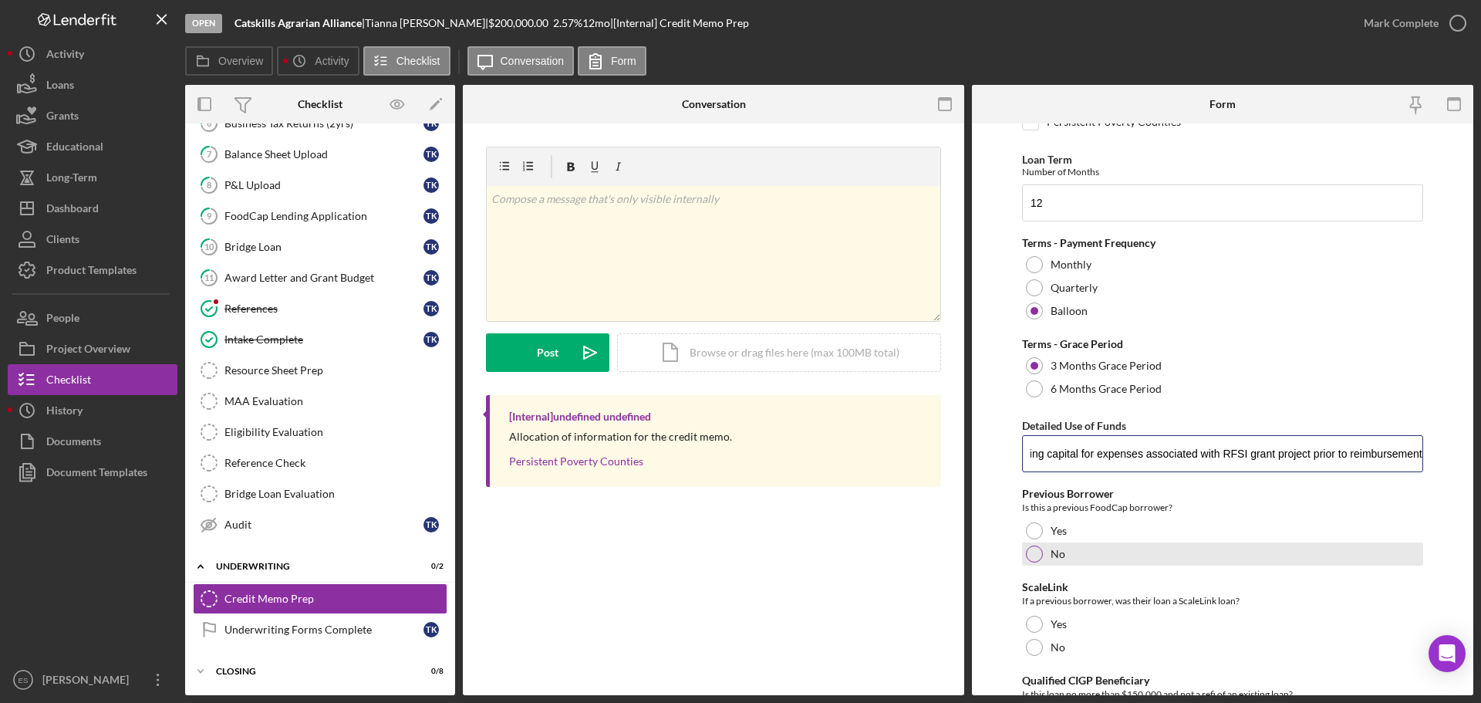
type input "Operating capital for expenses associated with RFSI grant project prior to reim…"
click at [1037, 553] on div at bounding box center [1034, 554] width 17 height 17
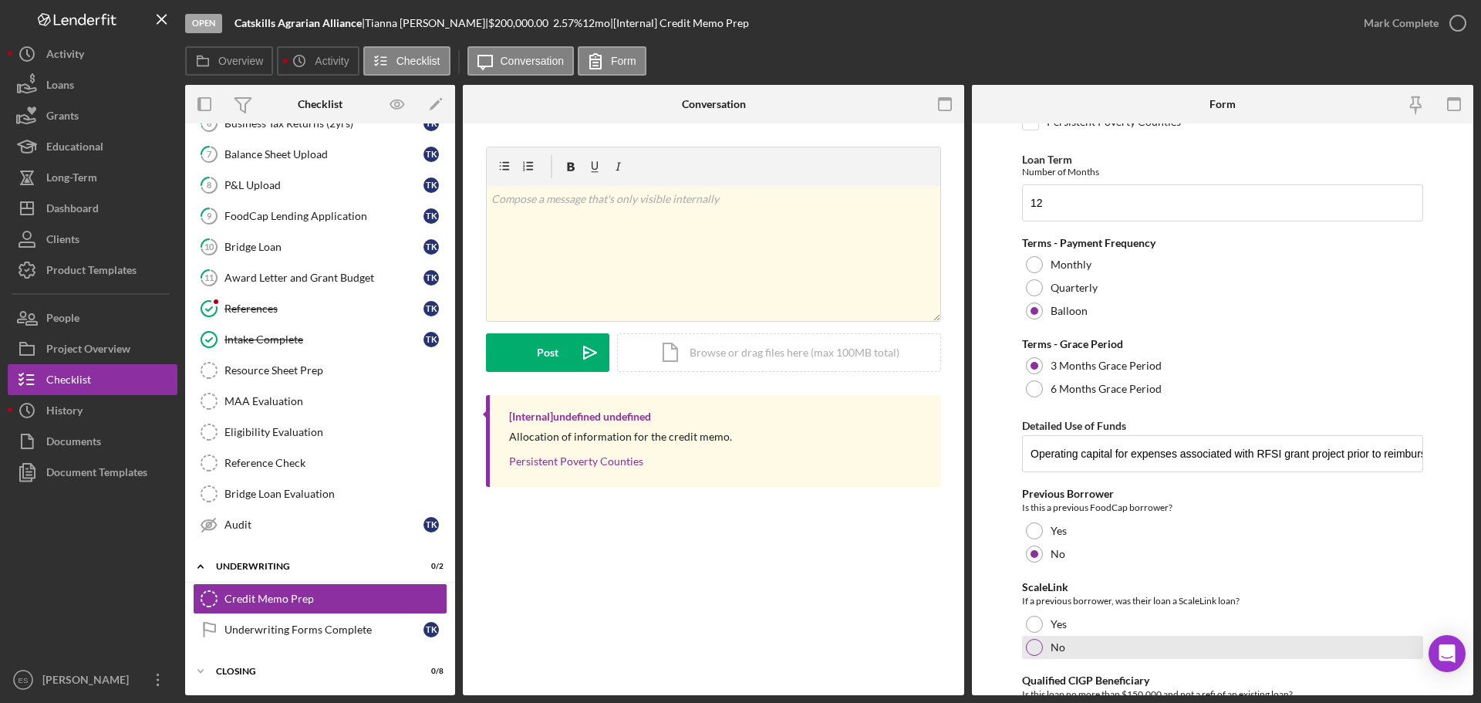
click at [1030, 644] on div at bounding box center [1034, 647] width 17 height 17
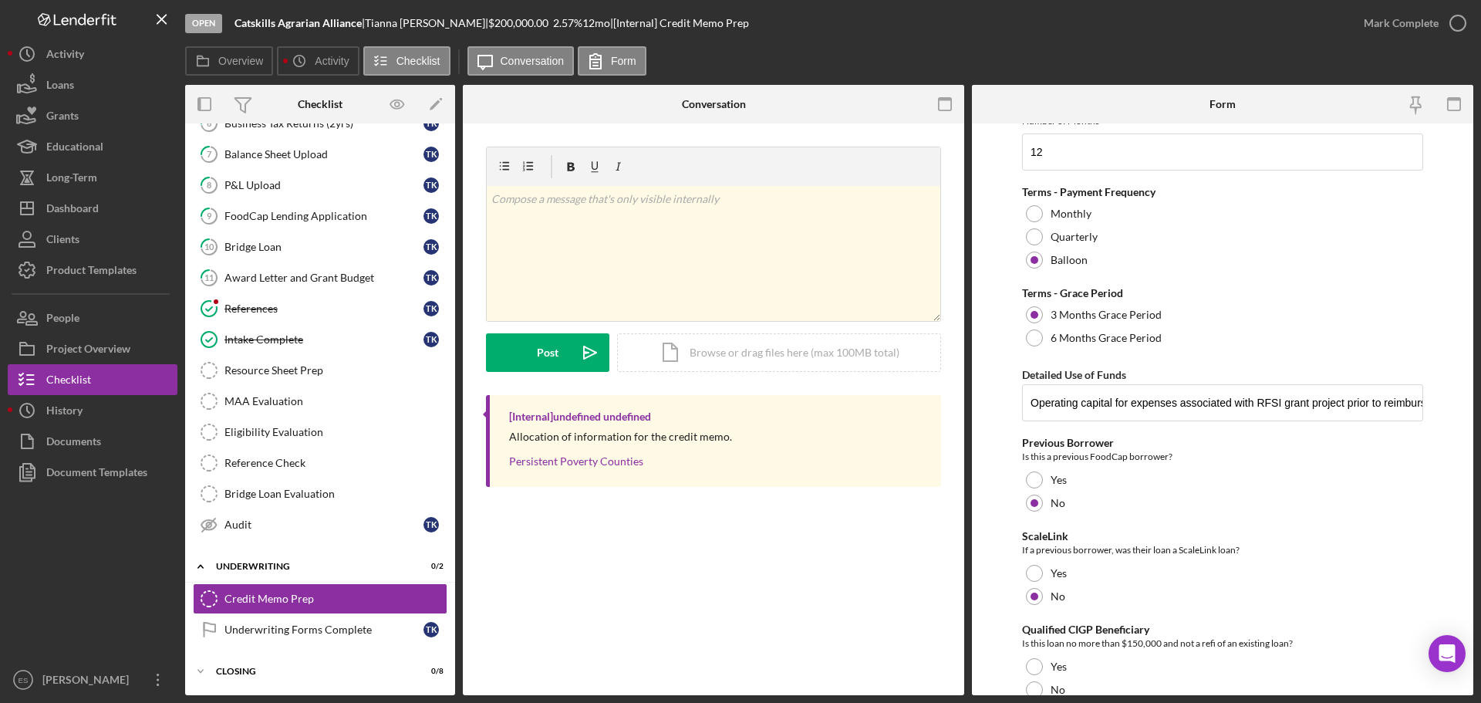
scroll to position [731, 0]
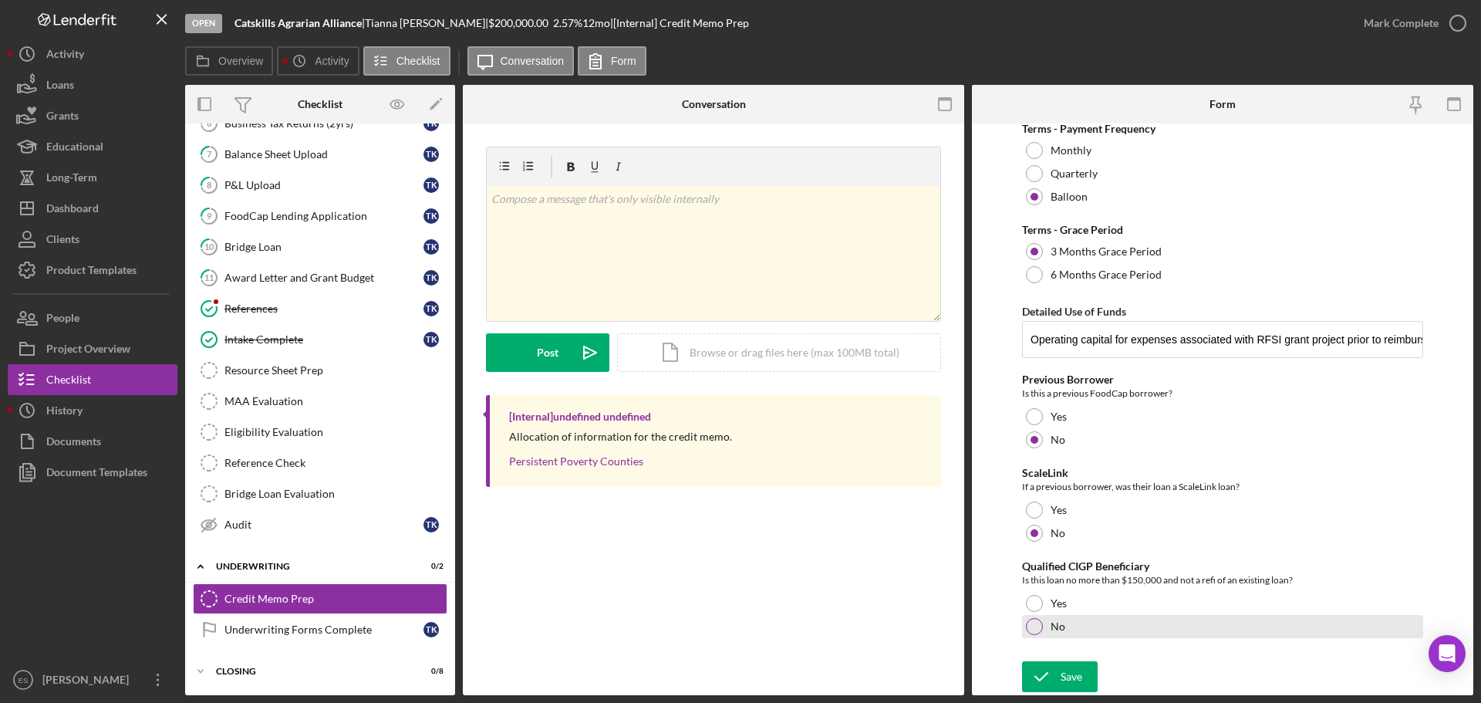
click at [1034, 627] on div at bounding box center [1034, 626] width 17 height 17
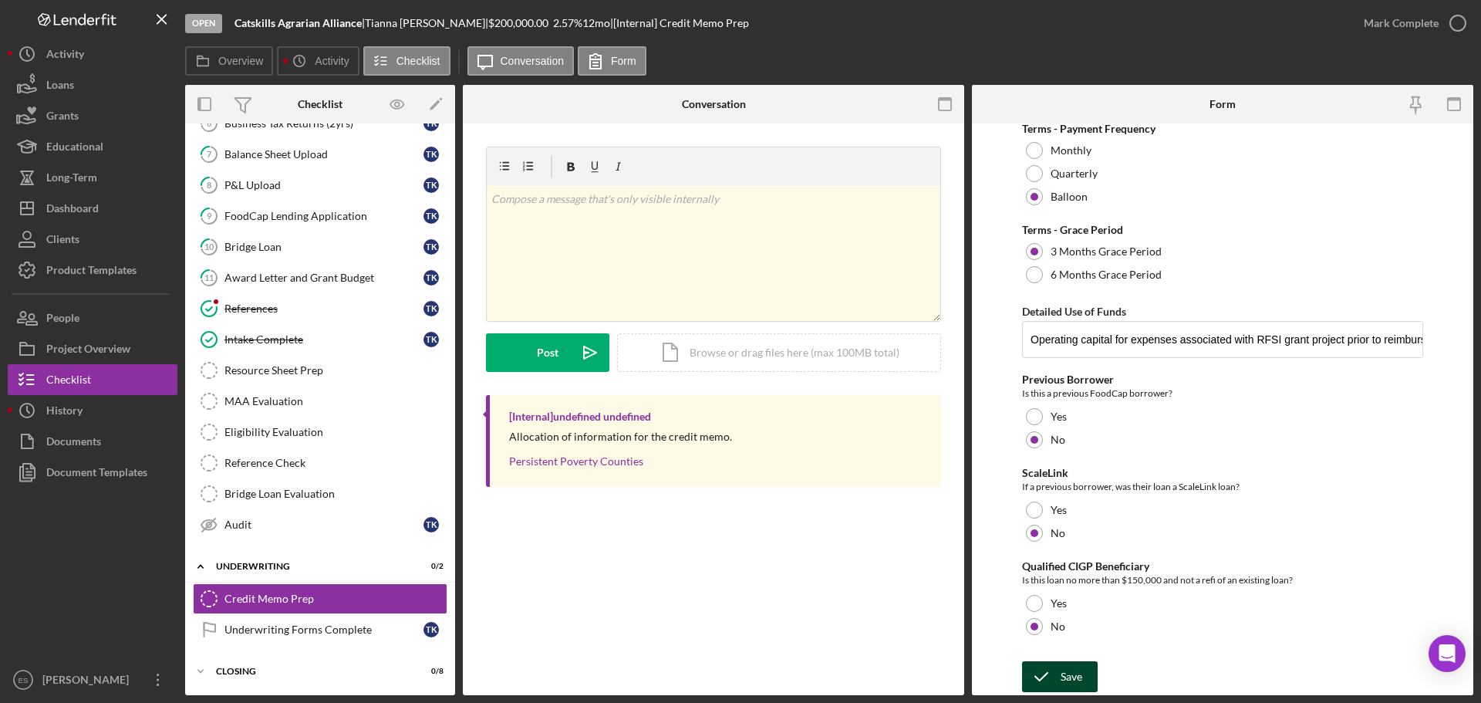
click at [1046, 678] on icon "submit" at bounding box center [1041, 676] width 39 height 39
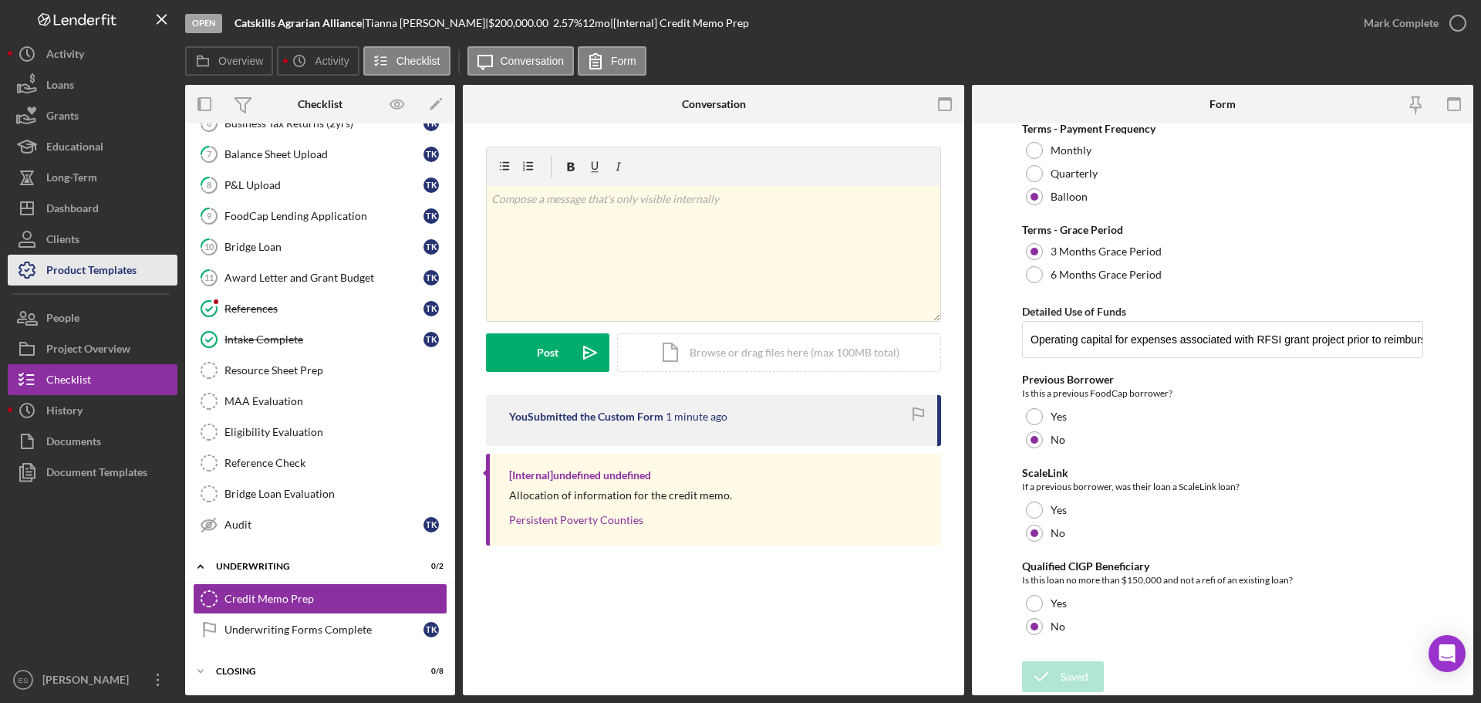
click at [79, 272] on div "Product Templates" at bounding box center [91, 272] width 90 height 35
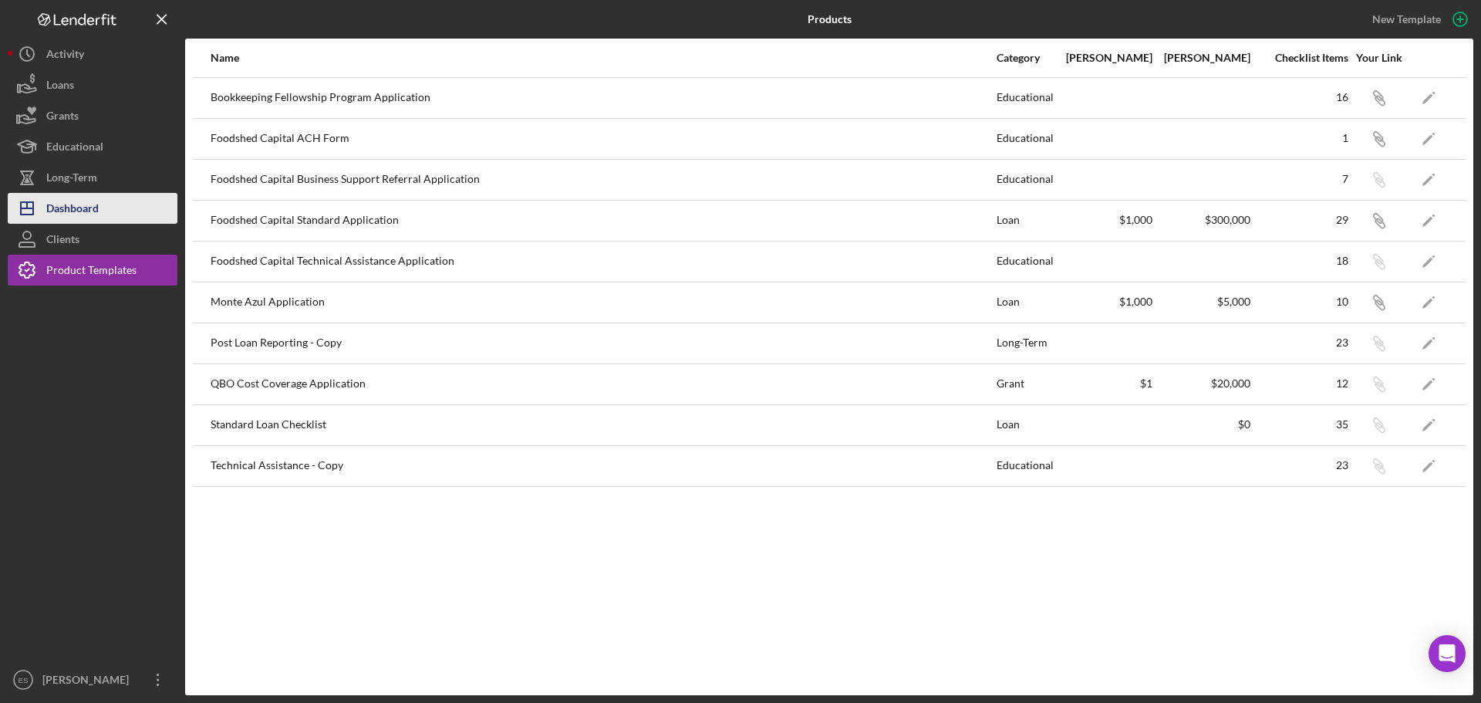
click at [87, 204] on div "Dashboard" at bounding box center [72, 210] width 52 height 35
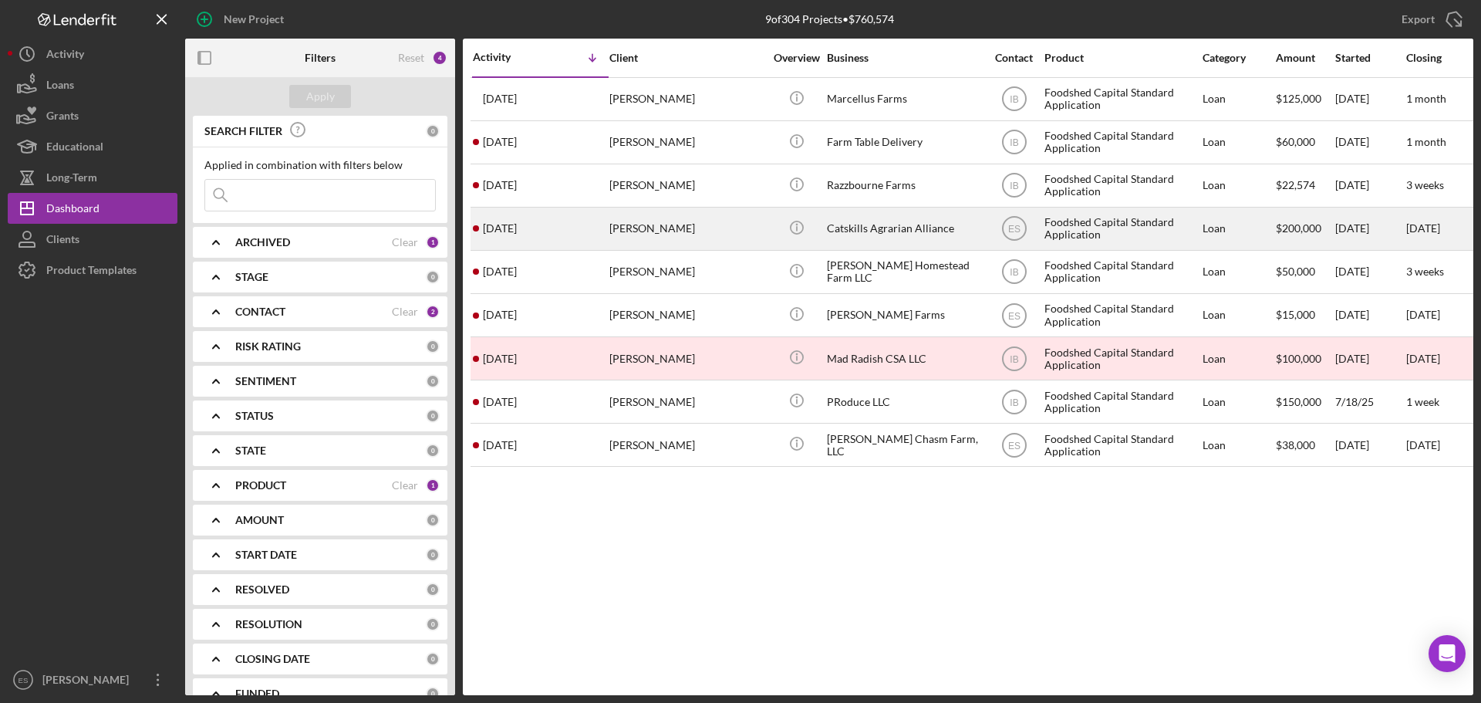
click at [661, 231] on div "[PERSON_NAME]" at bounding box center [687, 228] width 154 height 41
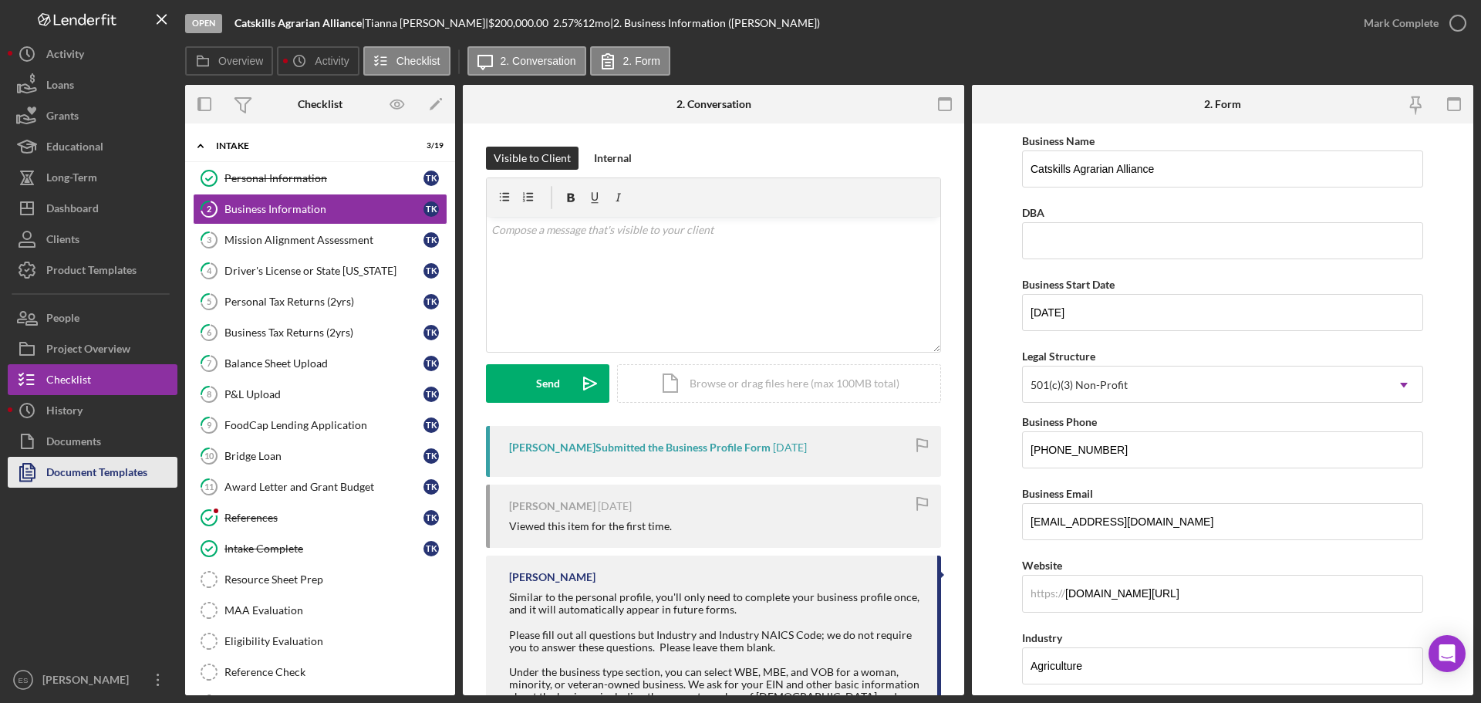
click at [85, 471] on div "Document Templates" at bounding box center [96, 474] width 101 height 35
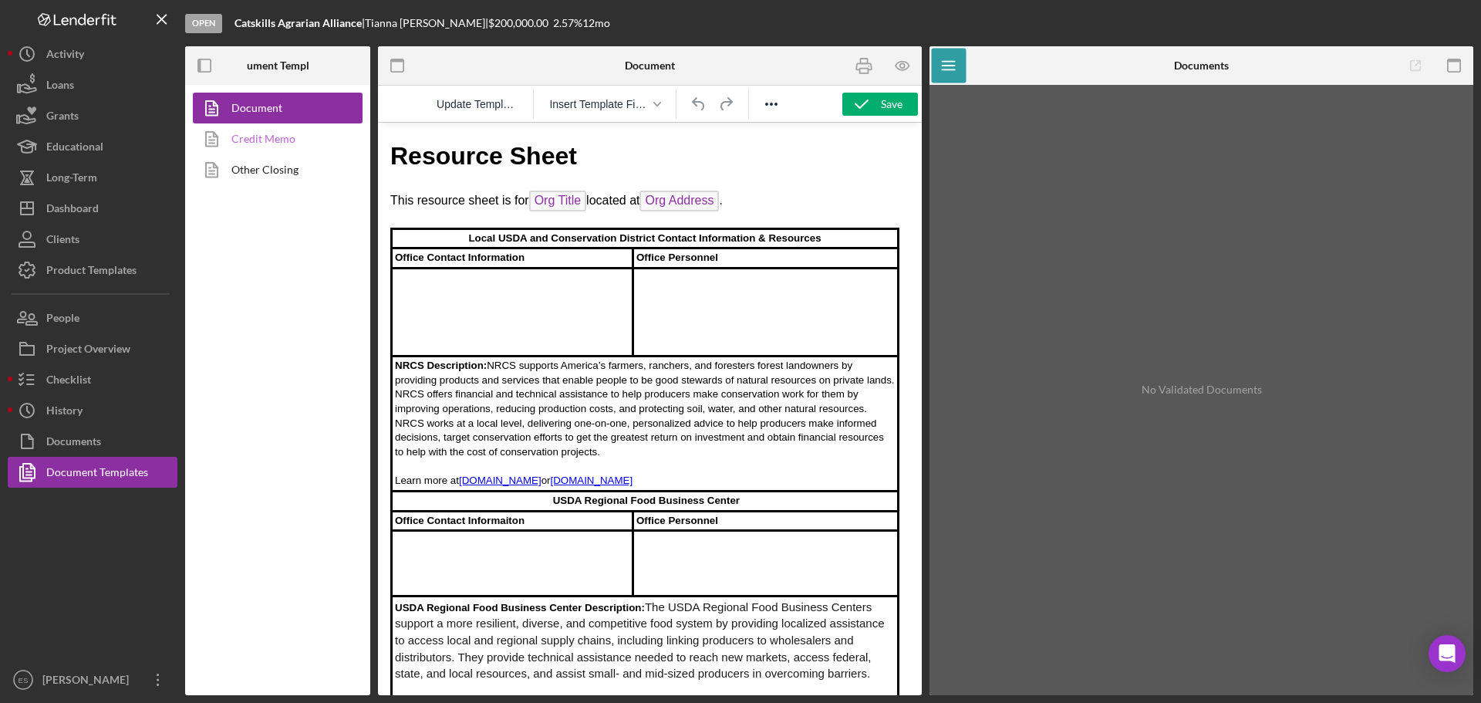
click at [283, 133] on link "Credit Memo" at bounding box center [274, 138] width 162 height 31
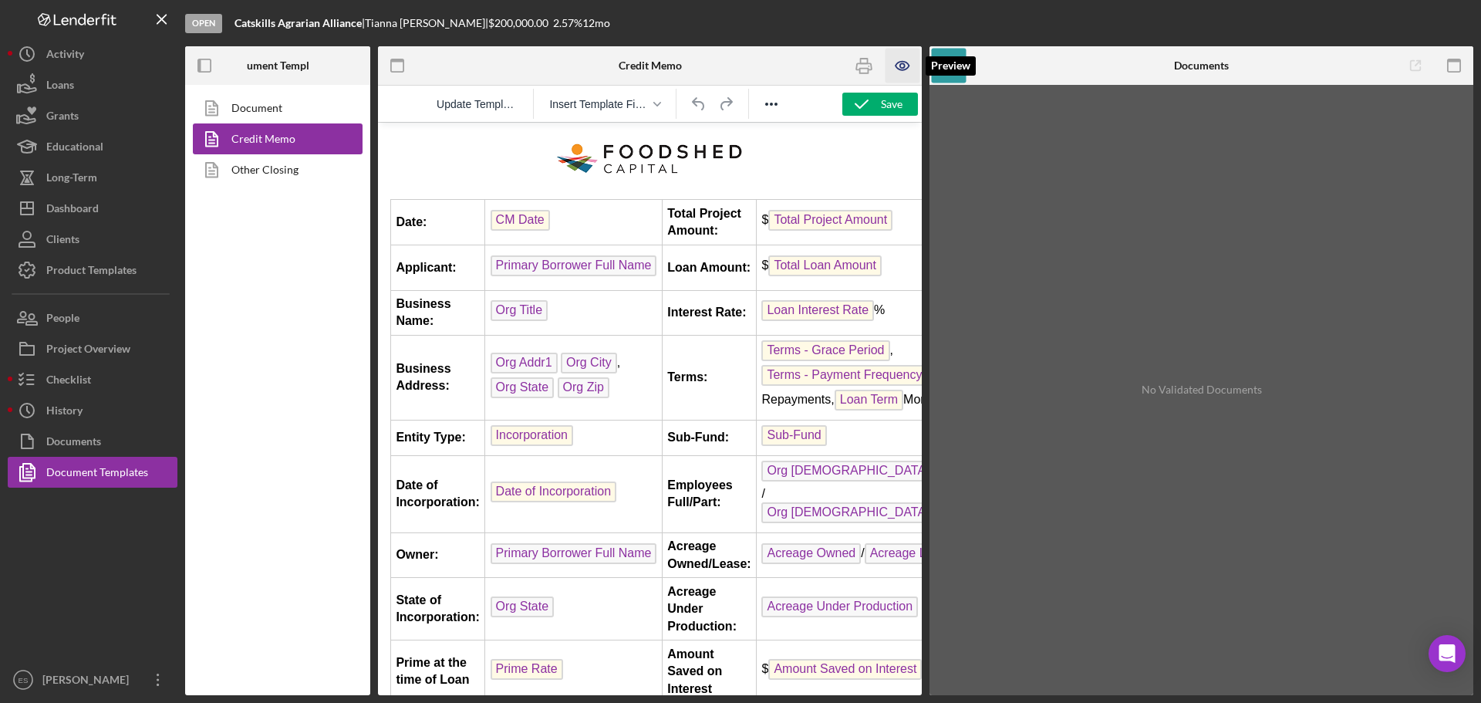
click at [895, 69] on icon "button" at bounding box center [903, 66] width 35 height 35
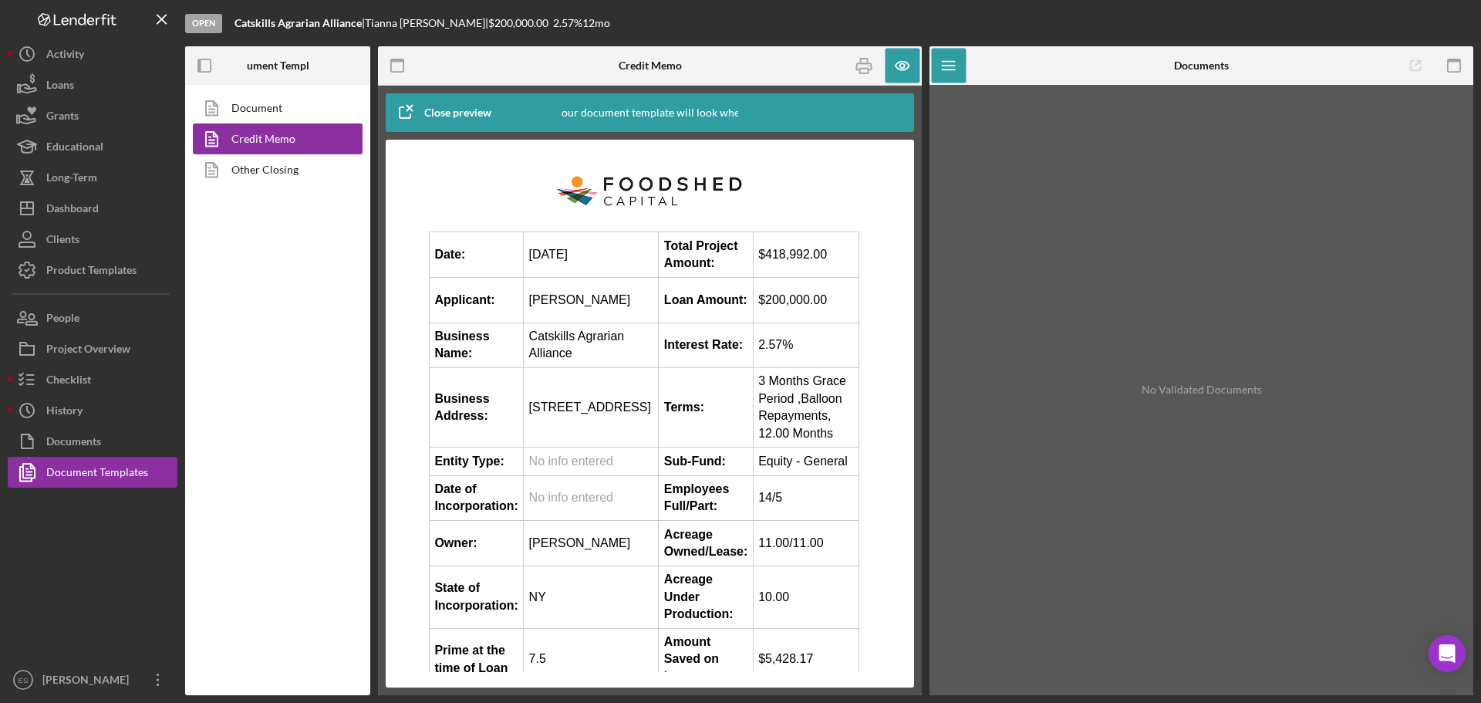
click at [316, 412] on div "Document Credit Memo Other Closing" at bounding box center [277, 390] width 185 height 610
click at [316, 576] on div "Document Credit Memo Other Closing" at bounding box center [277, 390] width 185 height 610
click at [92, 213] on div "Dashboard" at bounding box center [72, 210] width 52 height 35
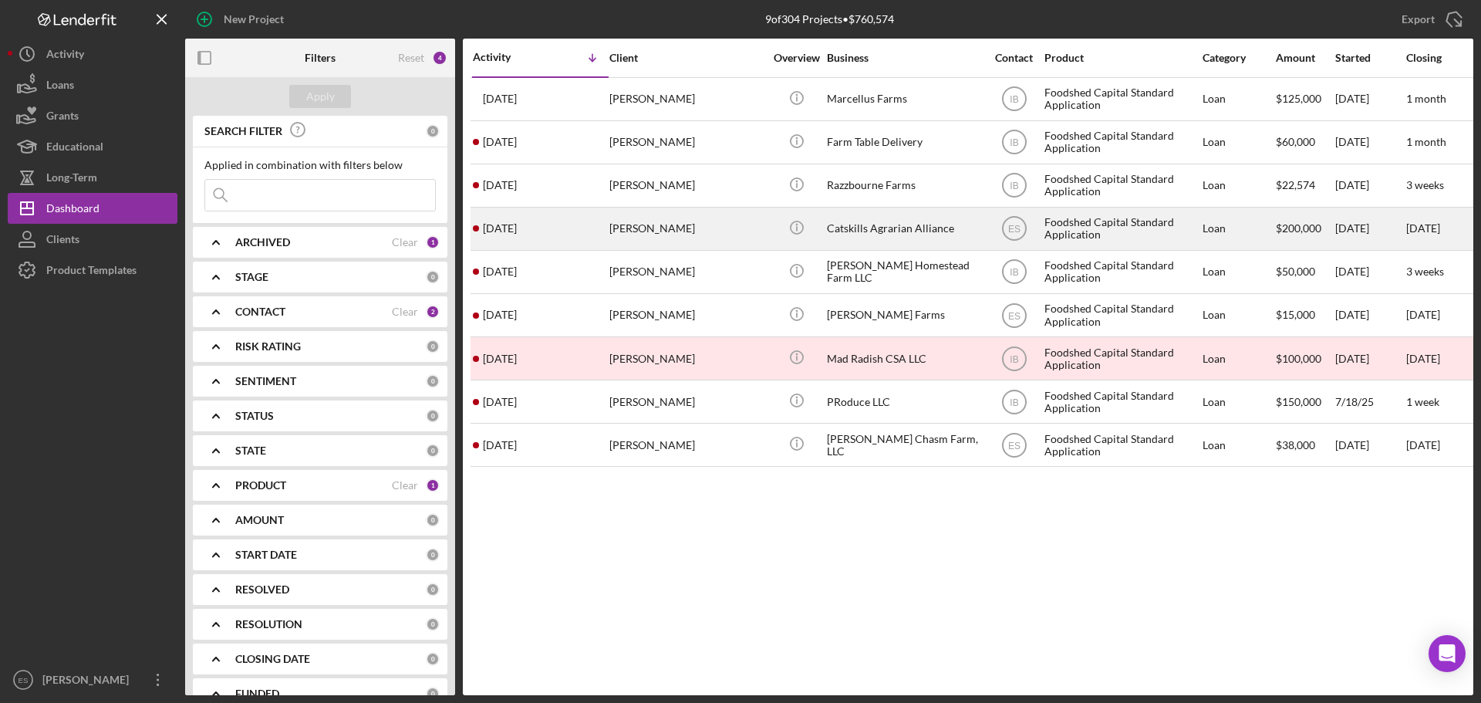
click at [749, 240] on div "[PERSON_NAME]" at bounding box center [687, 228] width 154 height 41
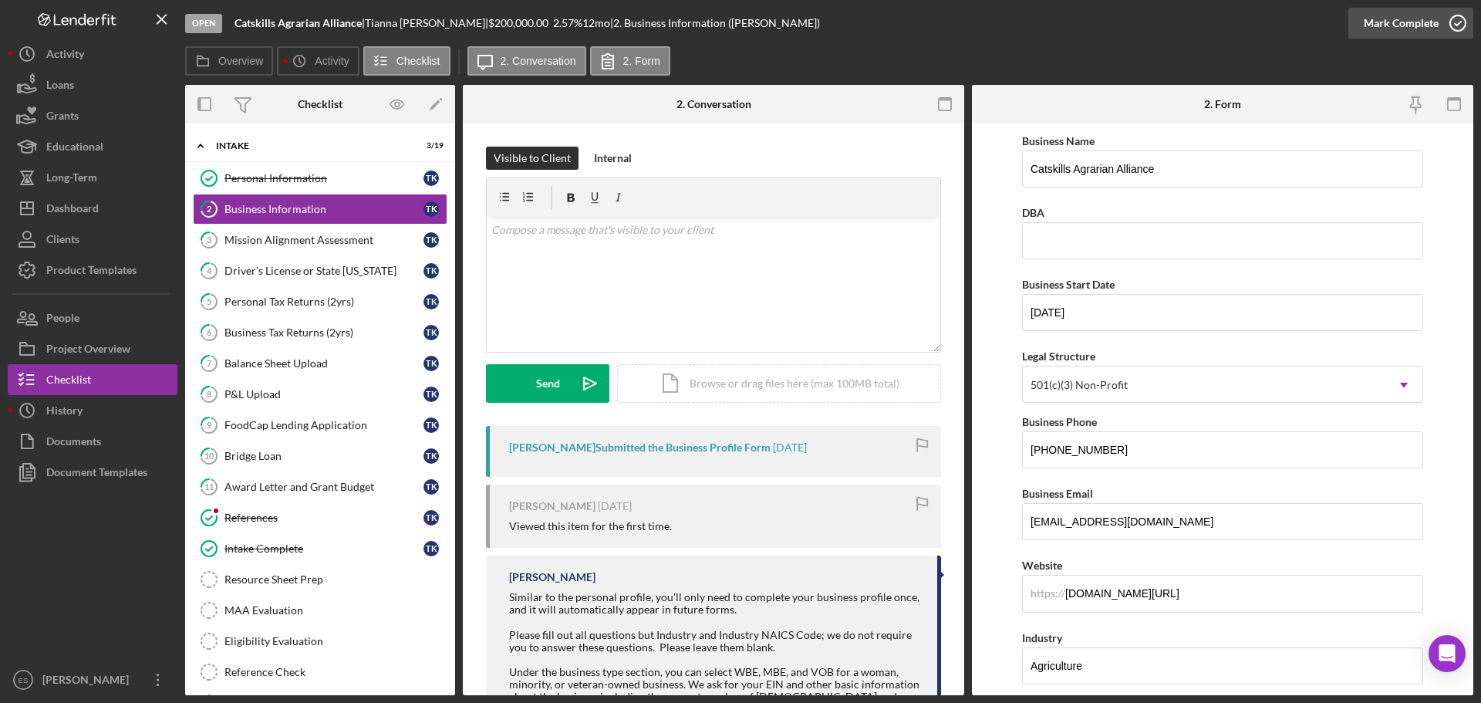
click at [1401, 30] on div "Mark Complete" at bounding box center [1401, 23] width 75 height 31
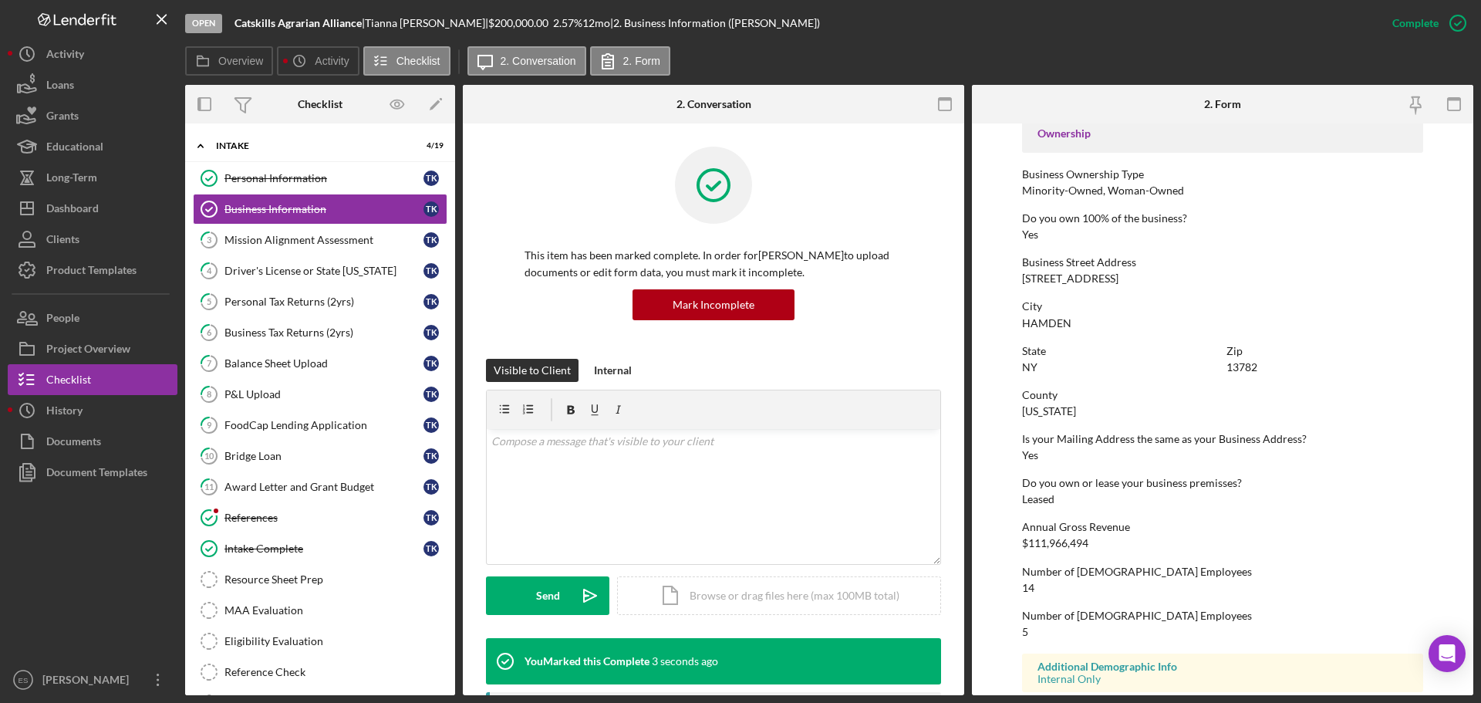
scroll to position [540, 0]
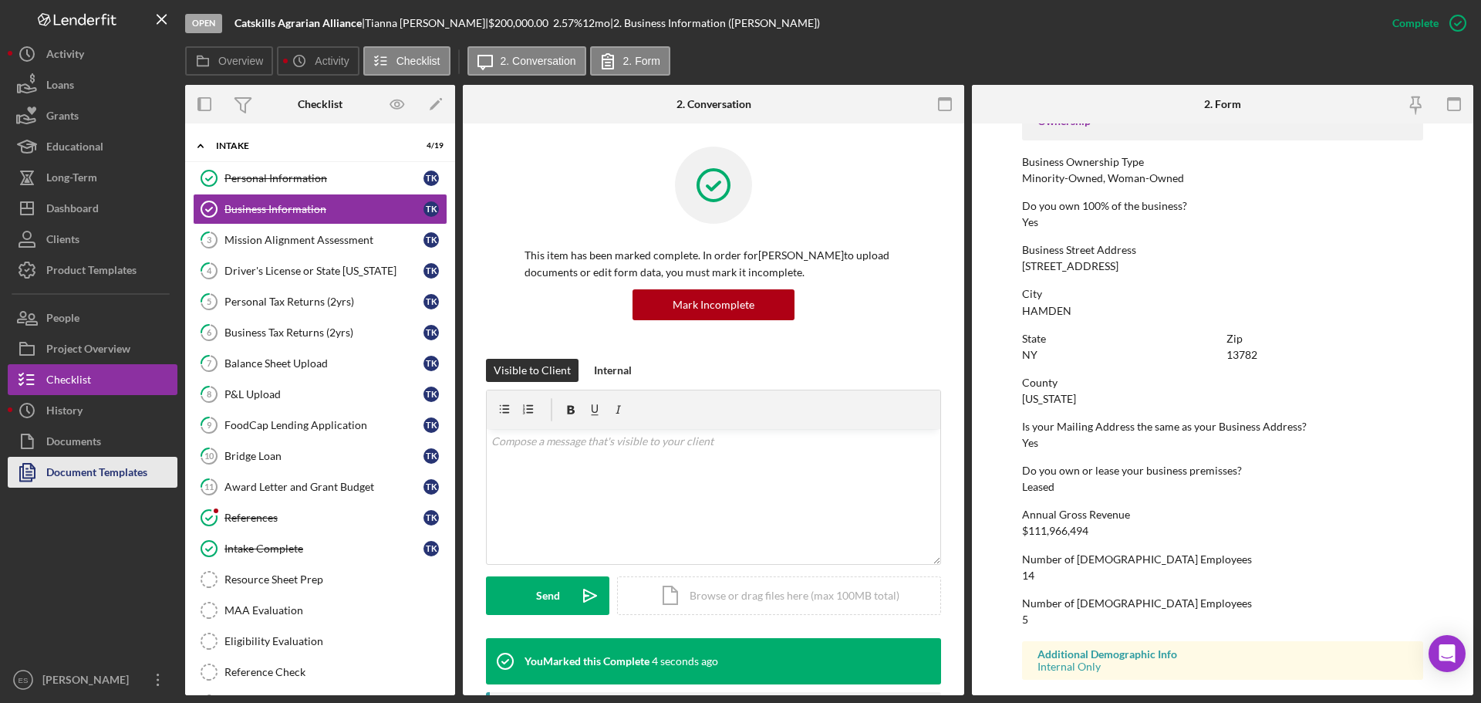
click at [86, 471] on div "Document Templates" at bounding box center [96, 474] width 101 height 35
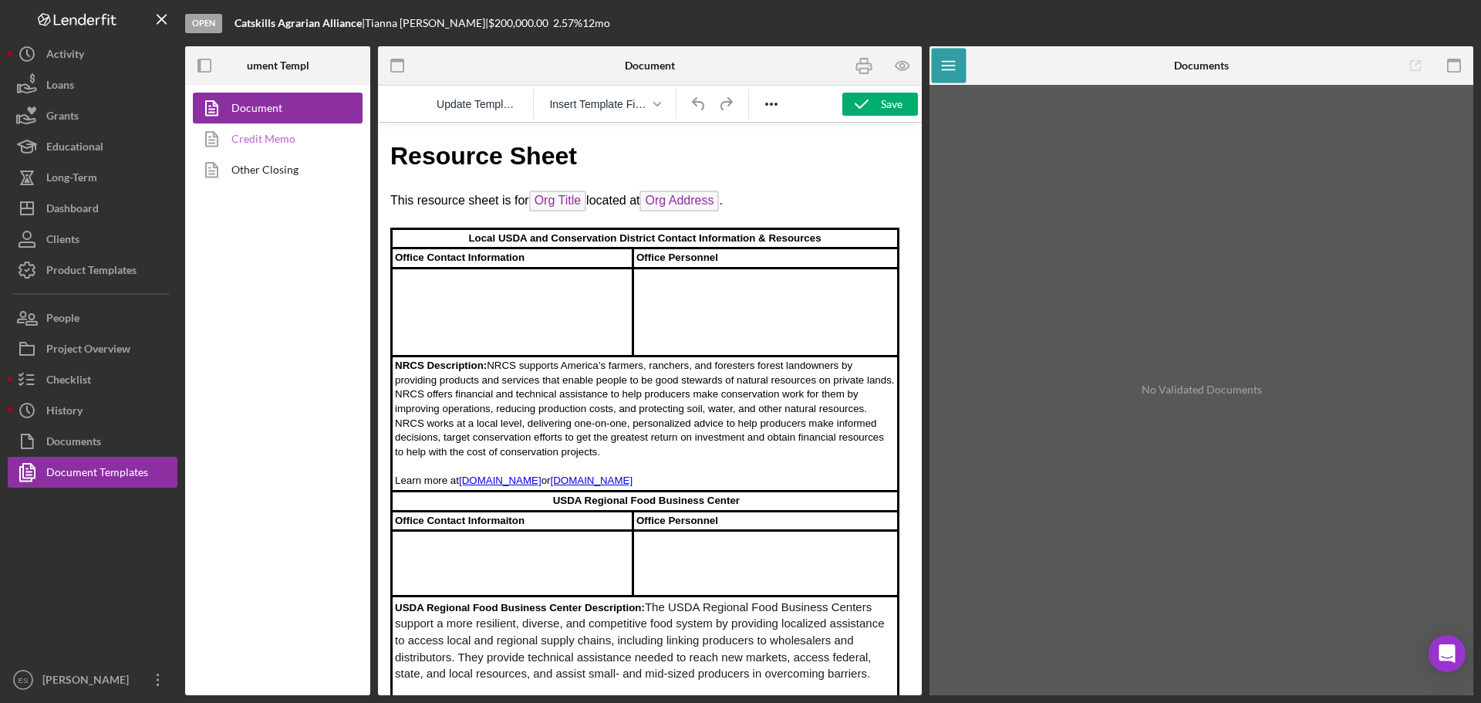
click at [287, 137] on link "Credit Memo" at bounding box center [274, 138] width 162 height 31
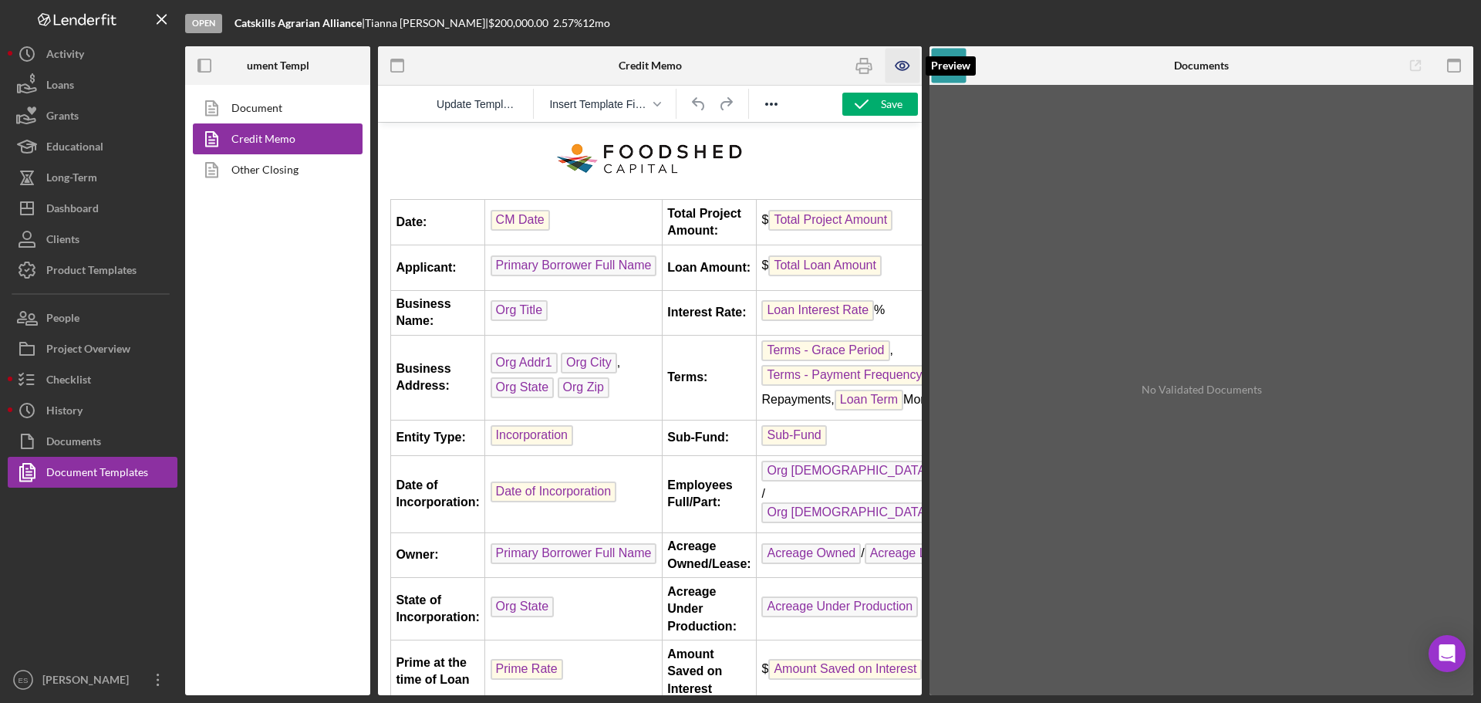
click at [899, 63] on icon "button" at bounding box center [903, 66] width 35 height 35
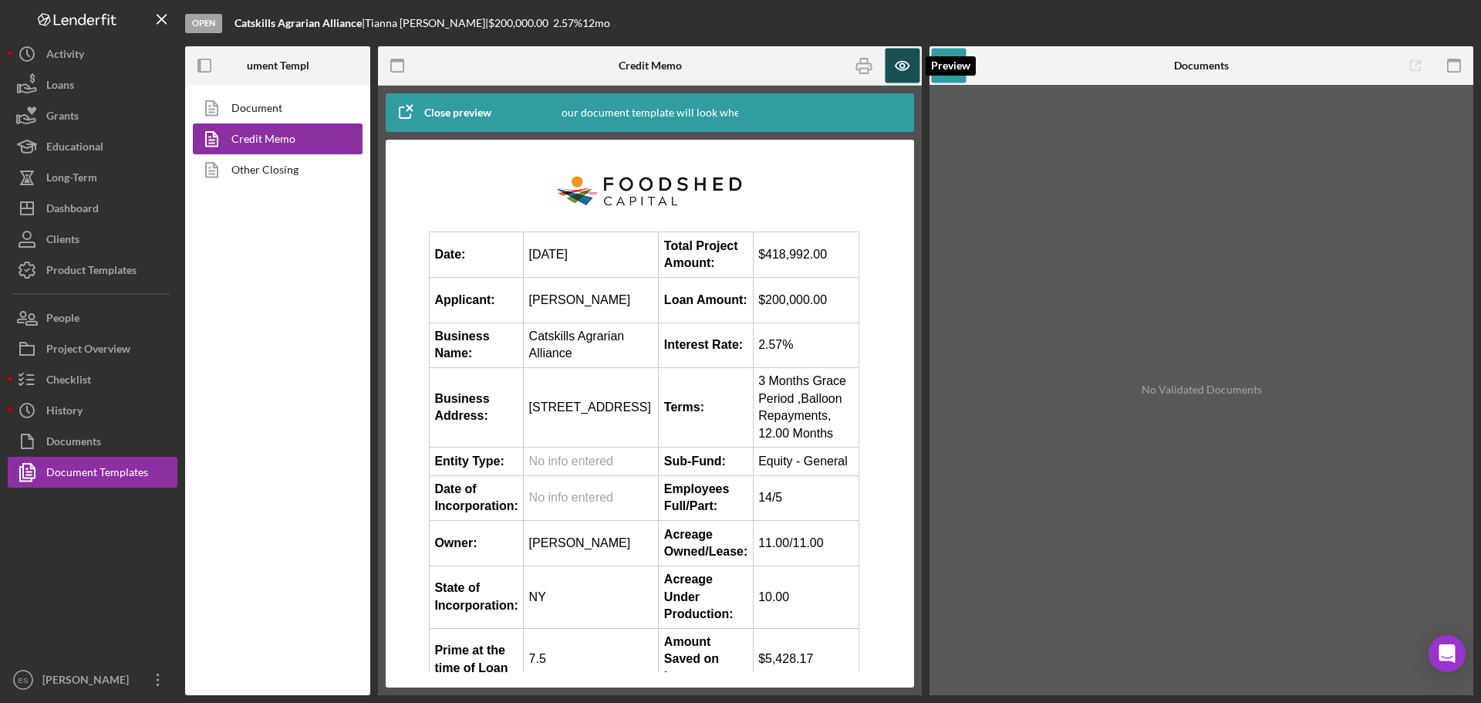
click at [901, 66] on icon "button" at bounding box center [903, 66] width 35 height 35
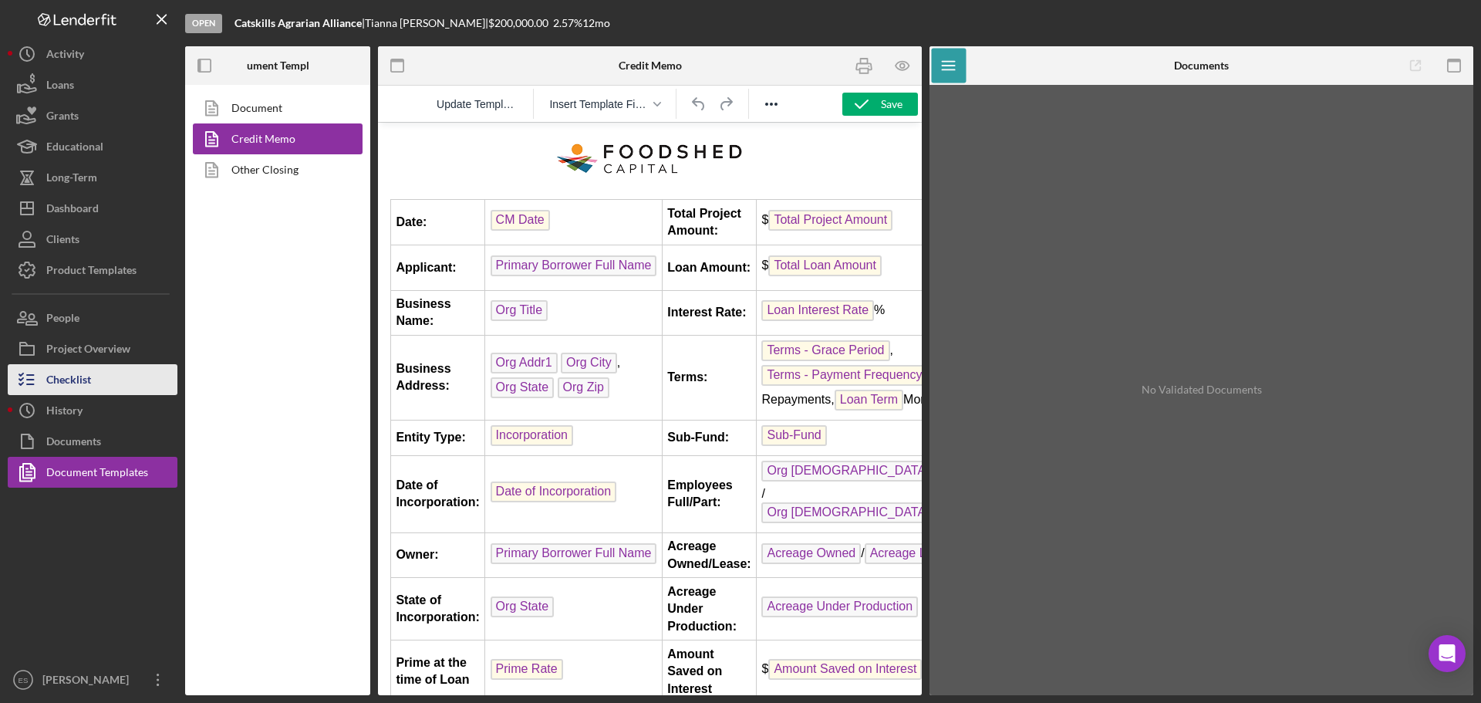
click at [117, 385] on button "Checklist" at bounding box center [93, 379] width 170 height 31
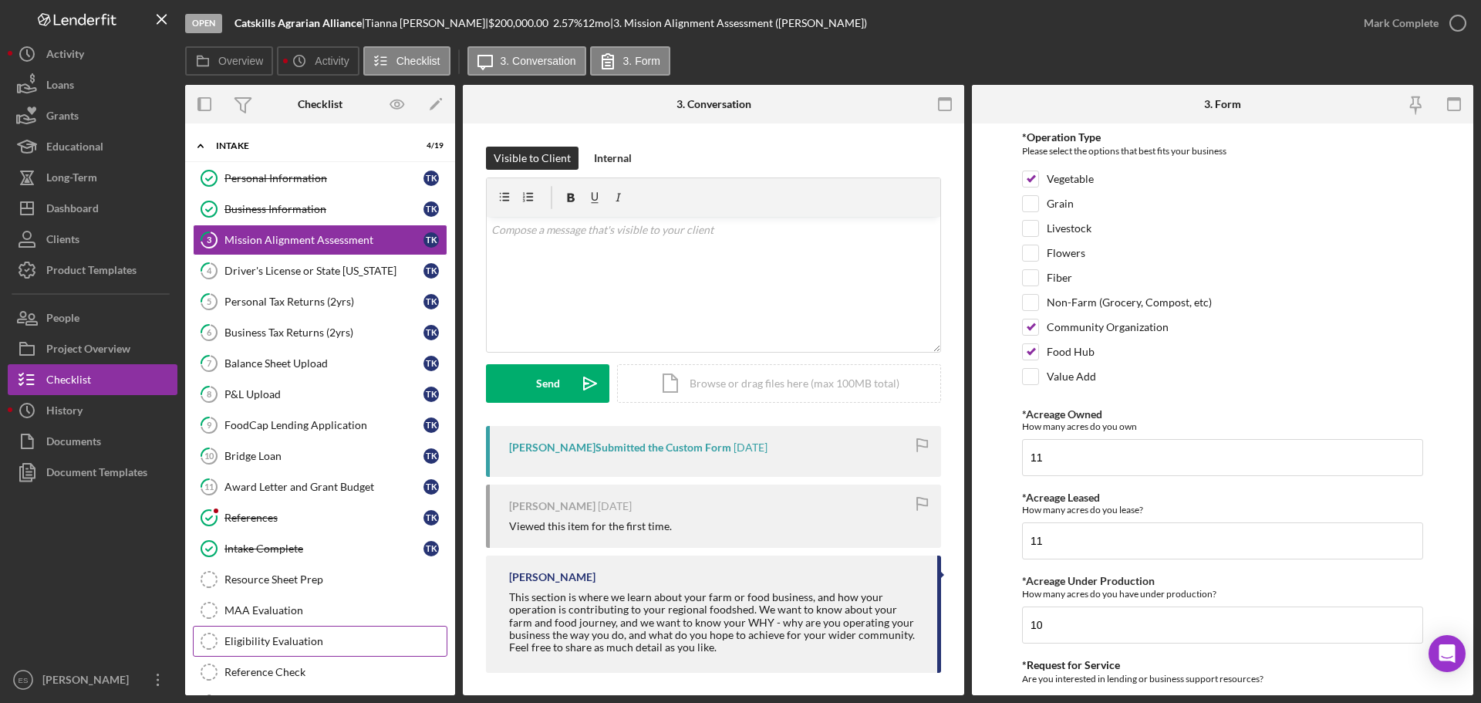
click at [311, 644] on div "Eligibility Evaluation" at bounding box center [336, 641] width 222 height 12
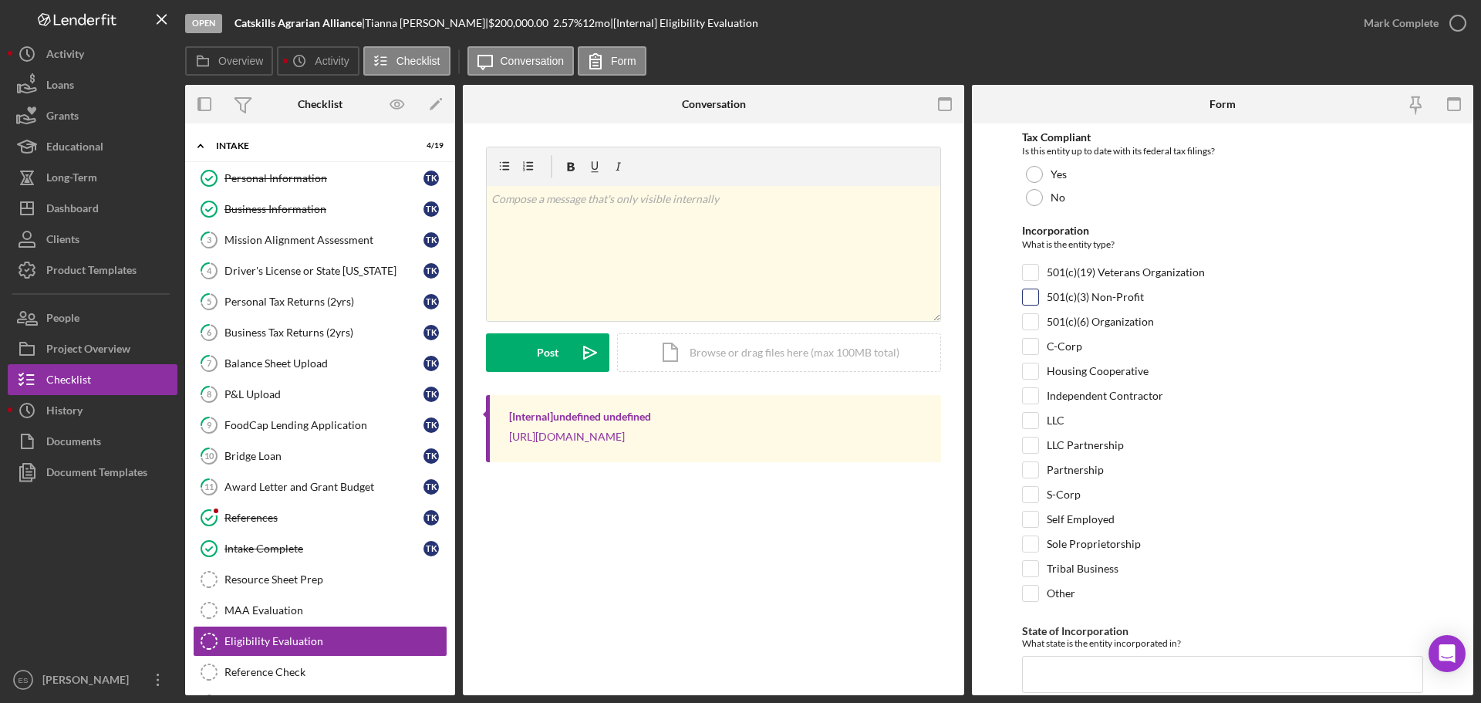
click at [1037, 299] on input "501(c)(3) Non-Profit" at bounding box center [1030, 296] width 15 height 15
checkbox input "true"
click at [1035, 173] on div at bounding box center [1034, 174] width 17 height 17
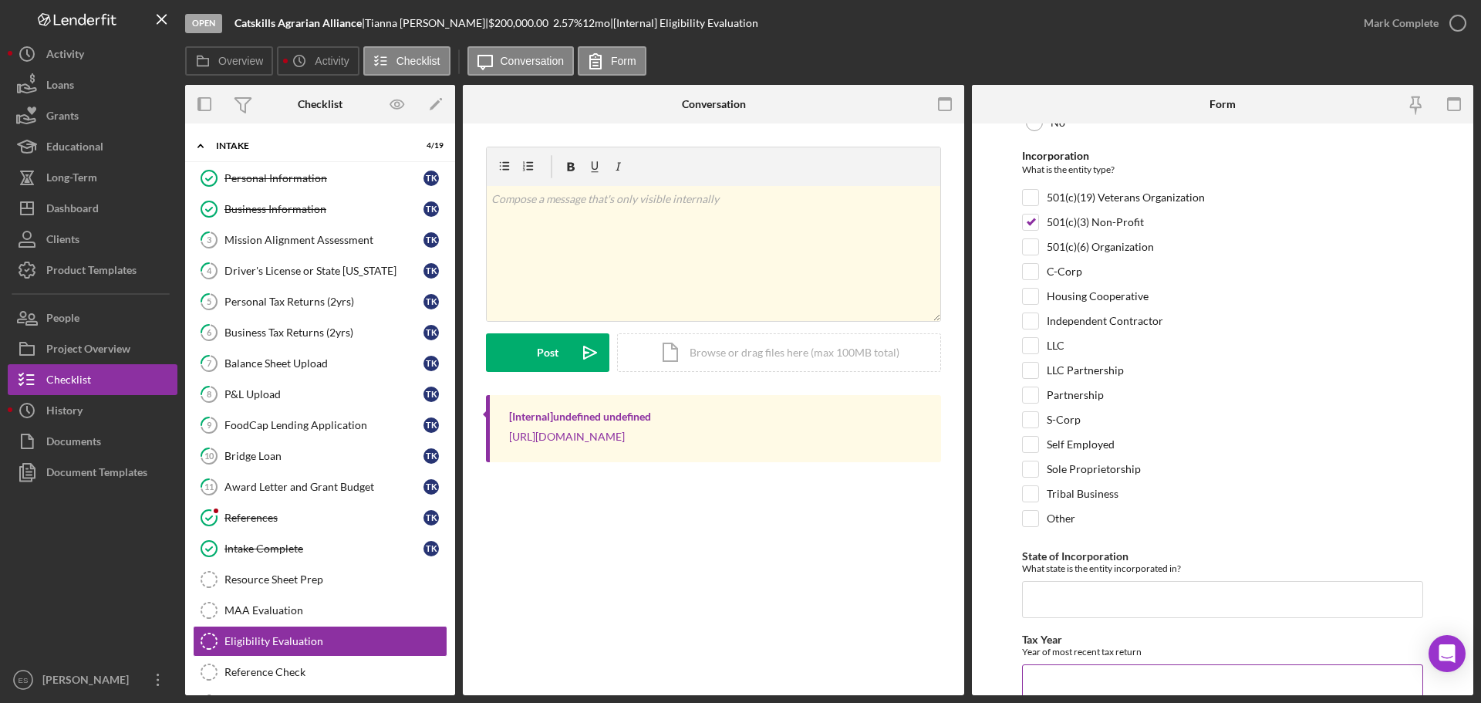
scroll to position [309, 0]
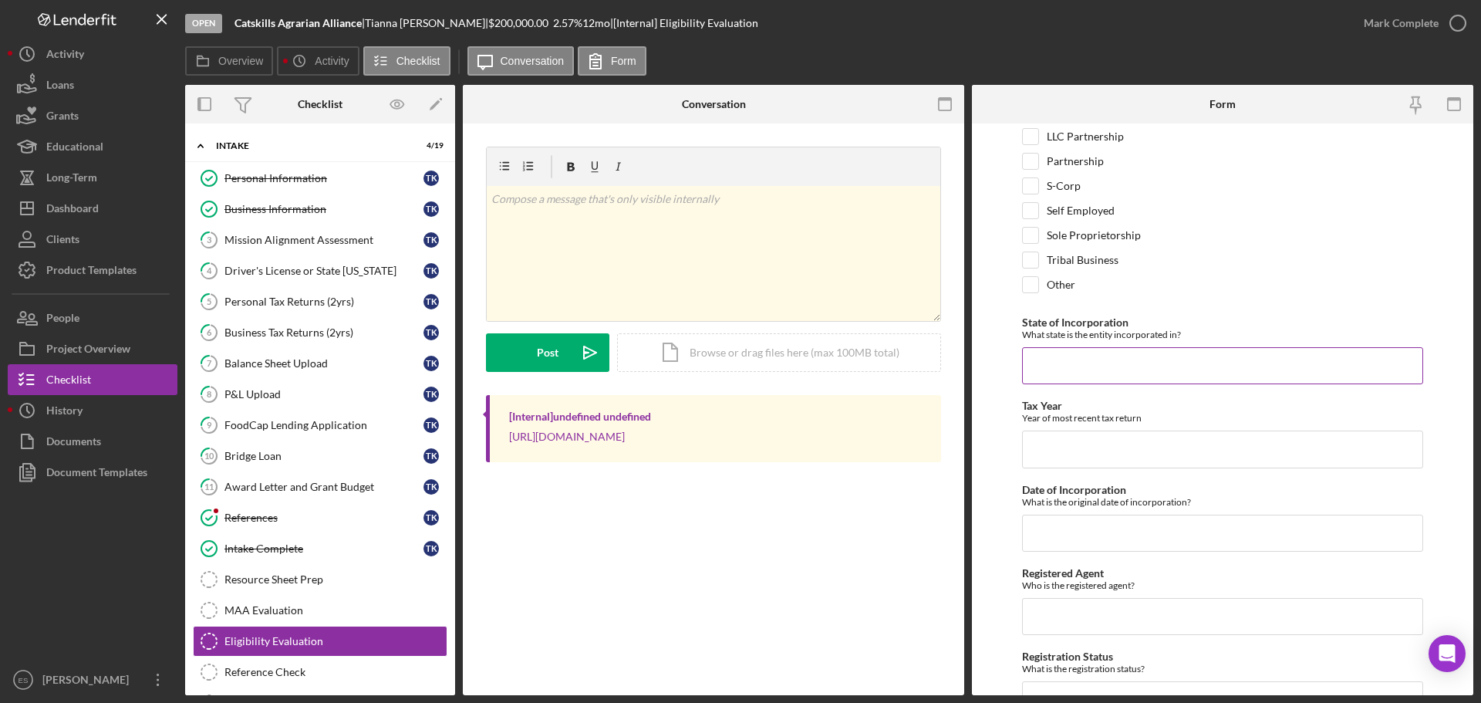
click at [1114, 372] on input "State of Incorporation" at bounding box center [1222, 365] width 401 height 37
type input "NY"
click at [1202, 317] on div "State of Incorporation What state is the entity incorporated in?" at bounding box center [1222, 328] width 401 height 24
click at [1142, 438] on input "Tax Year" at bounding box center [1222, 449] width 401 height 37
type input "2023"
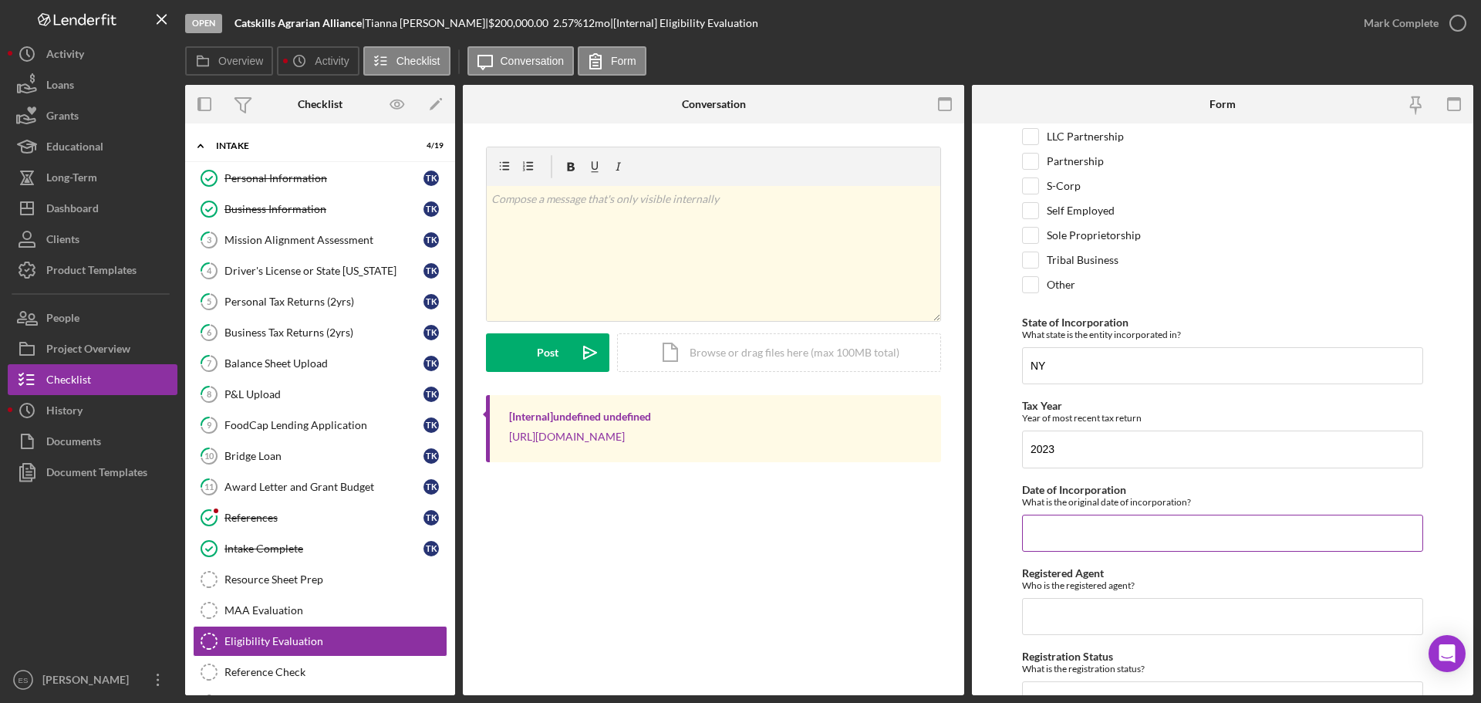
click at [1082, 548] on input "Date of Incorporation" at bounding box center [1222, 533] width 401 height 37
type input "[DATE]"
drag, startPoint x: 1093, startPoint y: 625, endPoint x: 1105, endPoint y: 620, distance: 12.5
click at [1094, 625] on input "Registered Agent" at bounding box center [1222, 616] width 401 height 37
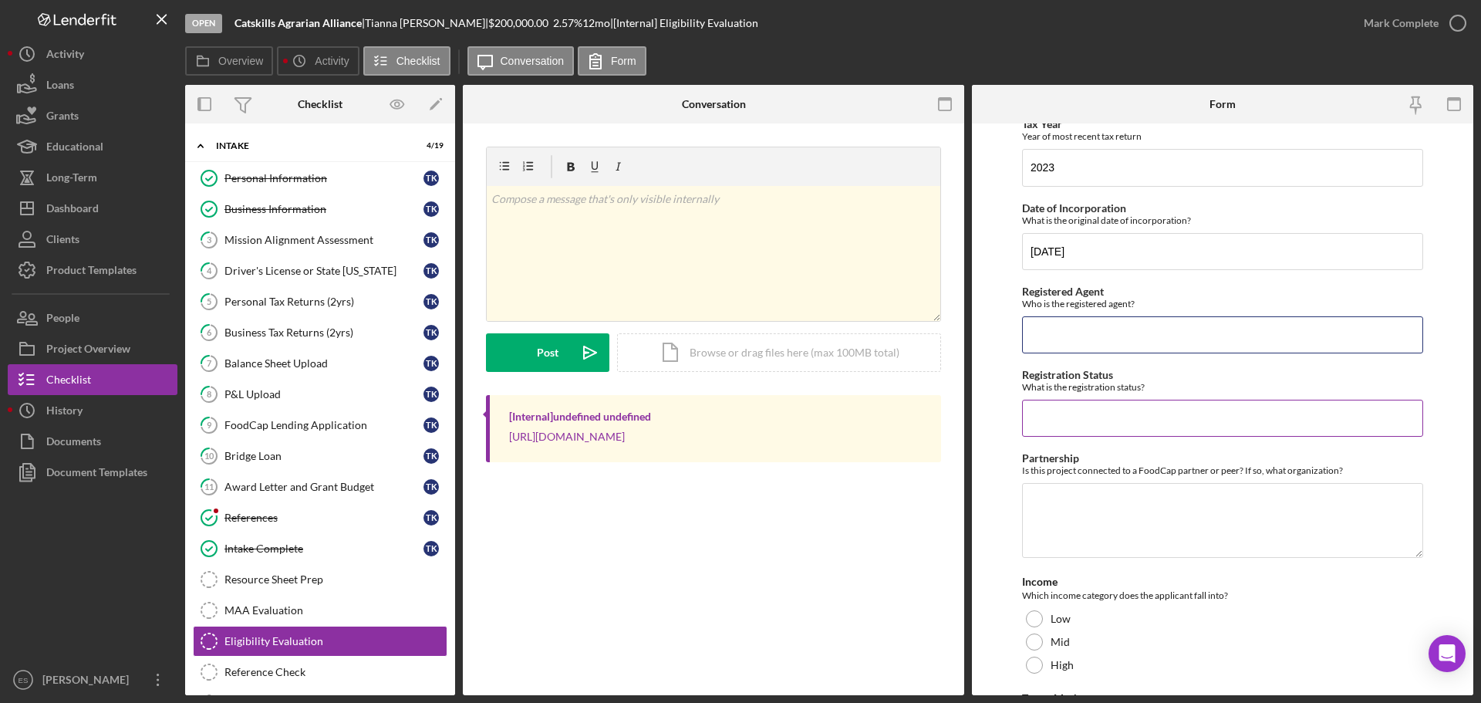
scroll to position [617, 0]
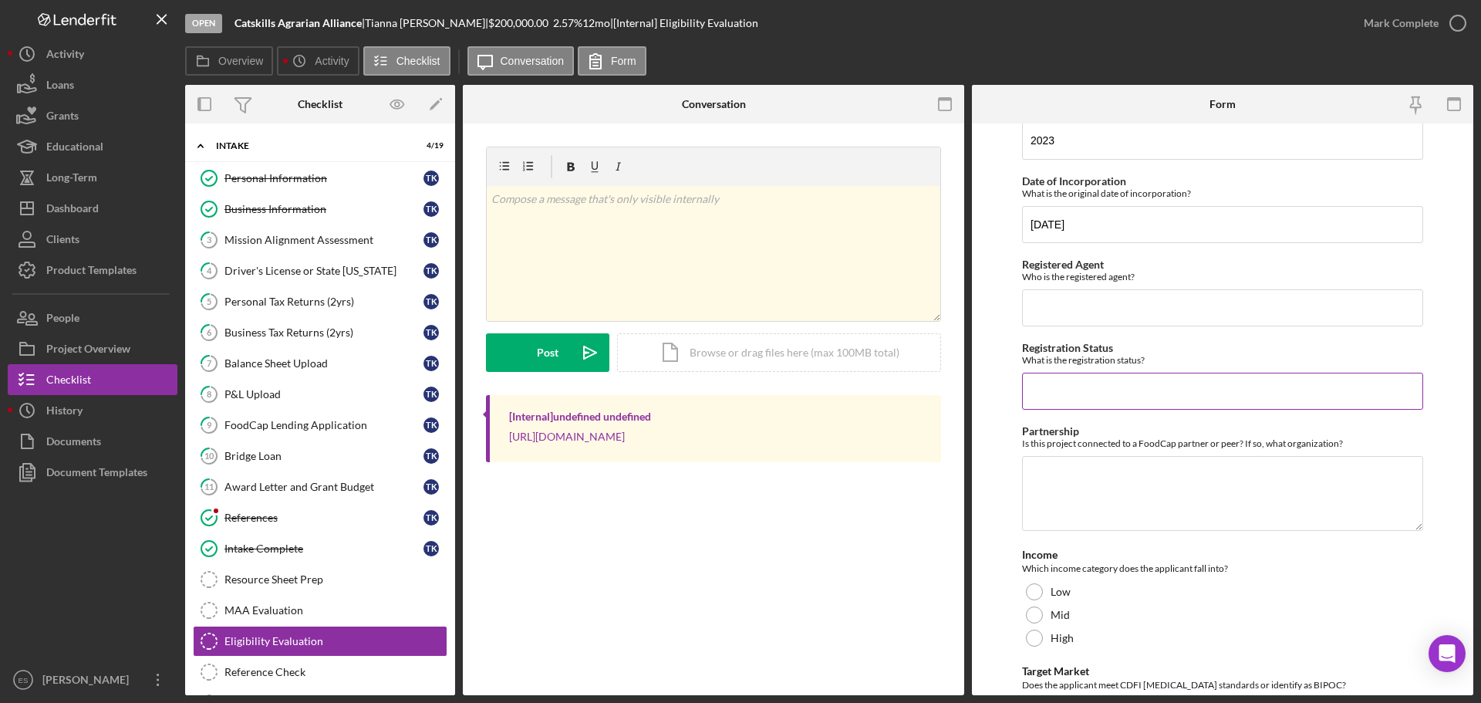
click at [1073, 380] on input "Registration Status" at bounding box center [1222, 391] width 401 height 37
type input "Active"
click at [1122, 551] on div "Income" at bounding box center [1222, 555] width 401 height 12
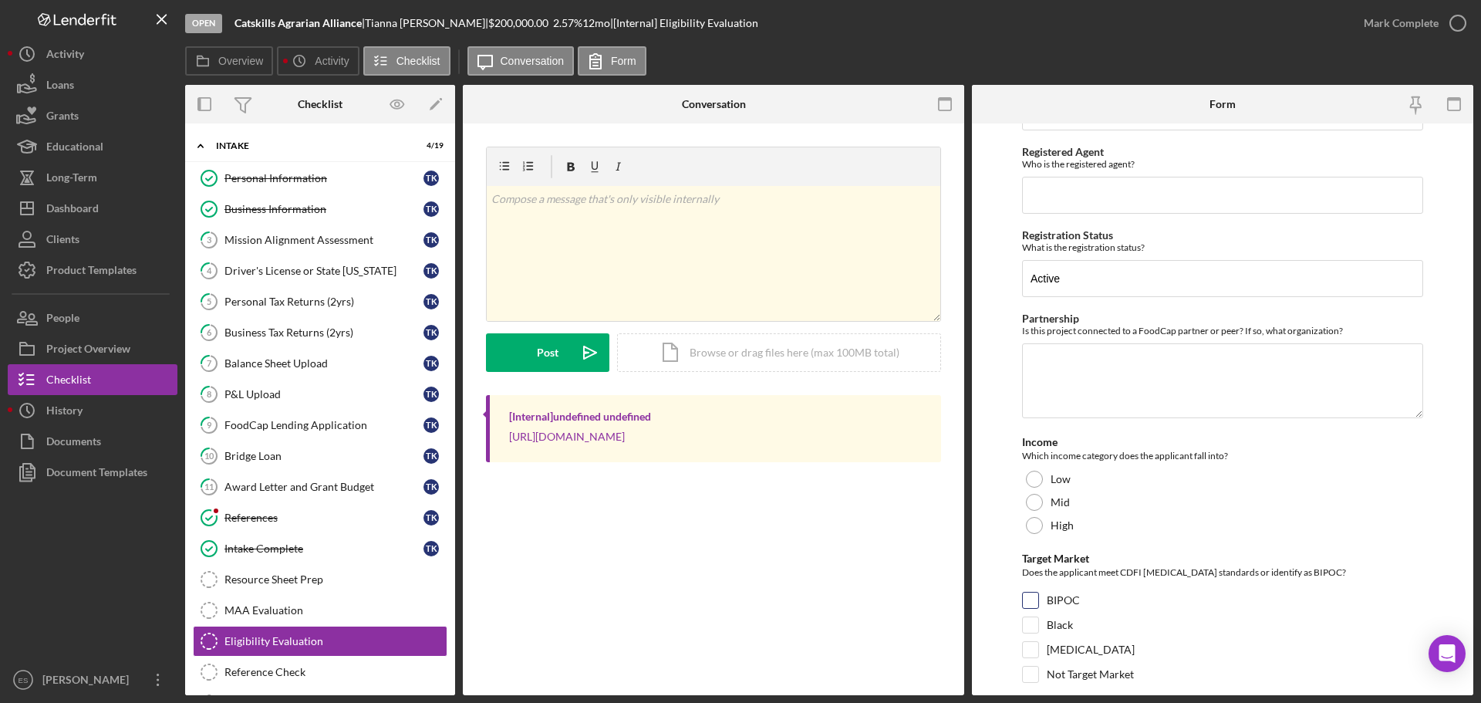
scroll to position [772, 0]
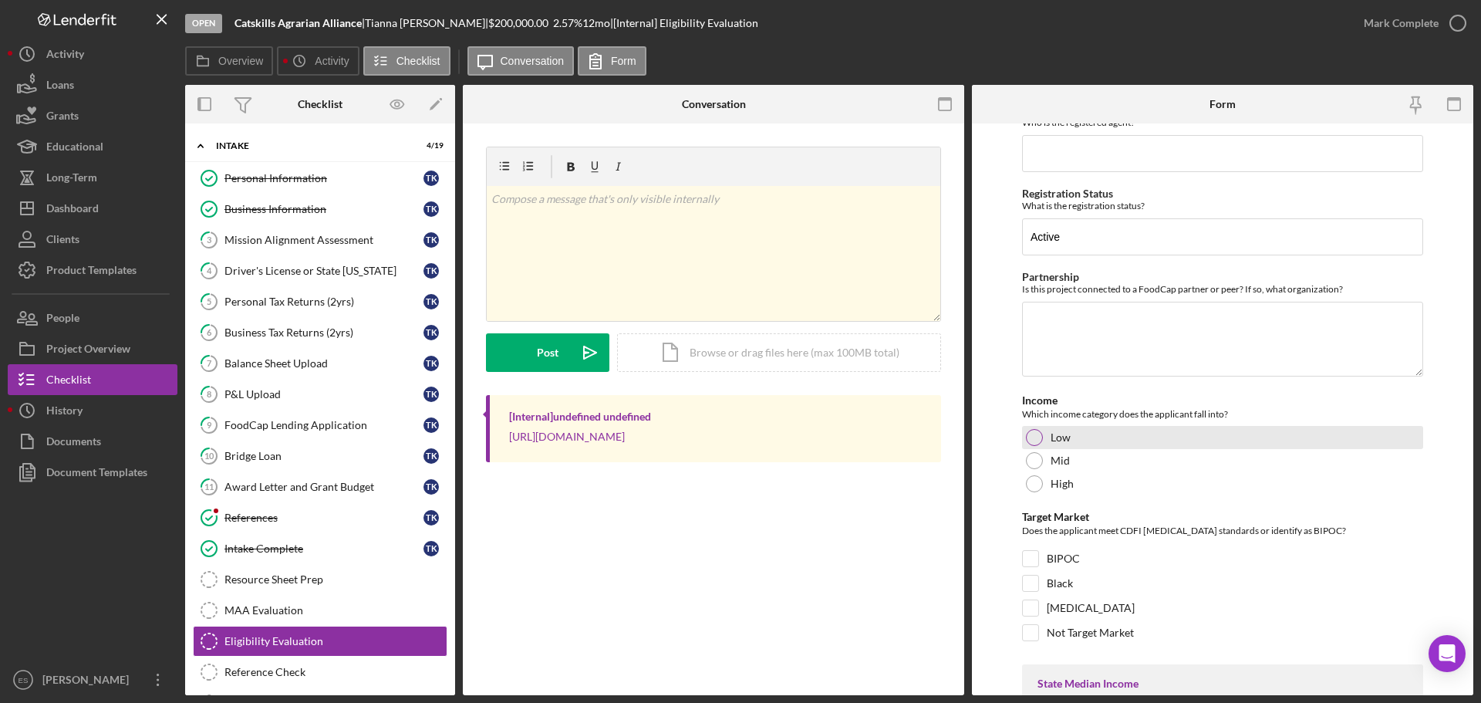
click at [1035, 441] on div at bounding box center [1034, 437] width 17 height 17
click at [1034, 603] on input "[MEDICAL_DATA]" at bounding box center [1030, 607] width 15 height 15
checkbox input "true"
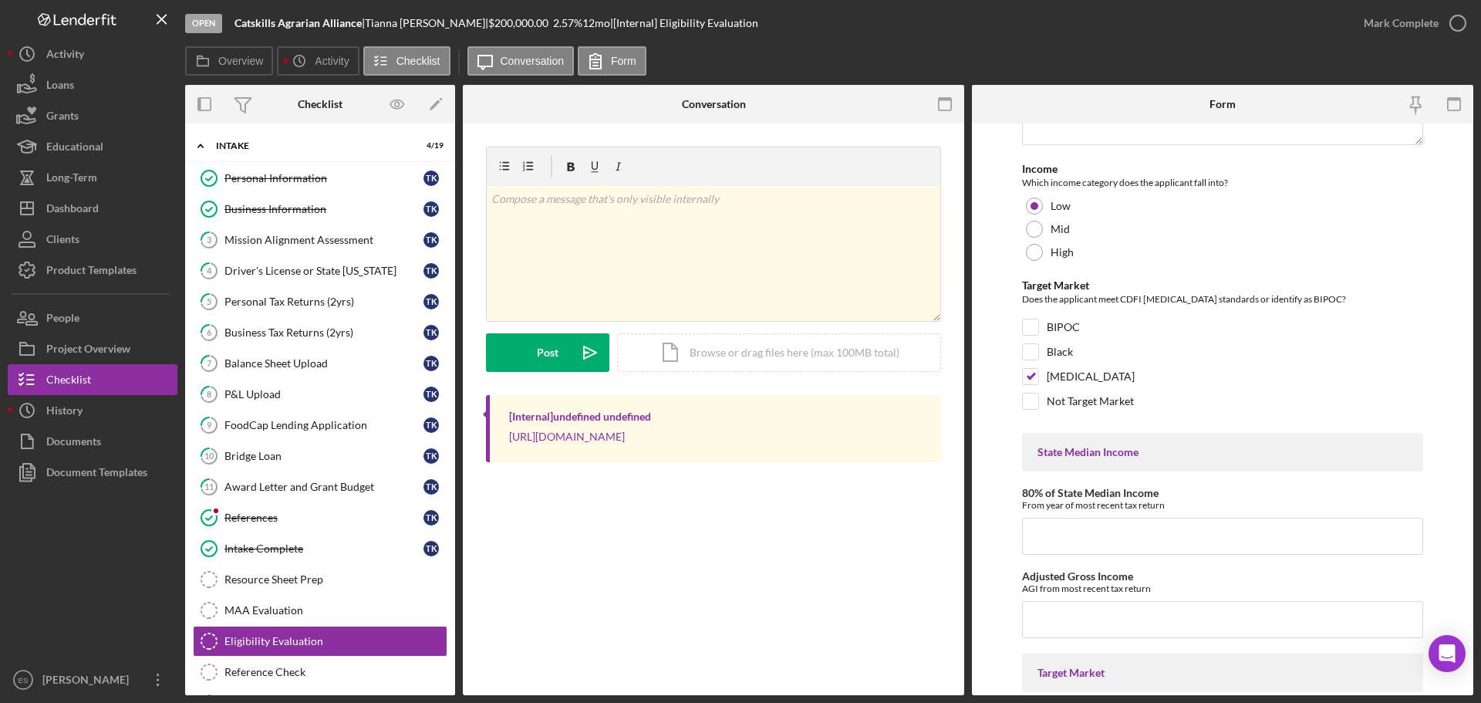
scroll to position [1080, 0]
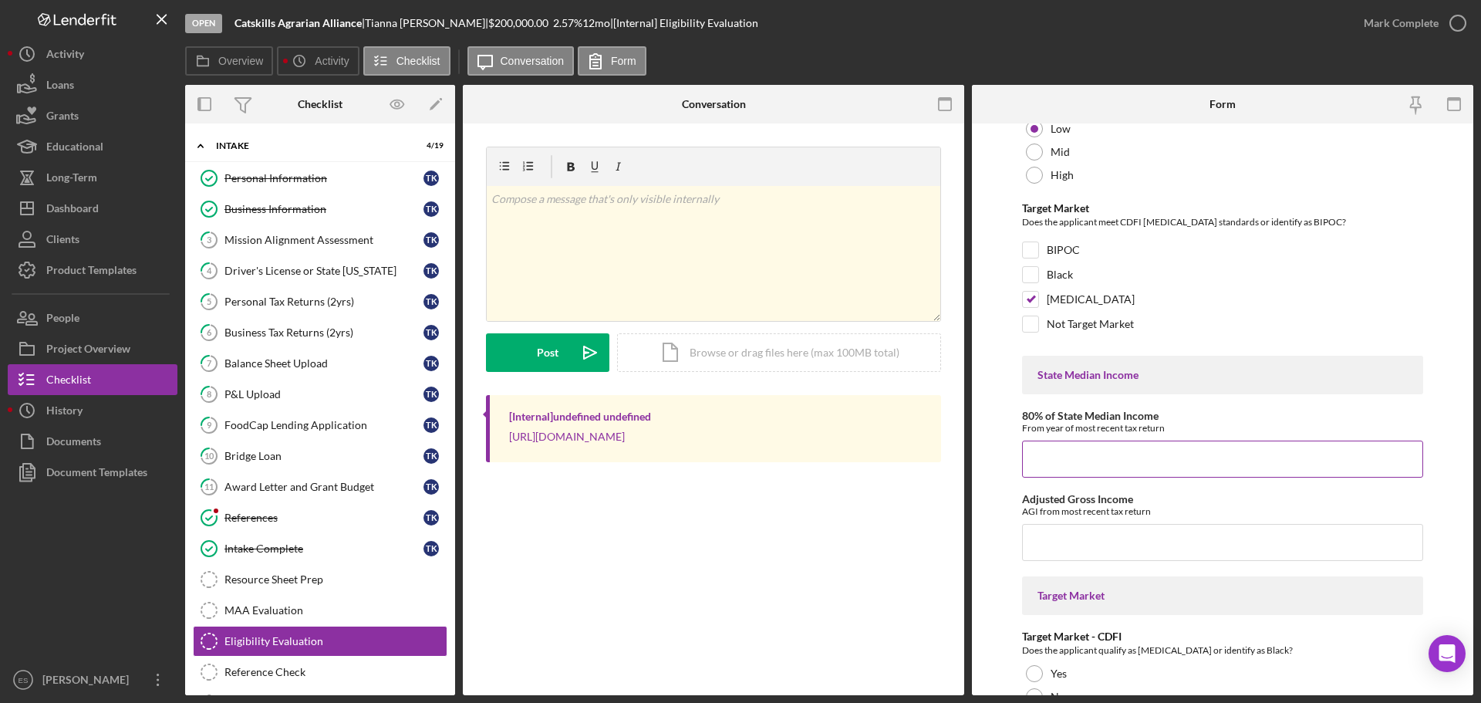
click at [1106, 455] on input "80% of State Median Income" at bounding box center [1222, 459] width 401 height 37
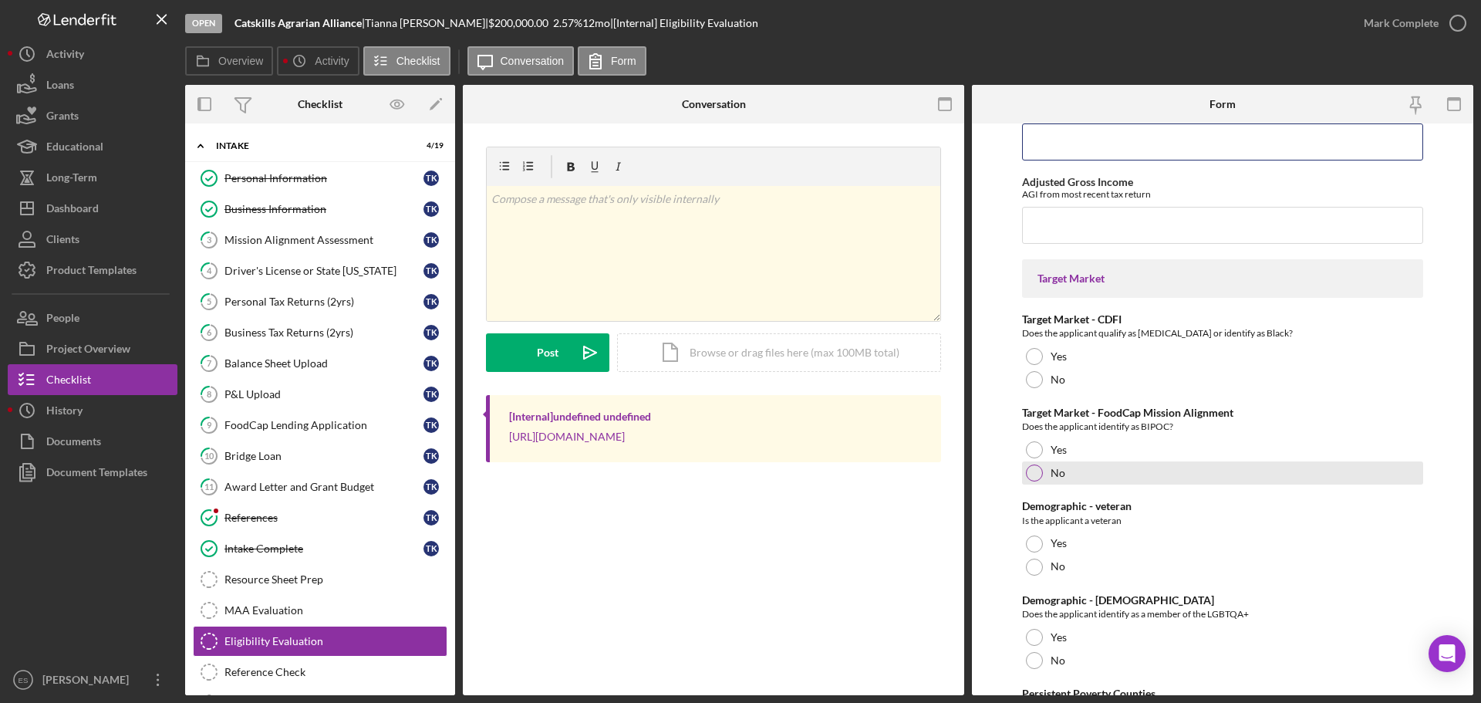
scroll to position [1466, 0]
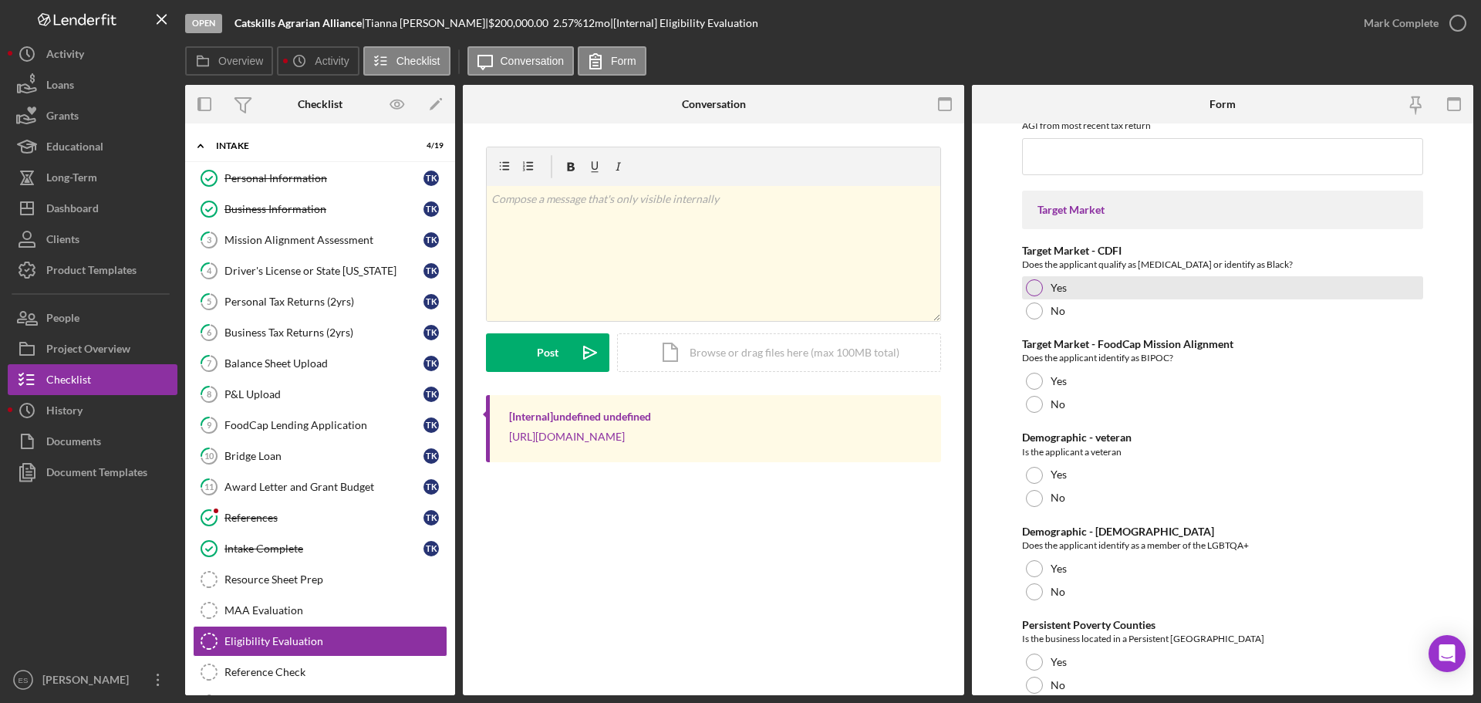
click at [1032, 287] on div at bounding box center [1034, 287] width 17 height 17
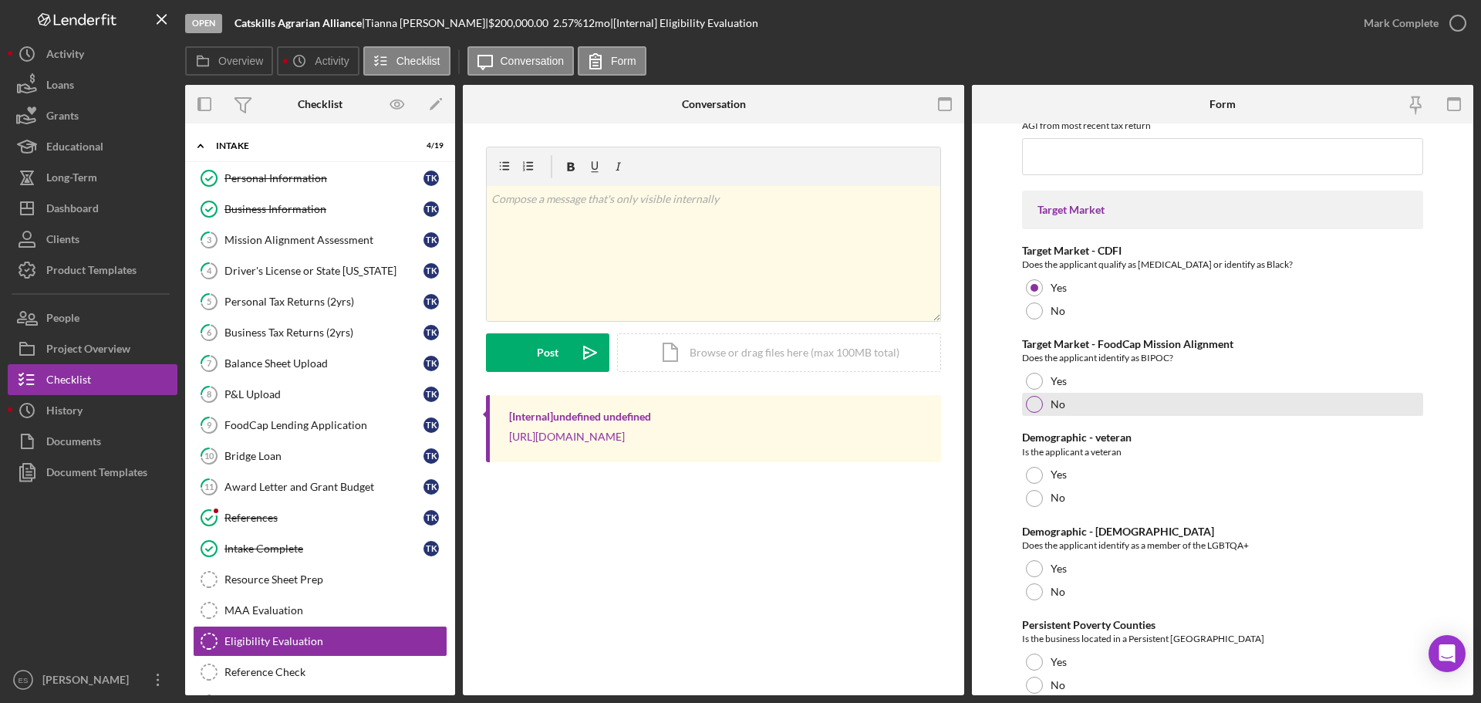
click at [1032, 401] on div at bounding box center [1034, 404] width 17 height 17
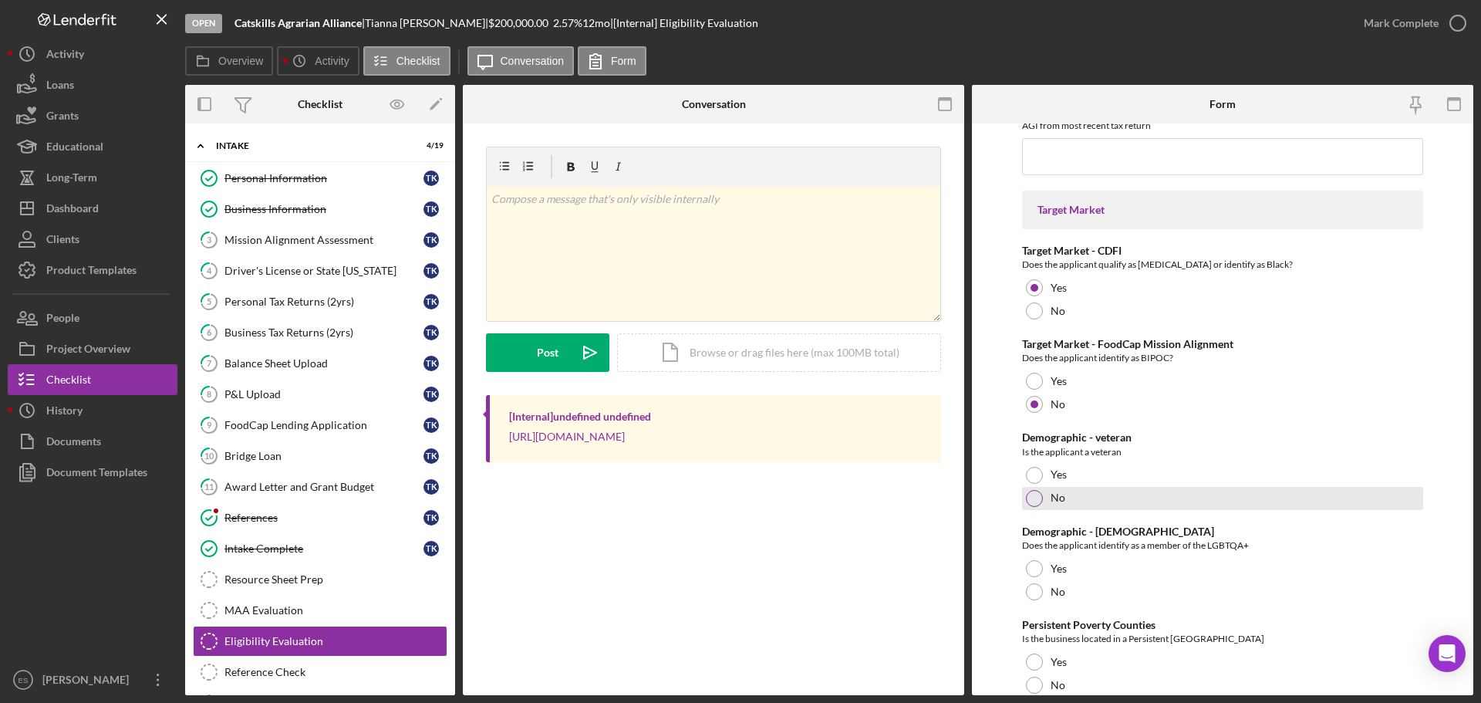
click at [1030, 496] on div at bounding box center [1034, 498] width 17 height 17
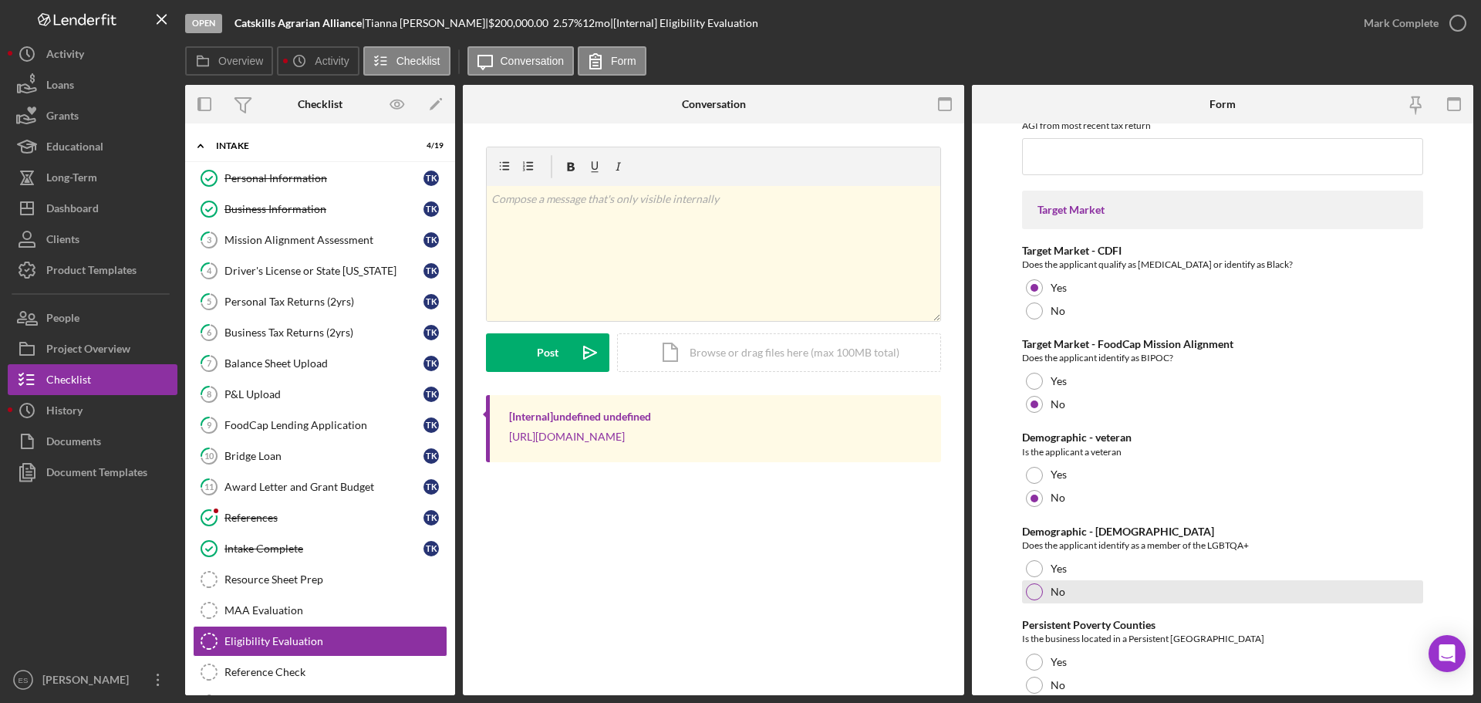
click at [1035, 596] on div at bounding box center [1034, 591] width 17 height 17
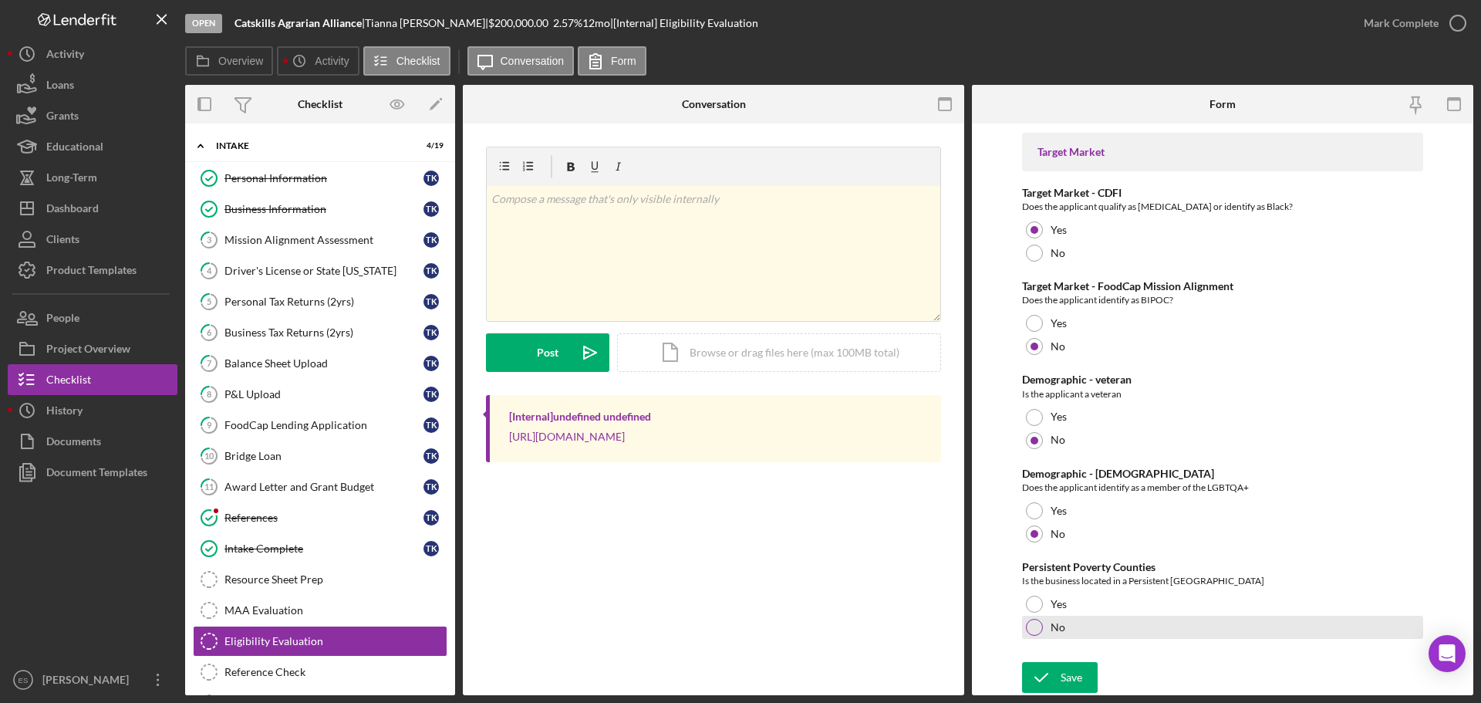
click at [1038, 626] on div at bounding box center [1034, 627] width 17 height 17
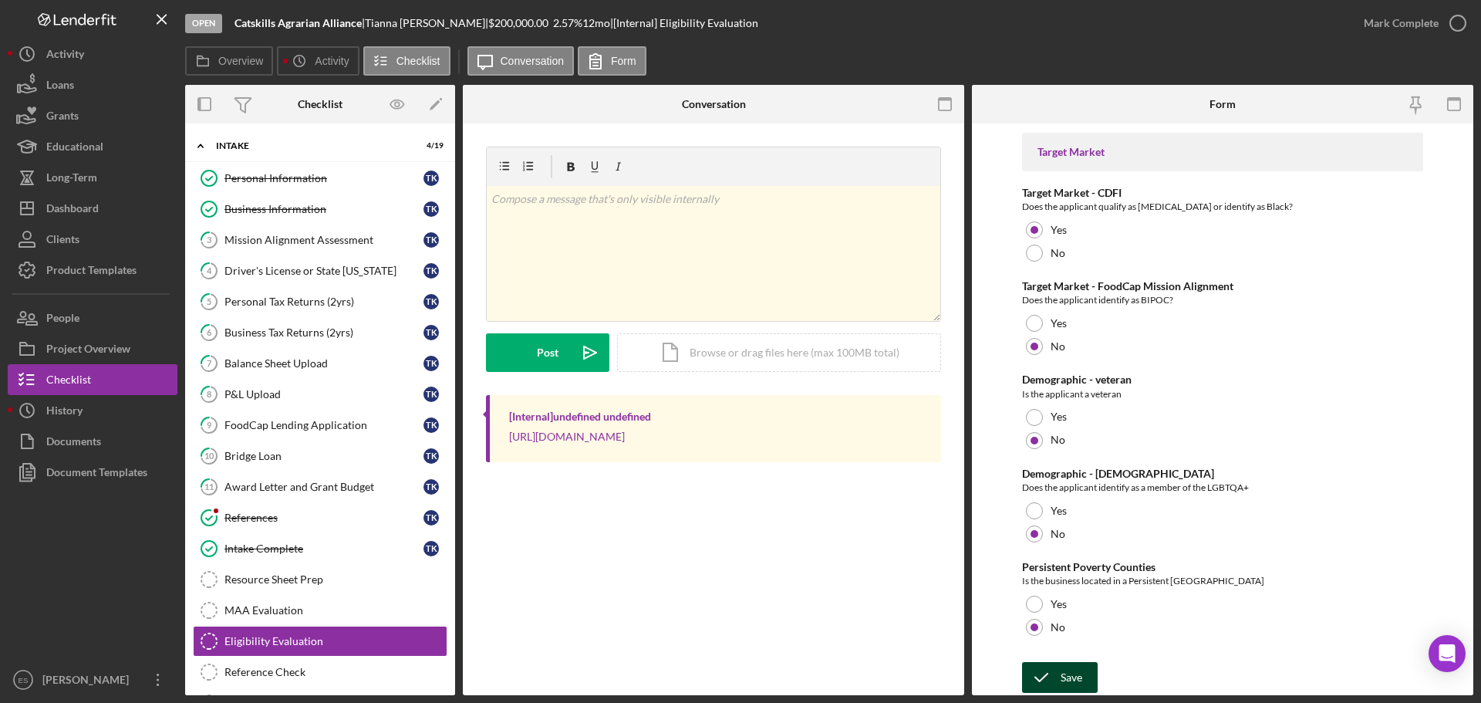
click at [1073, 674] on div "Save" at bounding box center [1072, 677] width 22 height 31
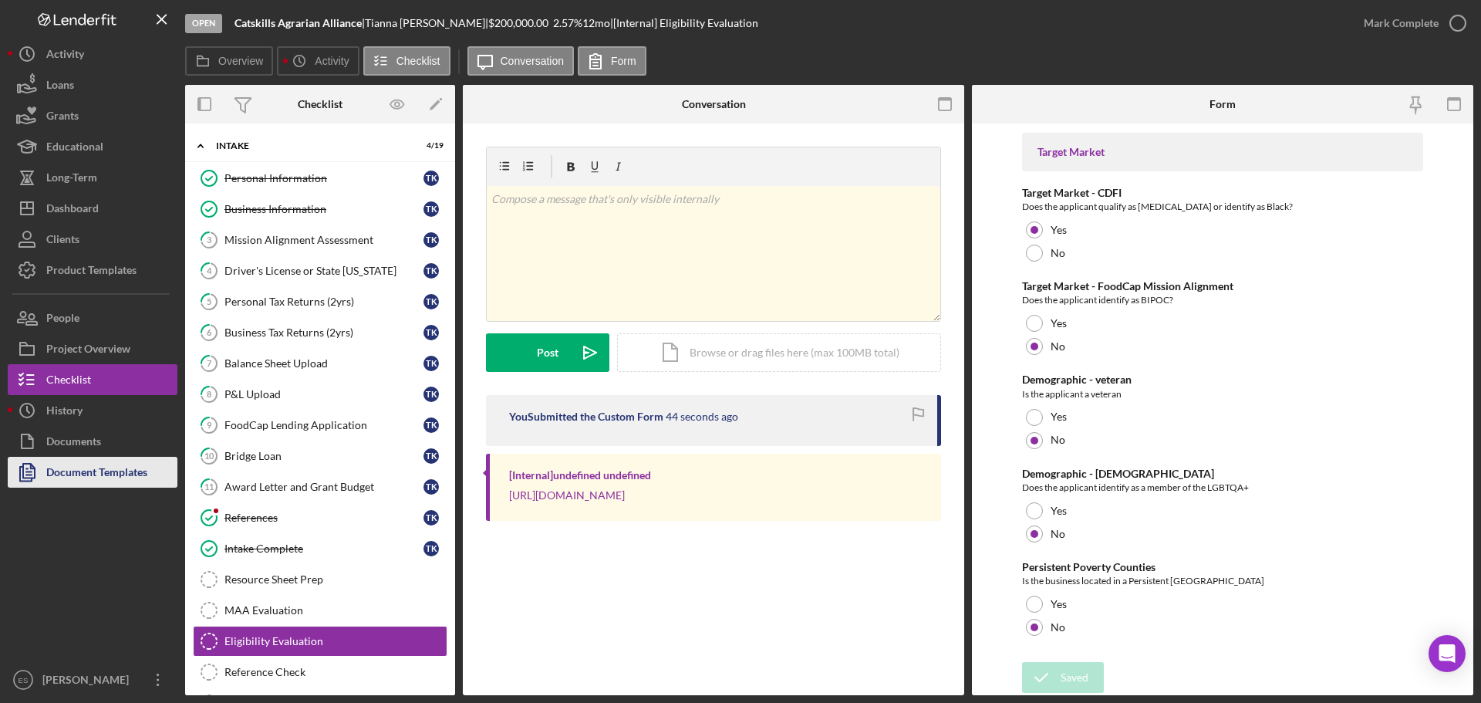
click at [106, 479] on div "Document Templates" at bounding box center [96, 474] width 101 height 35
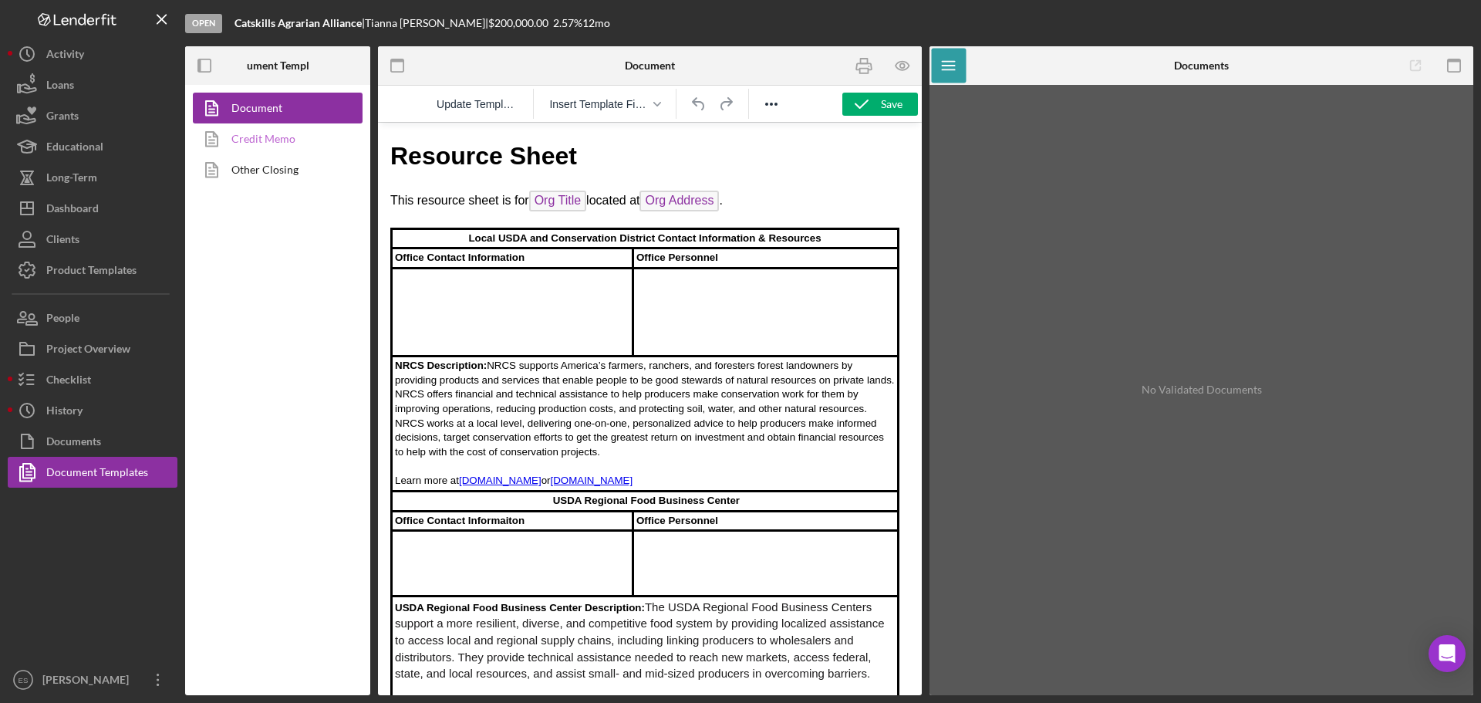
click at [273, 139] on link "Credit Memo" at bounding box center [274, 138] width 162 height 31
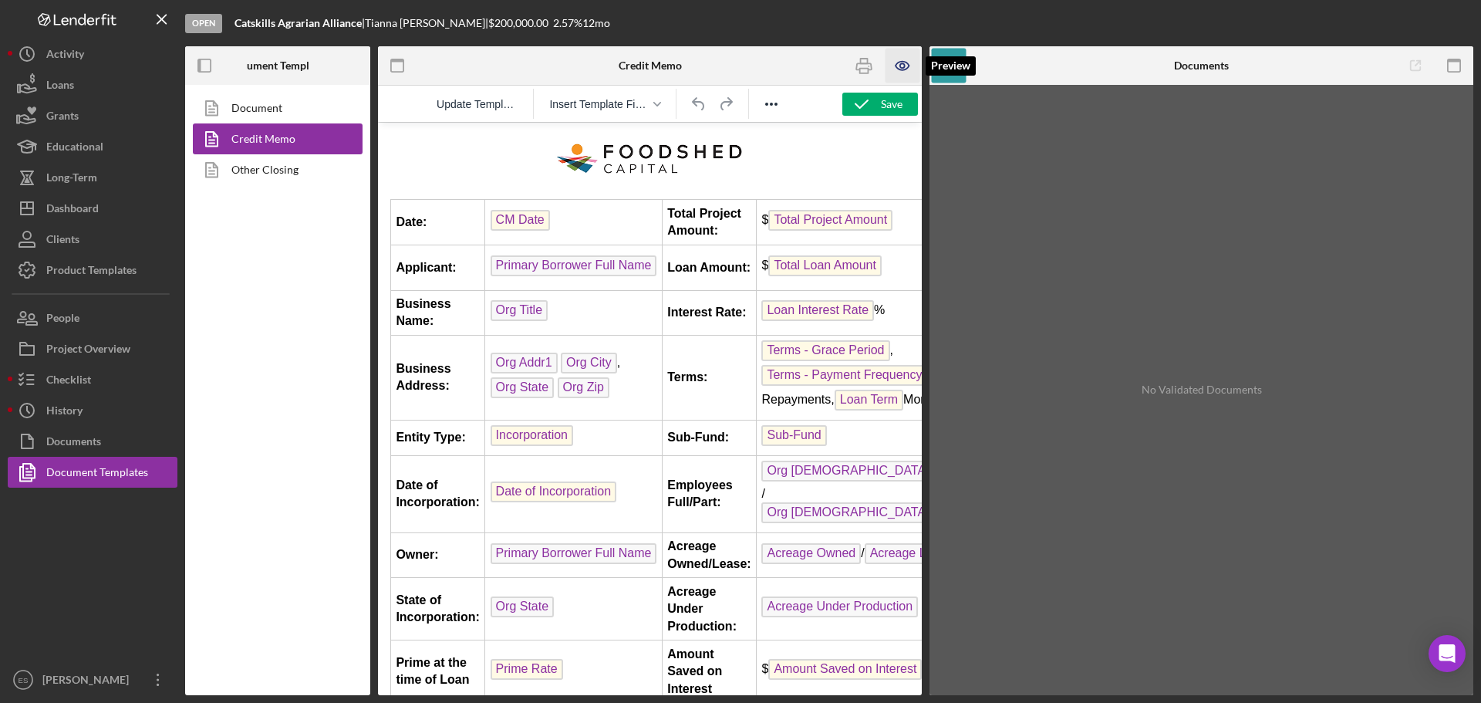
click at [901, 71] on icon "button" at bounding box center [903, 66] width 35 height 35
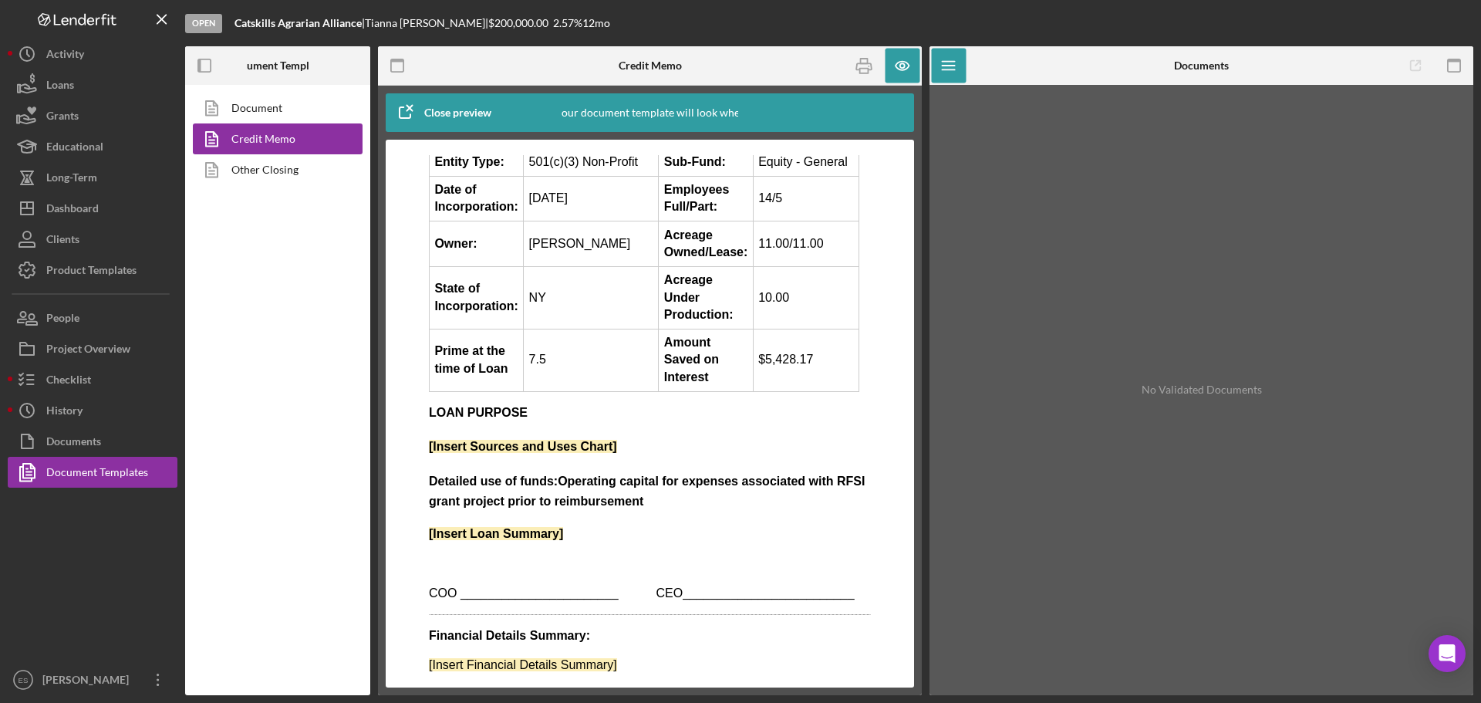
scroll to position [309, 0]
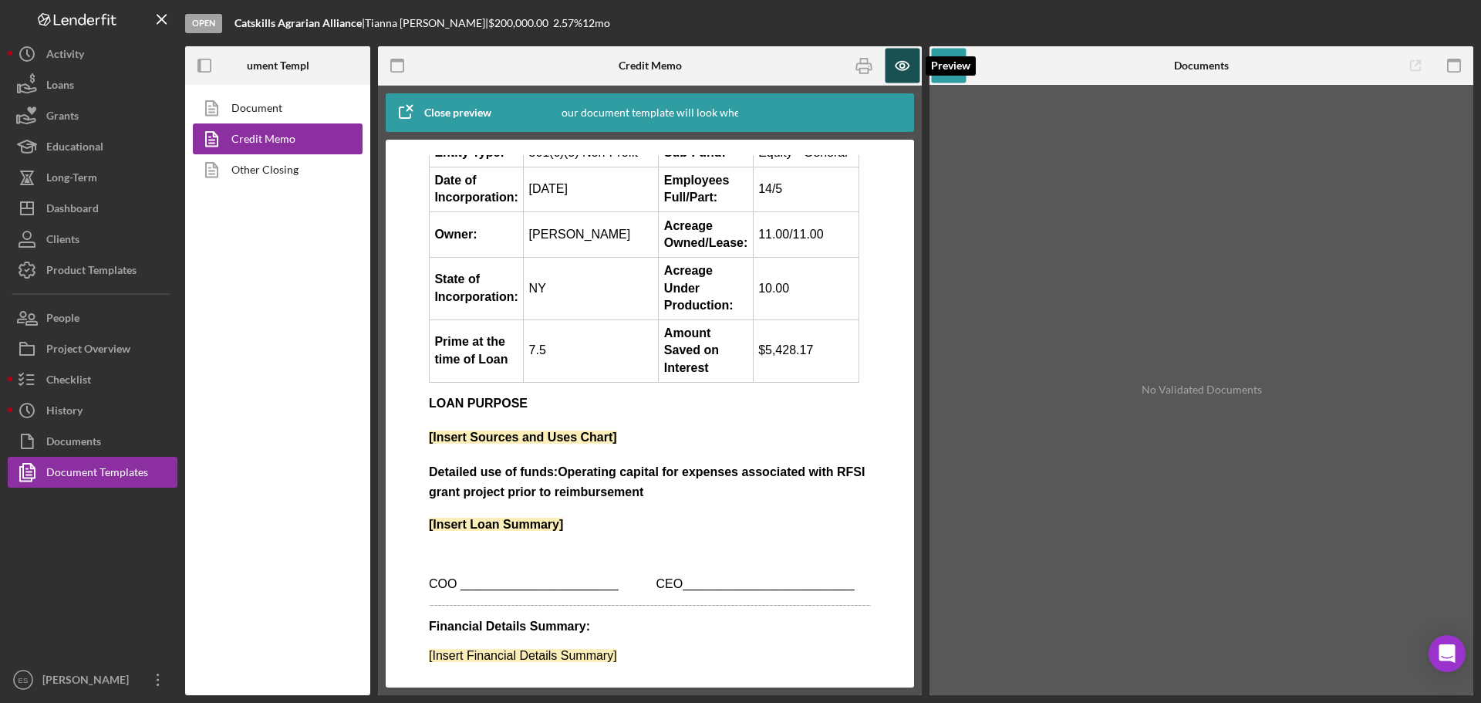
click at [906, 67] on icon "button" at bounding box center [903, 66] width 35 height 35
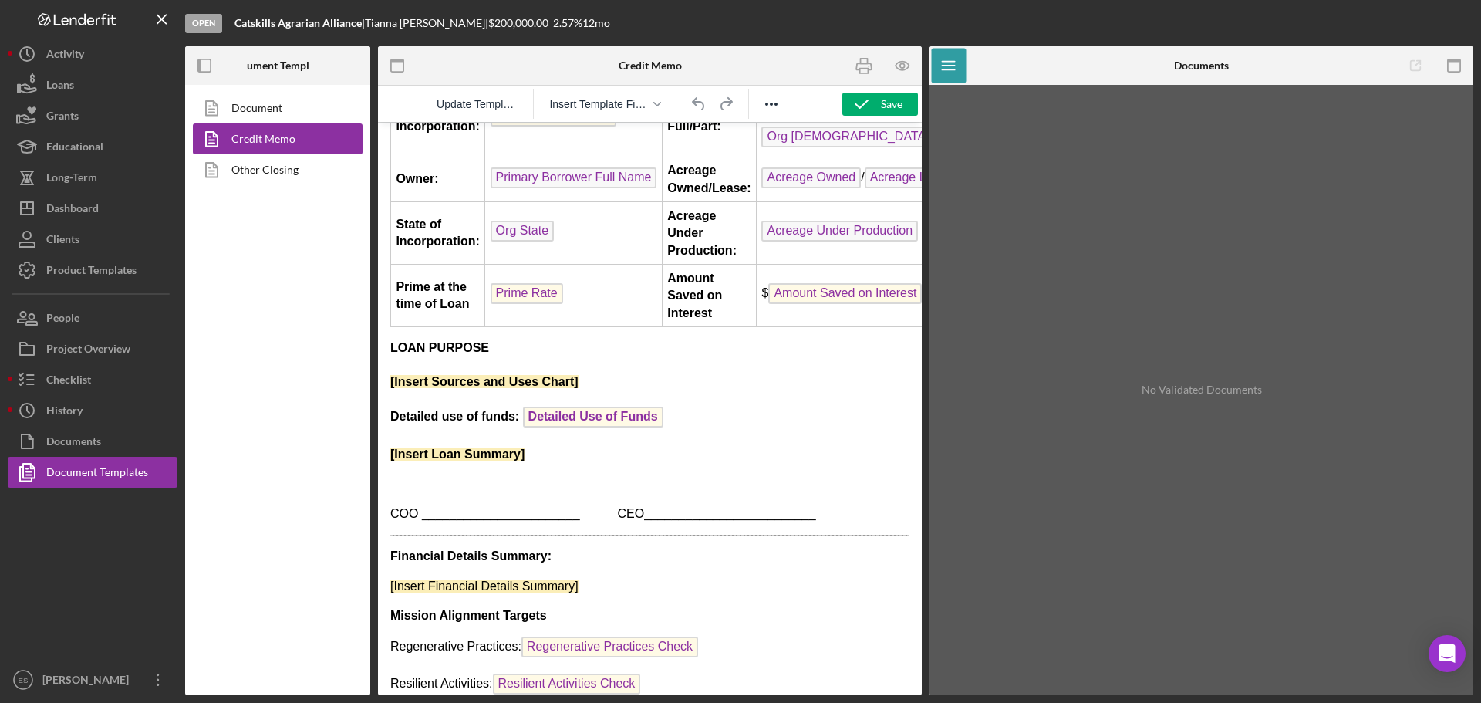
scroll to position [463, 0]
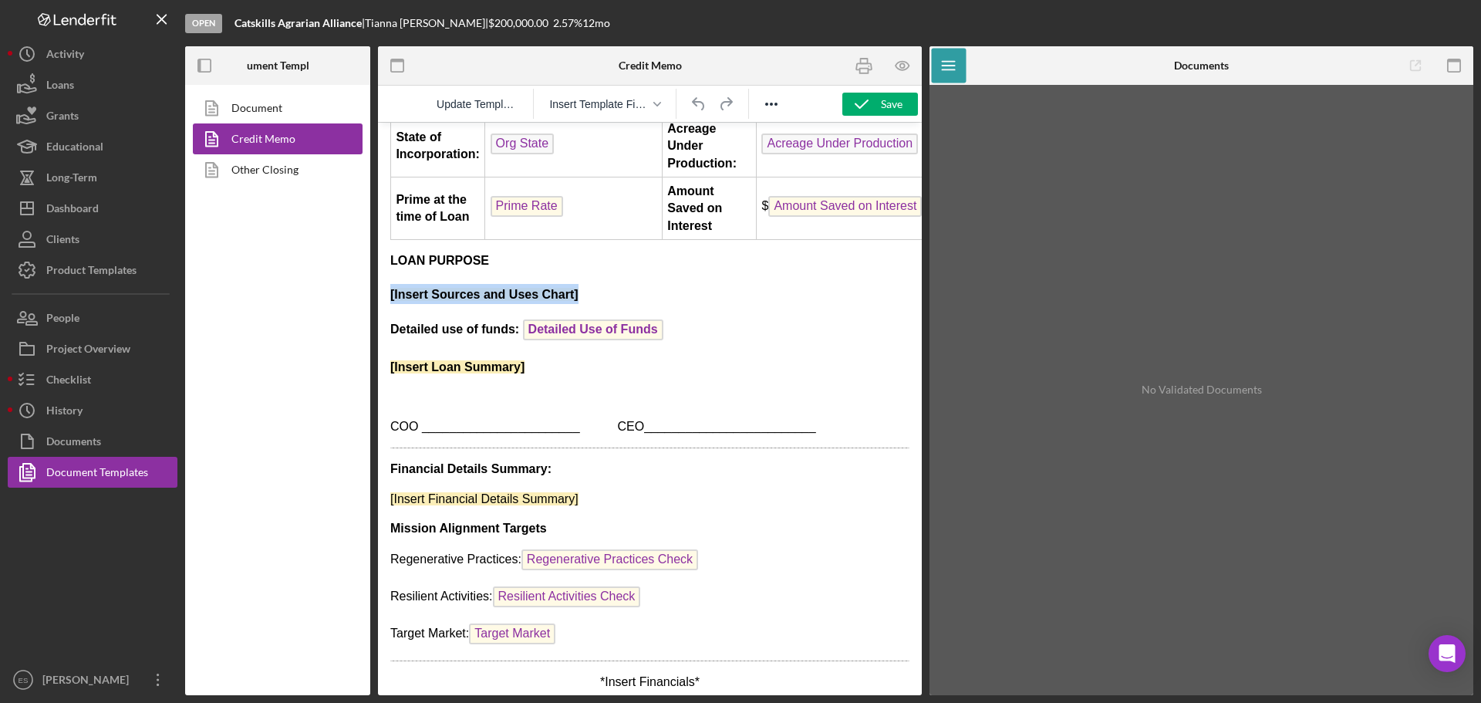
drag, startPoint x: 596, startPoint y: 326, endPoint x: 372, endPoint y: 328, distance: 223.8
click at [378, 328] on html "Date: CM Date Total Project Amount: $ Total Project Amount Applicant: Primary B…" at bounding box center [650, 182] width 544 height 1044
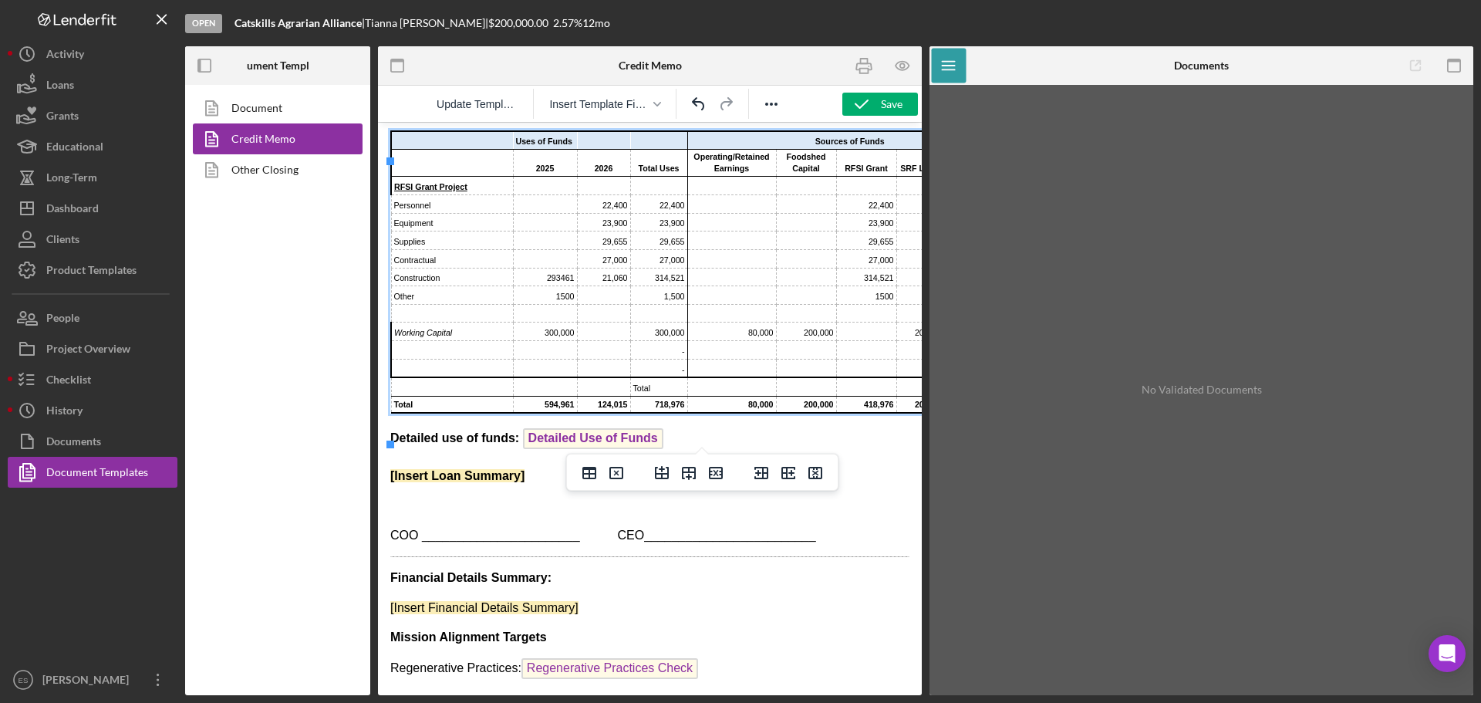
scroll to position [617, 0]
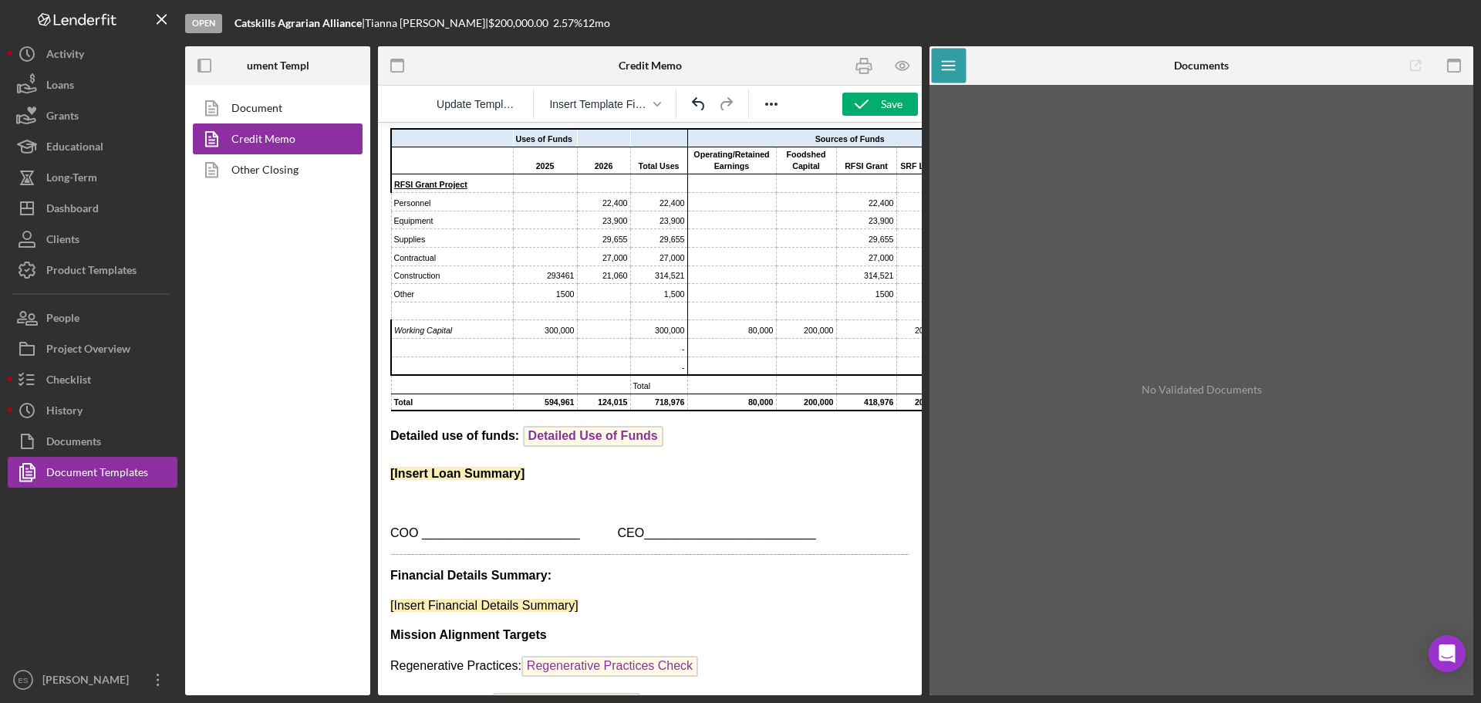
click at [531, 482] on p "[Insert Loan Summary]" at bounding box center [649, 473] width 519 height 17
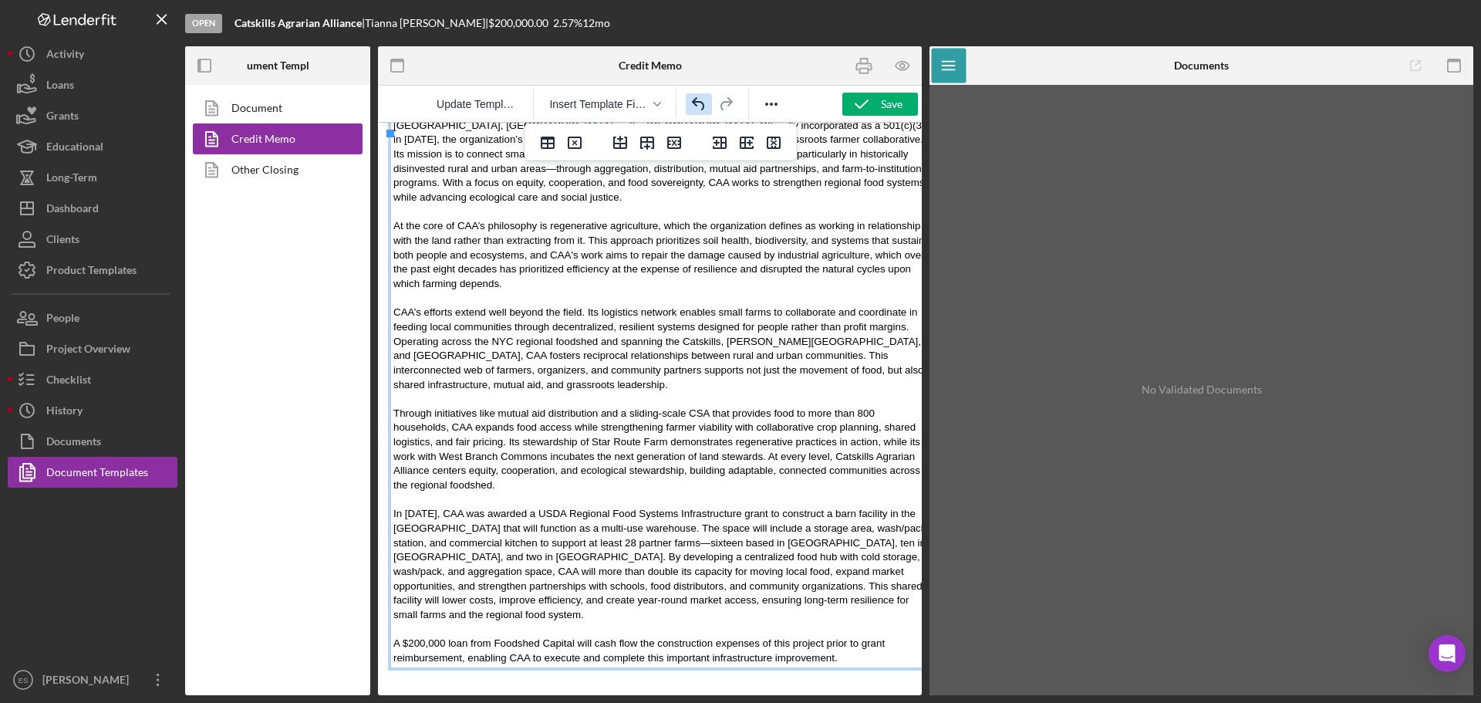
click at [691, 102] on icon "Undo" at bounding box center [699, 104] width 19 height 19
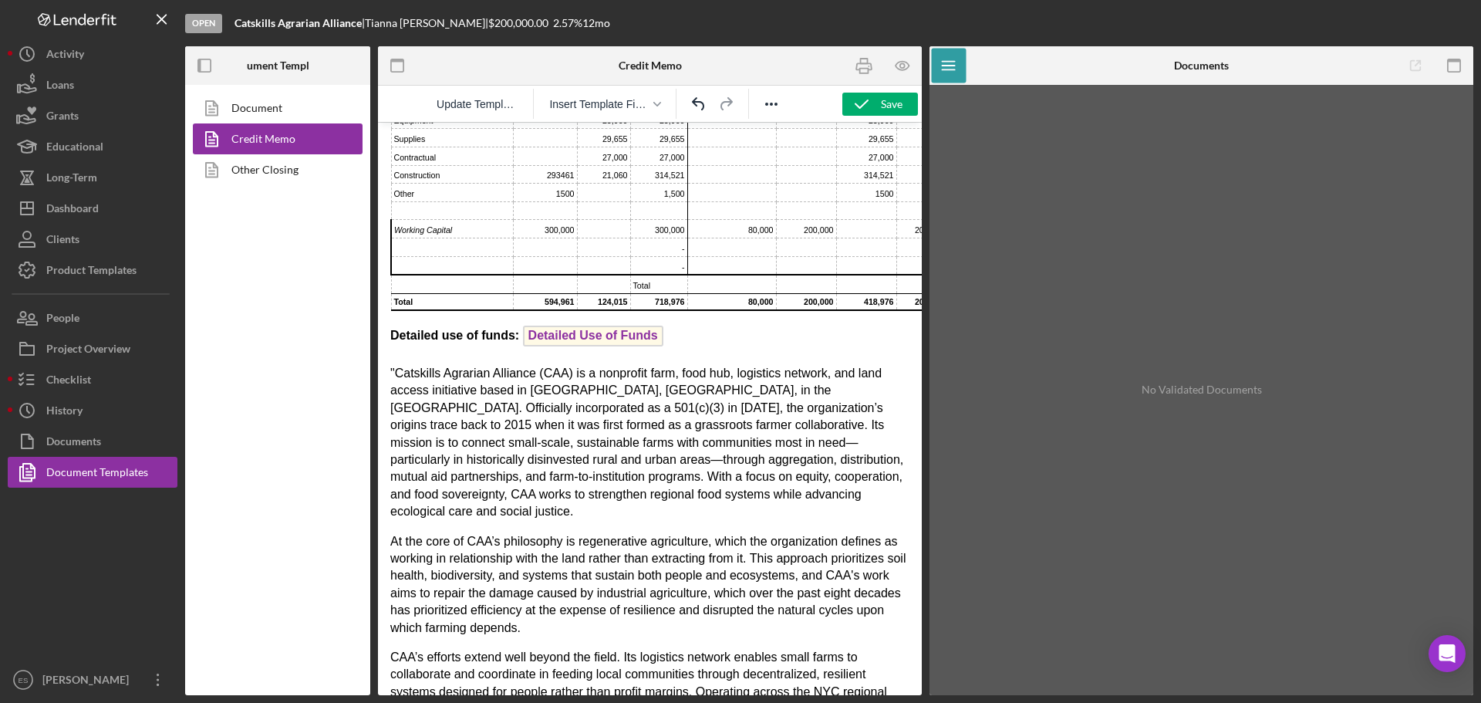
scroll to position [708, 0]
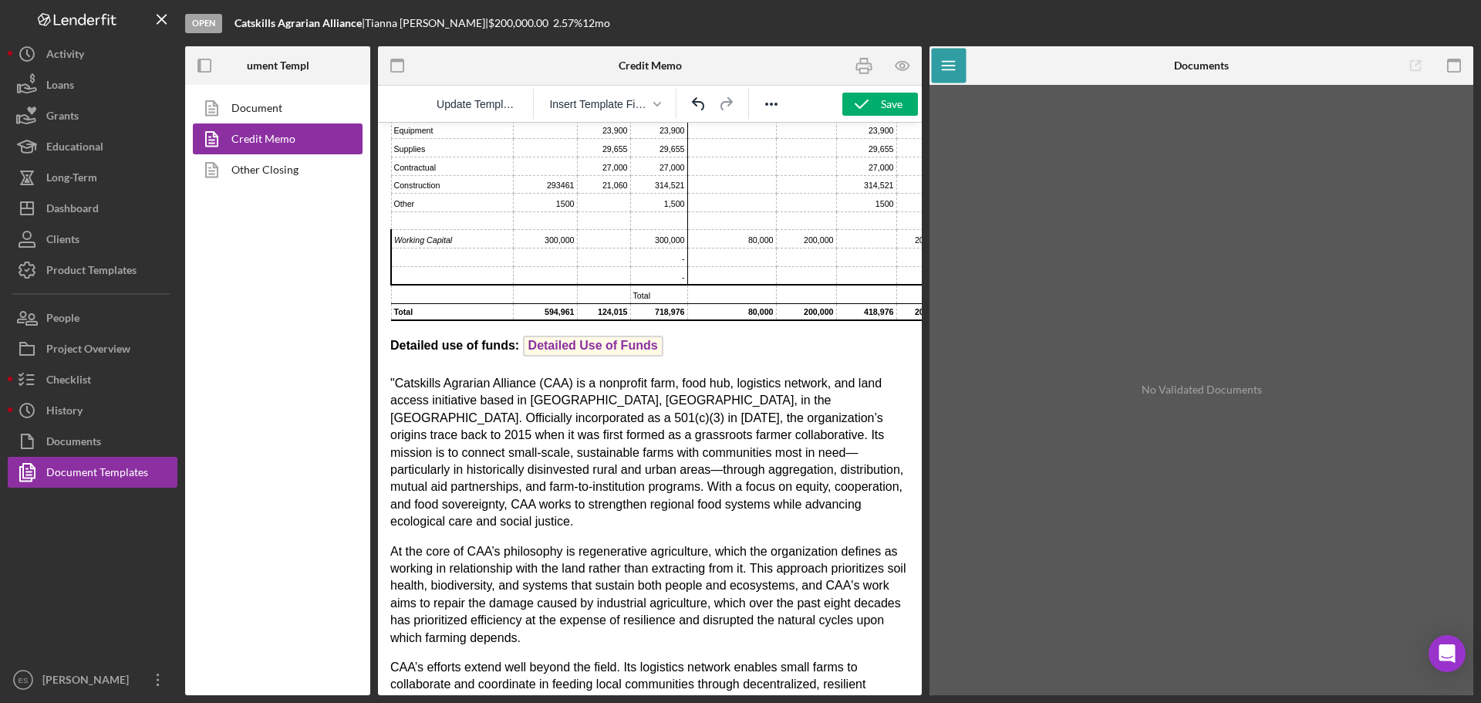
click at [767, 360] on h3 "Detailed use of funds: Detailed Use of Funds" at bounding box center [649, 347] width 519 height 25
click at [394, 417] on p ""Catskills Agrarian Alliance (CAA) is a nonprofit farm, food hub, logistics net…" at bounding box center [649, 453] width 519 height 156
click at [682, 531] on p "Catskills Agrarian Alliance (CAA) is a nonprofit farm, food hub, logistics netw…" at bounding box center [649, 453] width 519 height 156
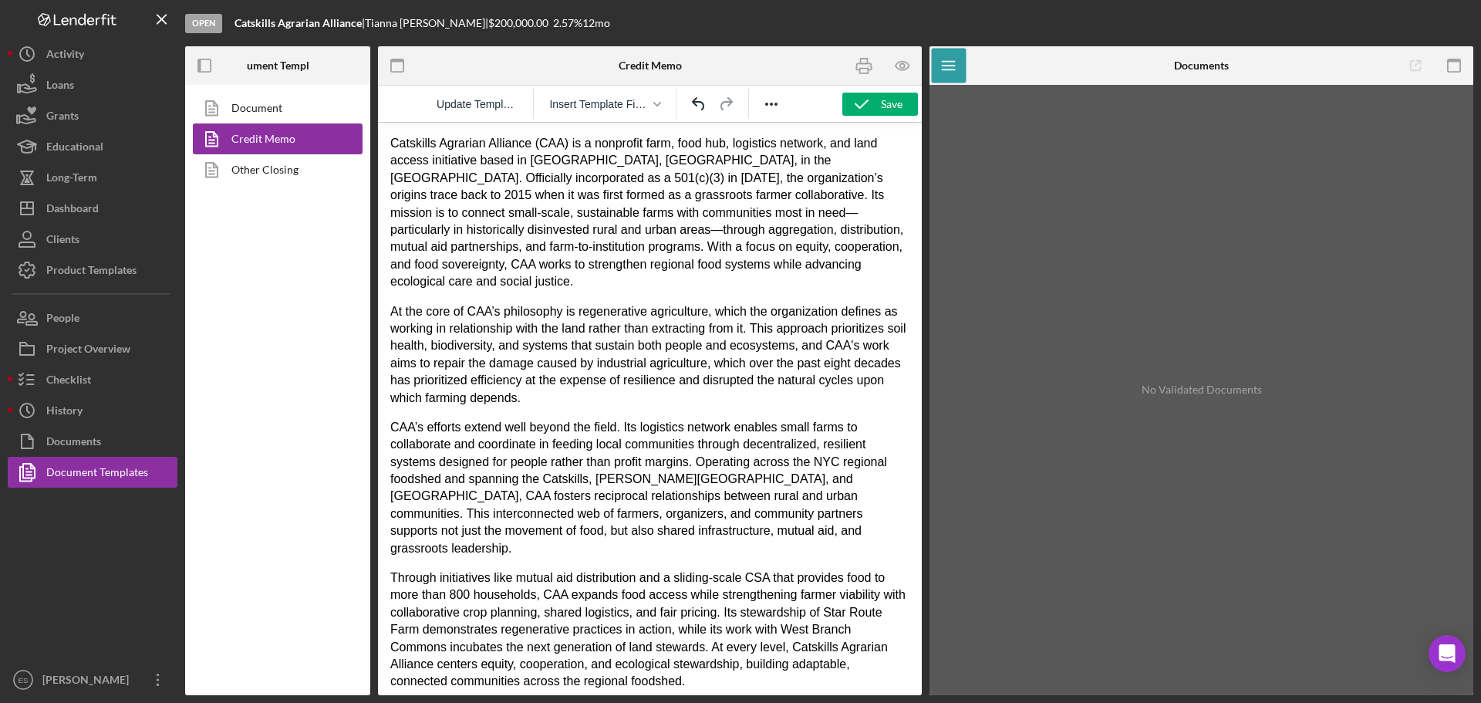
scroll to position [939, 0]
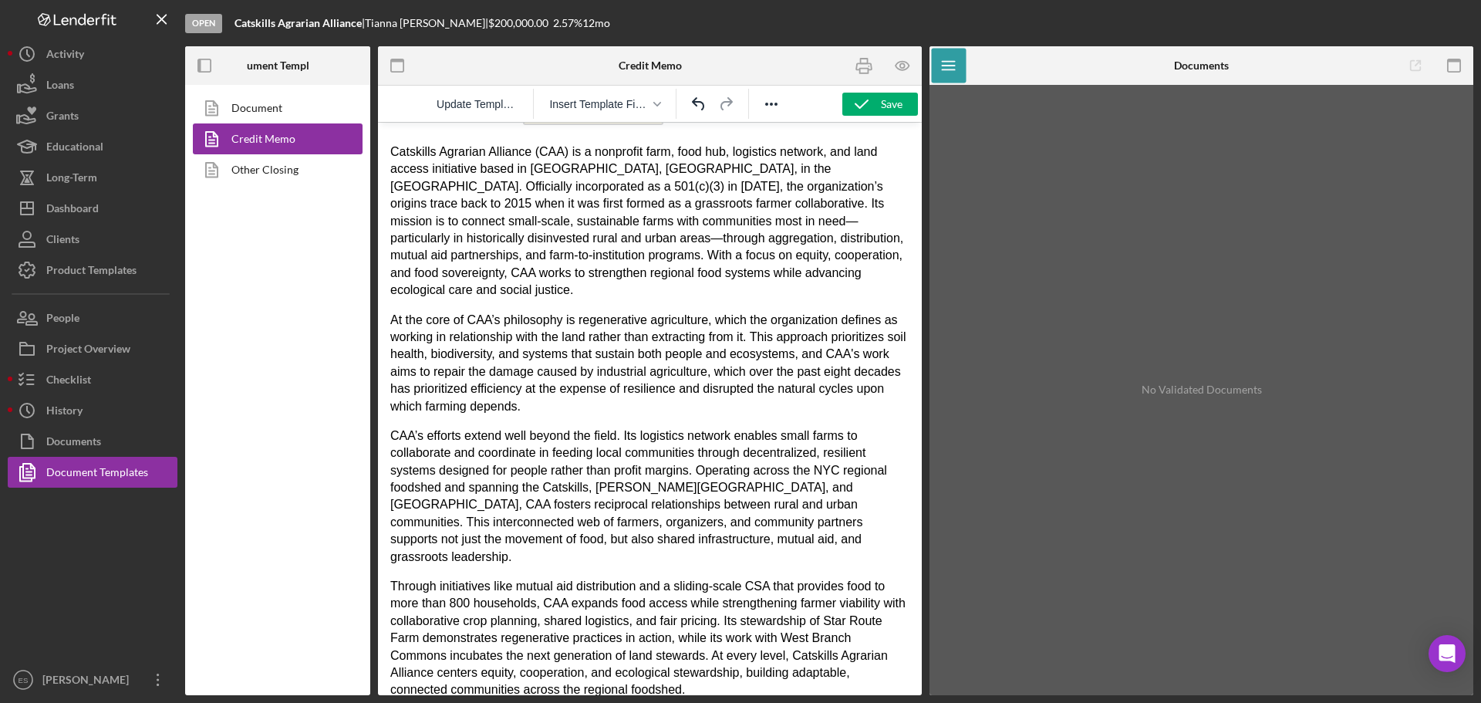
click at [842, 367] on p "At the core of CAA’s philosophy is regenerative agriculture, which the organiza…" at bounding box center [649, 363] width 519 height 103
click at [784, 438] on body "Date: CM Date Total Project Amount: $ Total Project Amount Applicant: Primary B…" at bounding box center [649, 229] width 519 height 2067
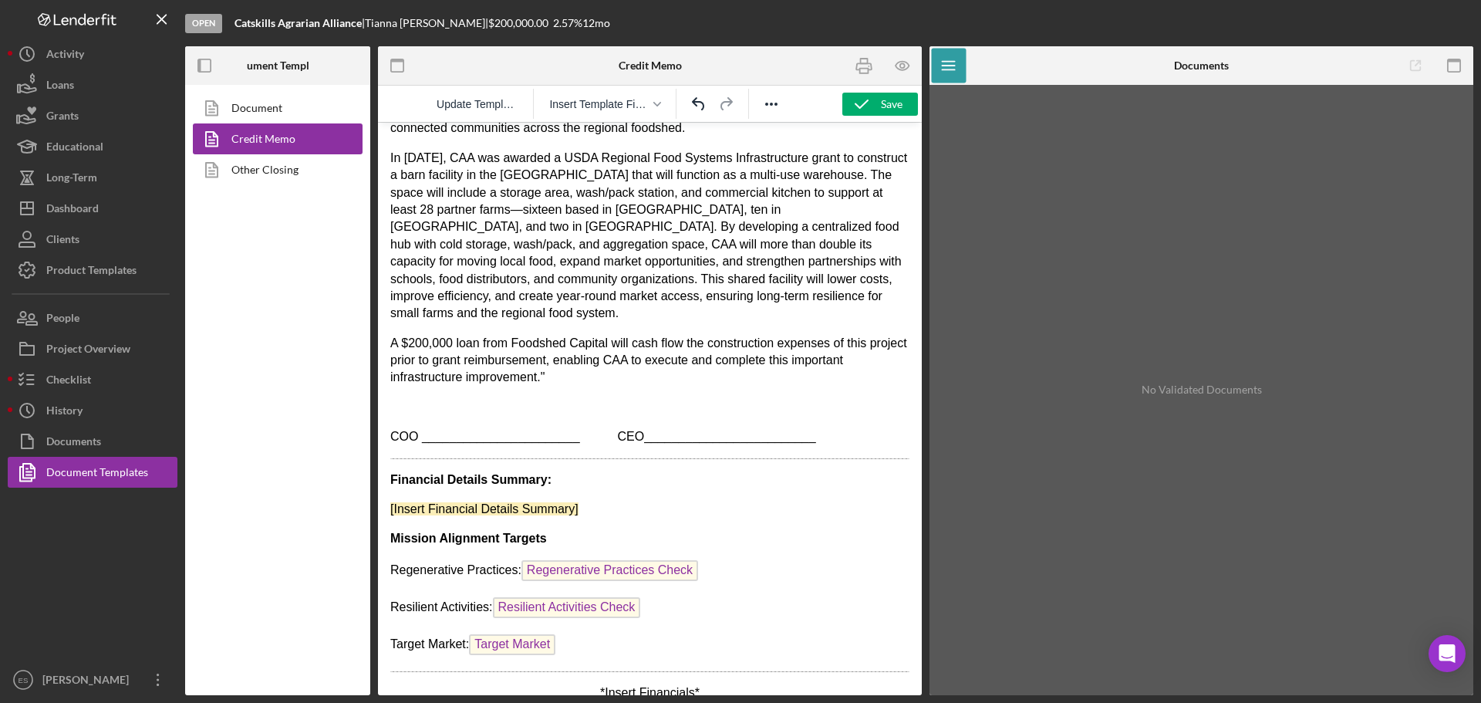
scroll to position [1511, 0]
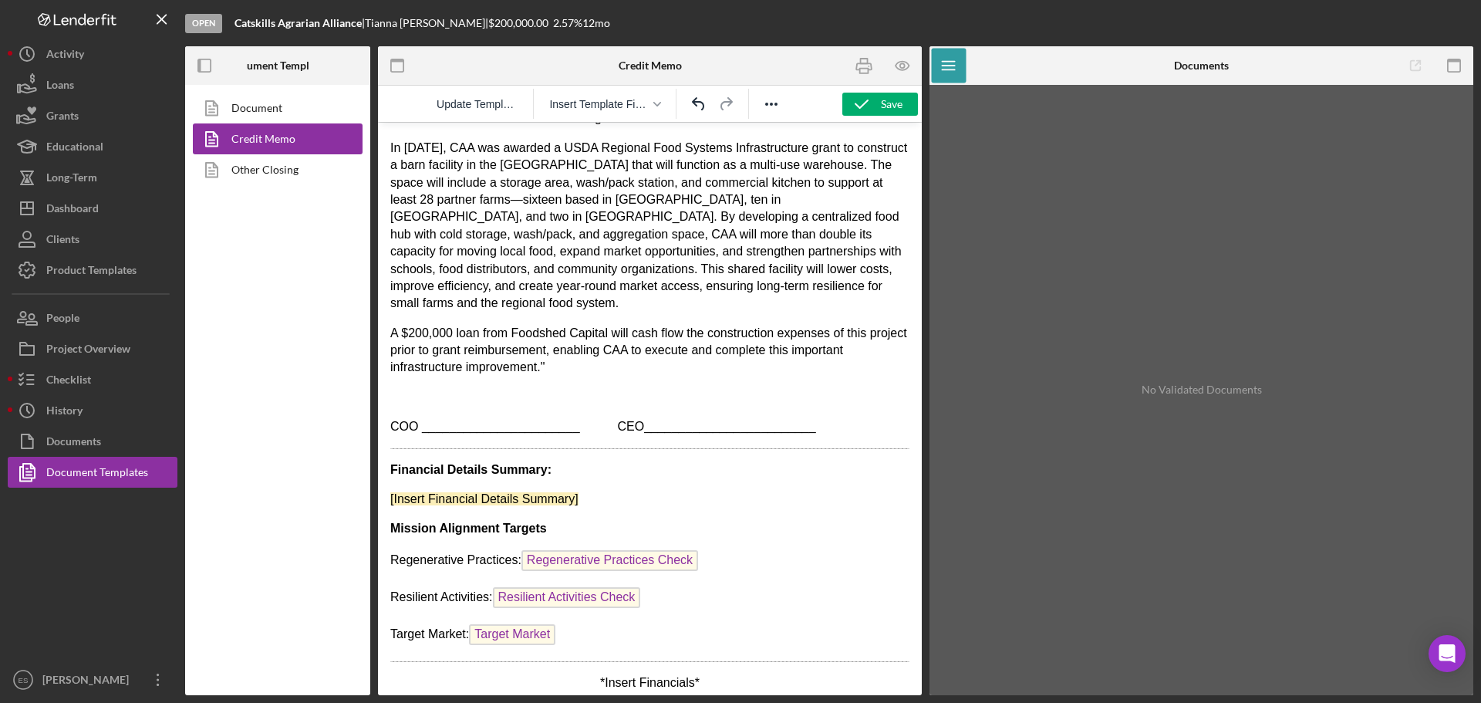
click at [735, 674] on p "*Insert Financials*" at bounding box center [649, 682] width 519 height 17
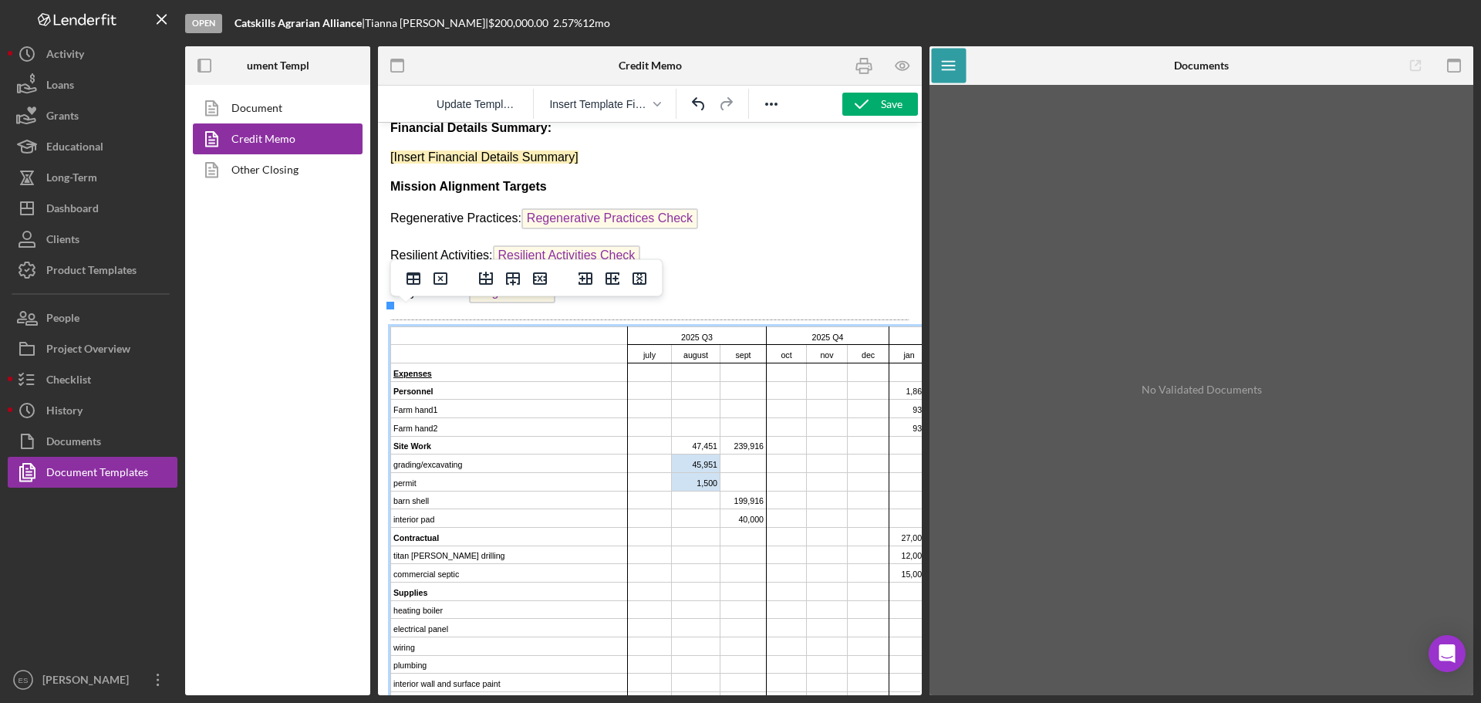
scroll to position [1762, 0]
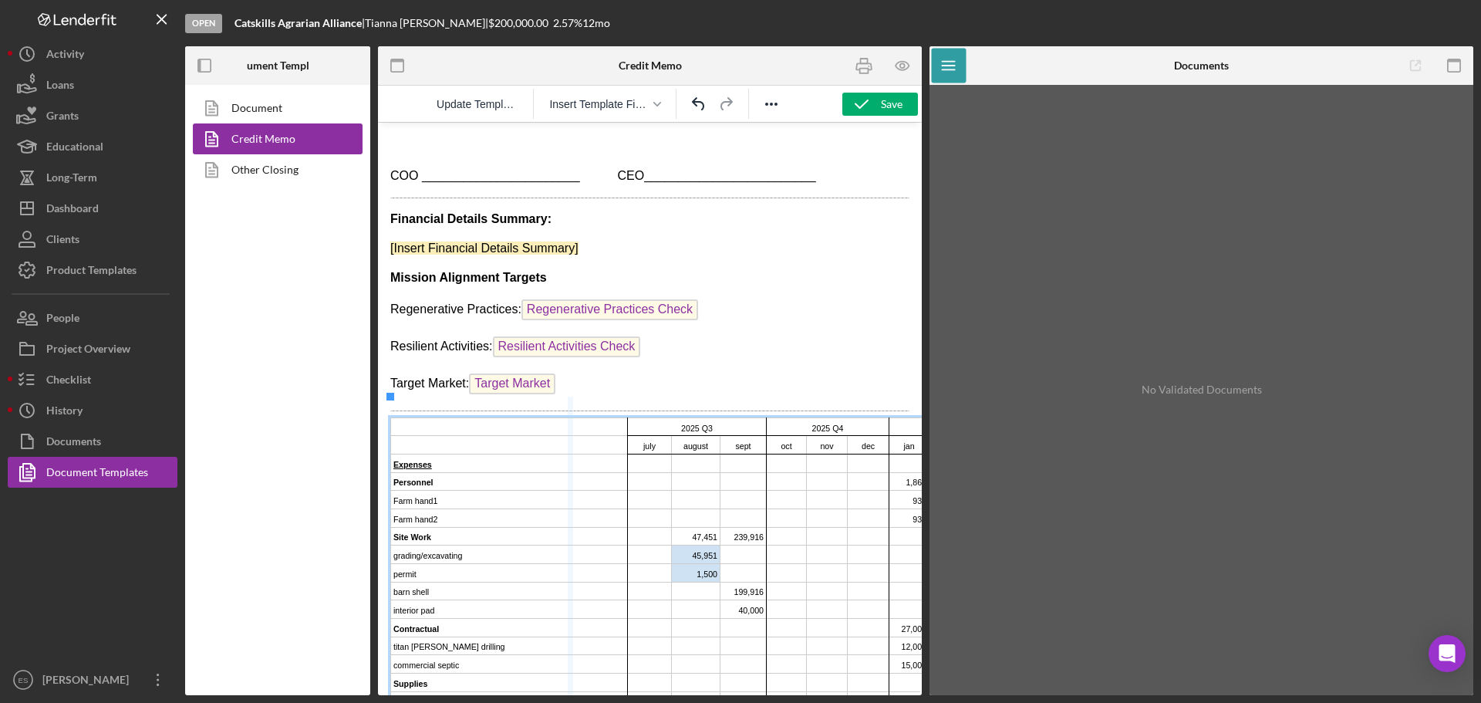
drag, startPoint x: 628, startPoint y: 408, endPoint x: 565, endPoint y: 410, distance: 63.3
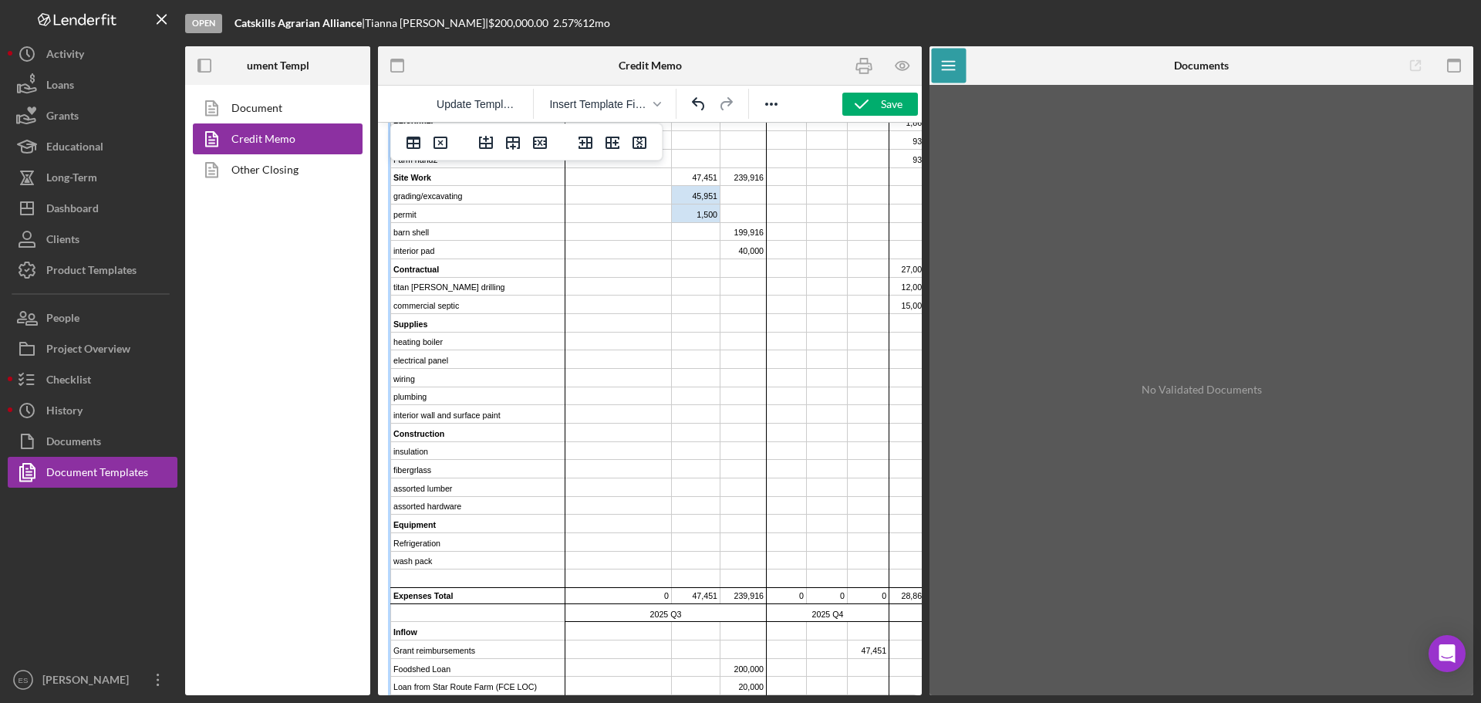
scroll to position [2070, 0]
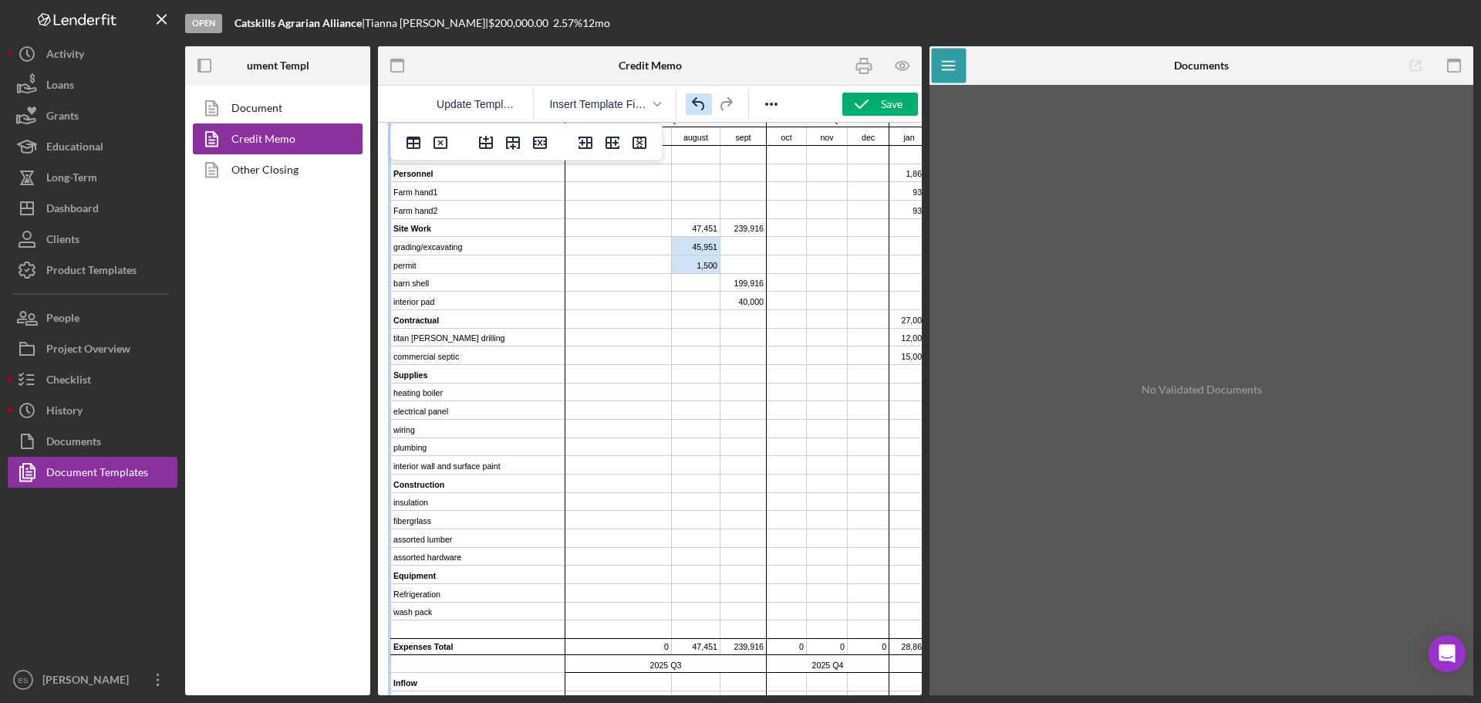
drag, startPoint x: 706, startPoint y: 101, endPoint x: 702, endPoint y: 108, distance: 7.9
click at [704, 101] on icon "Undo" at bounding box center [699, 104] width 19 height 19
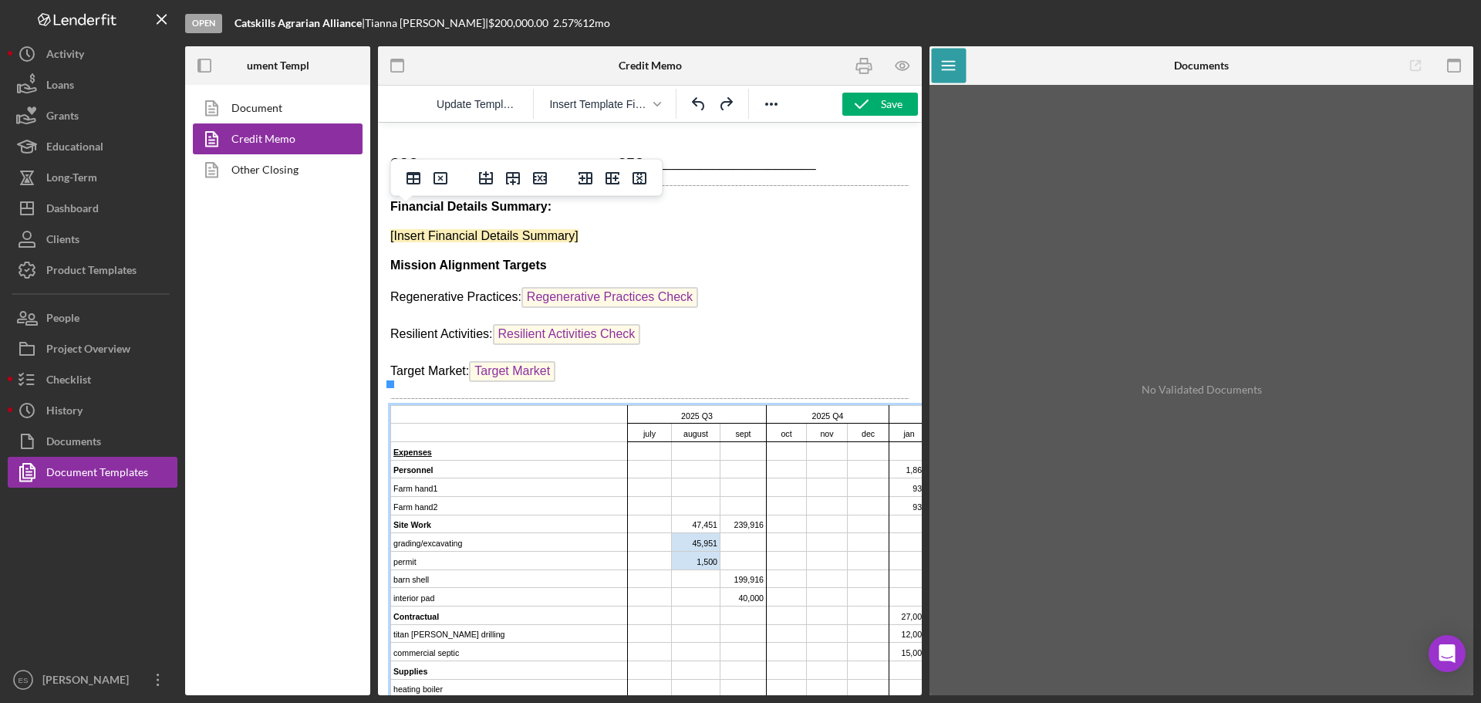
scroll to position [1764, 0]
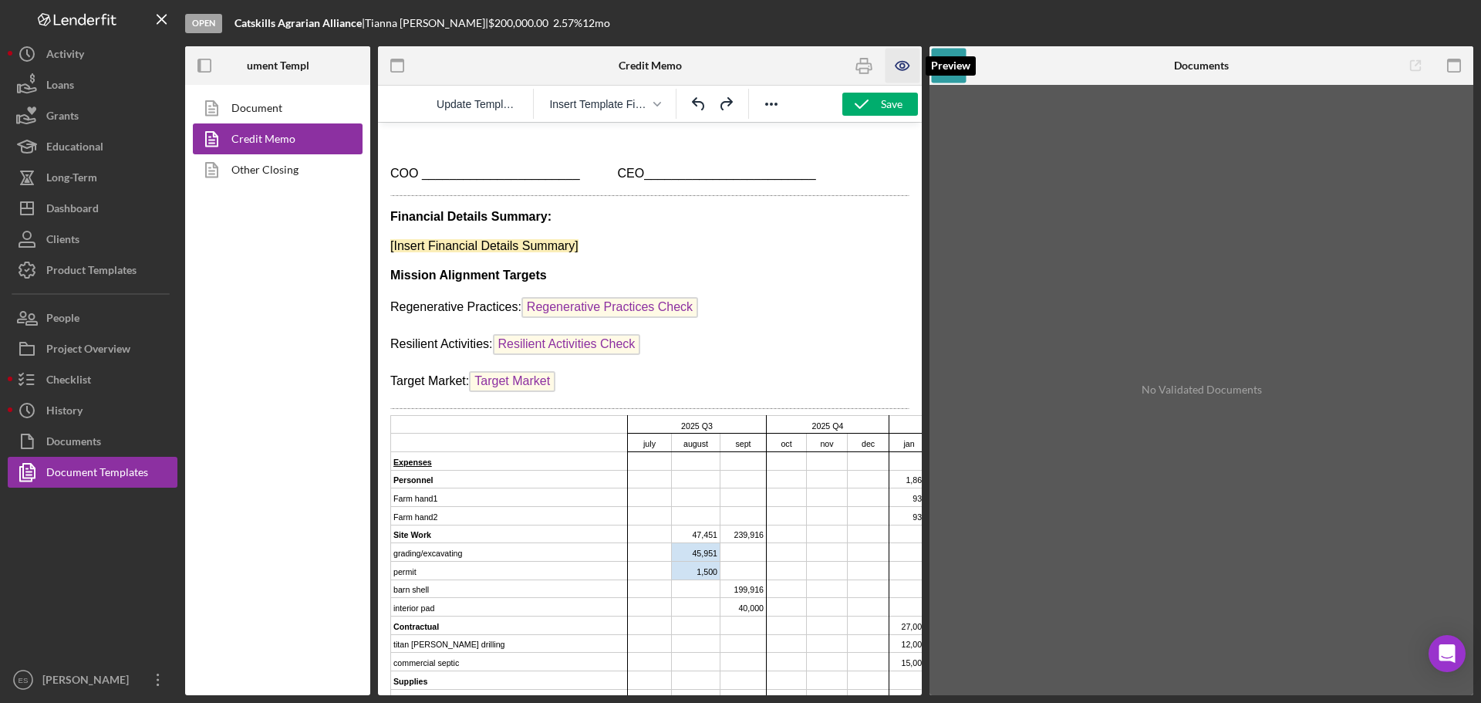
click at [907, 56] on icon "button" at bounding box center [903, 66] width 35 height 35
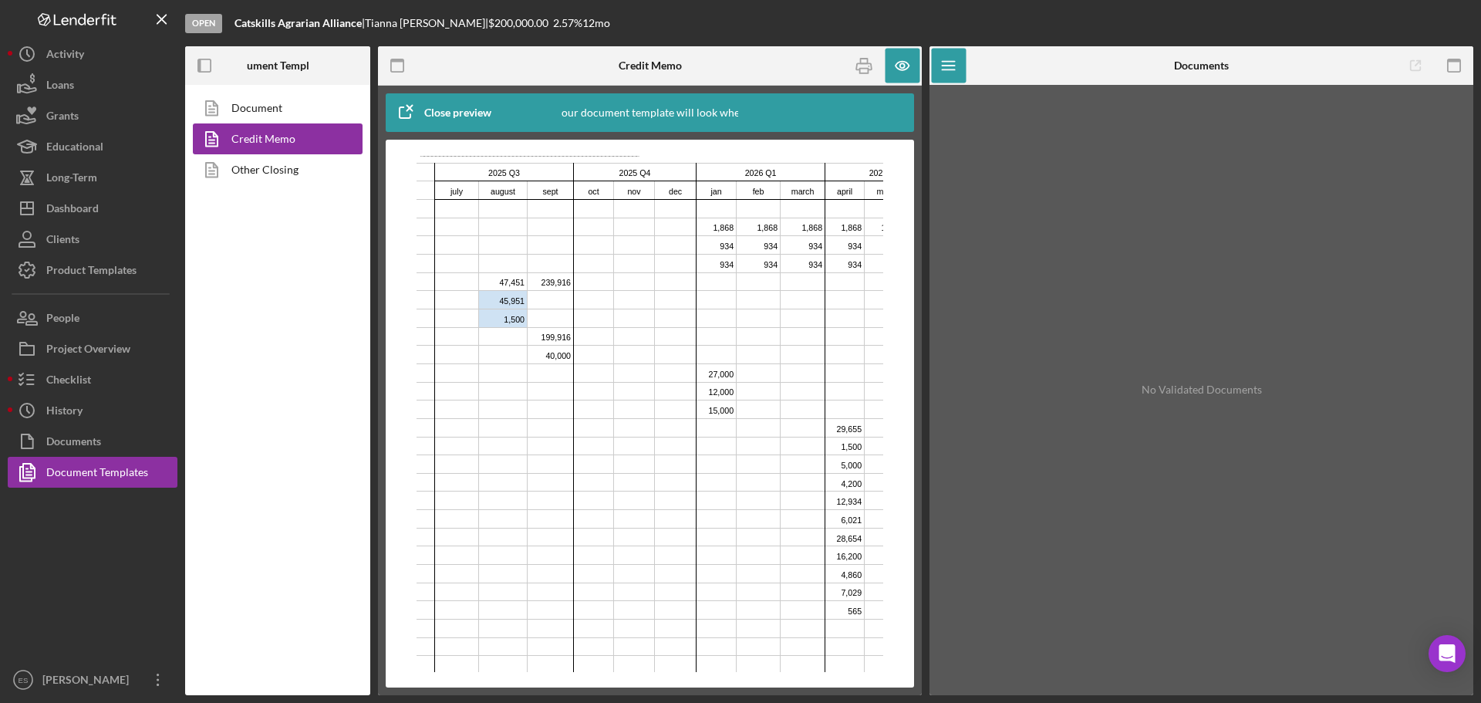
scroll to position [2083, 0]
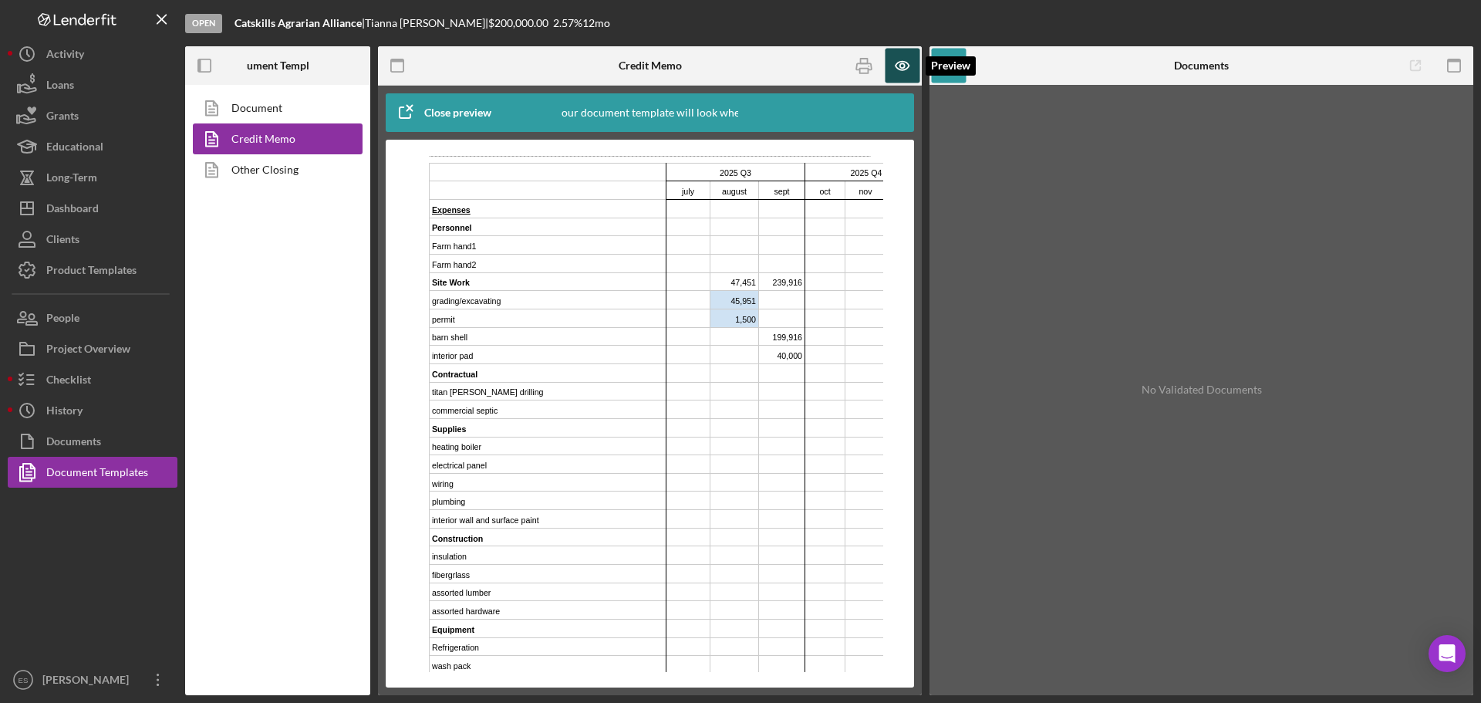
click at [895, 69] on icon "button" at bounding box center [903, 66] width 35 height 35
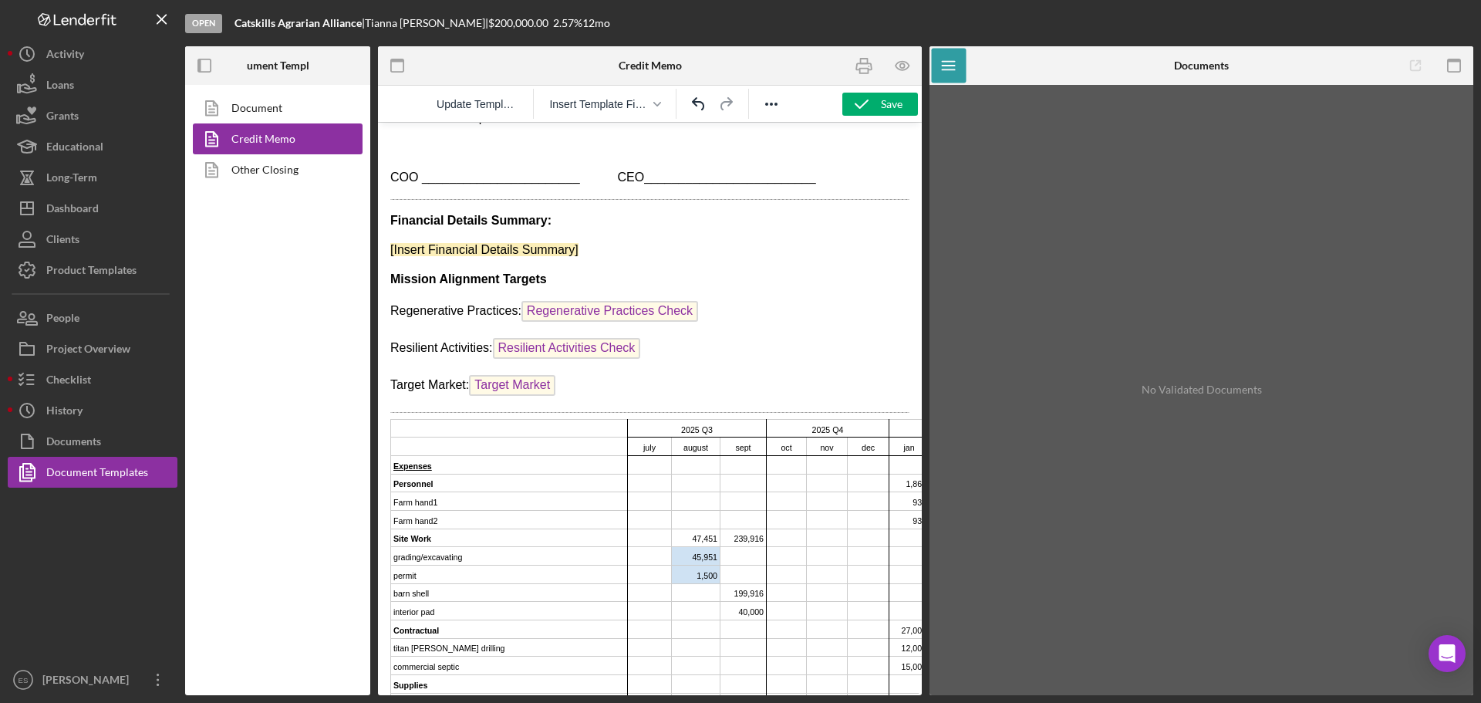
scroll to position [1713, 0]
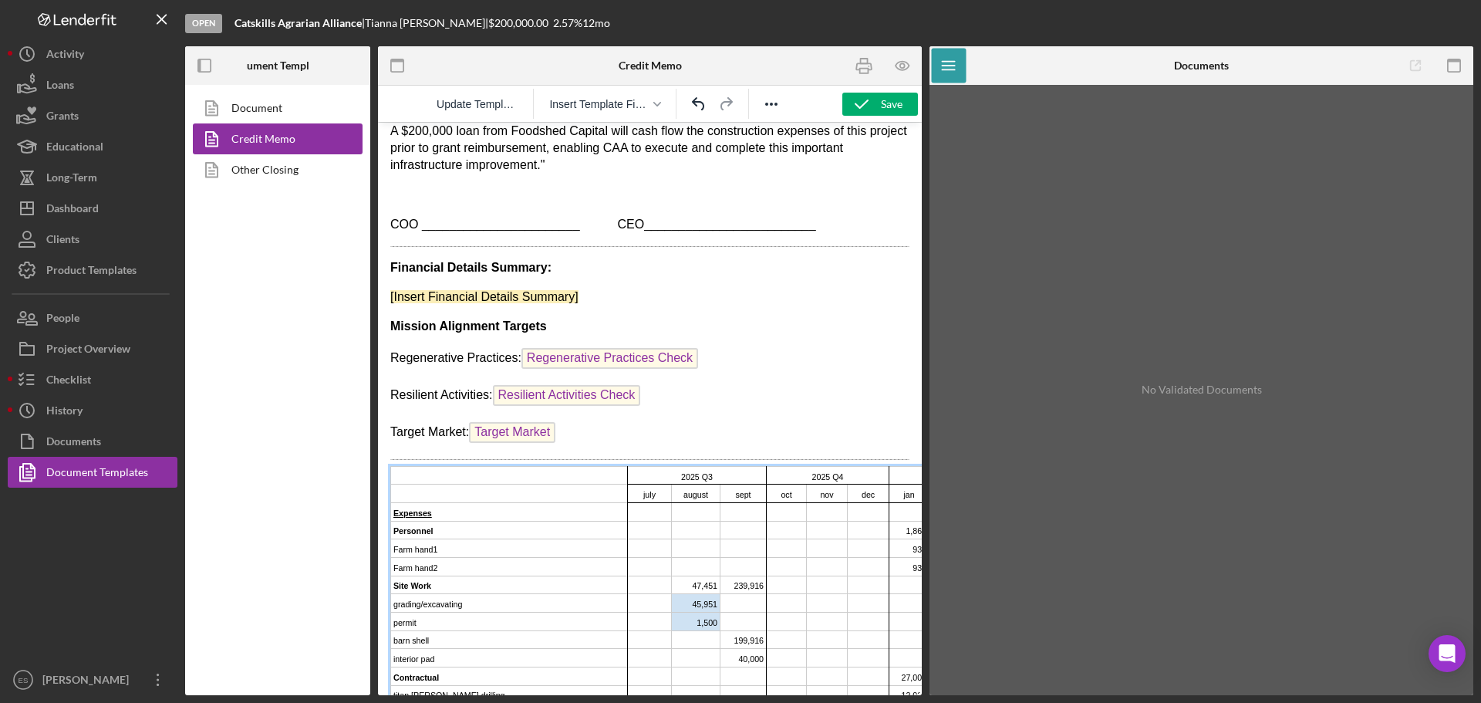
click at [477, 466] on td "Rich Text Area. Press ALT-0 for help." at bounding box center [509, 475] width 237 height 19
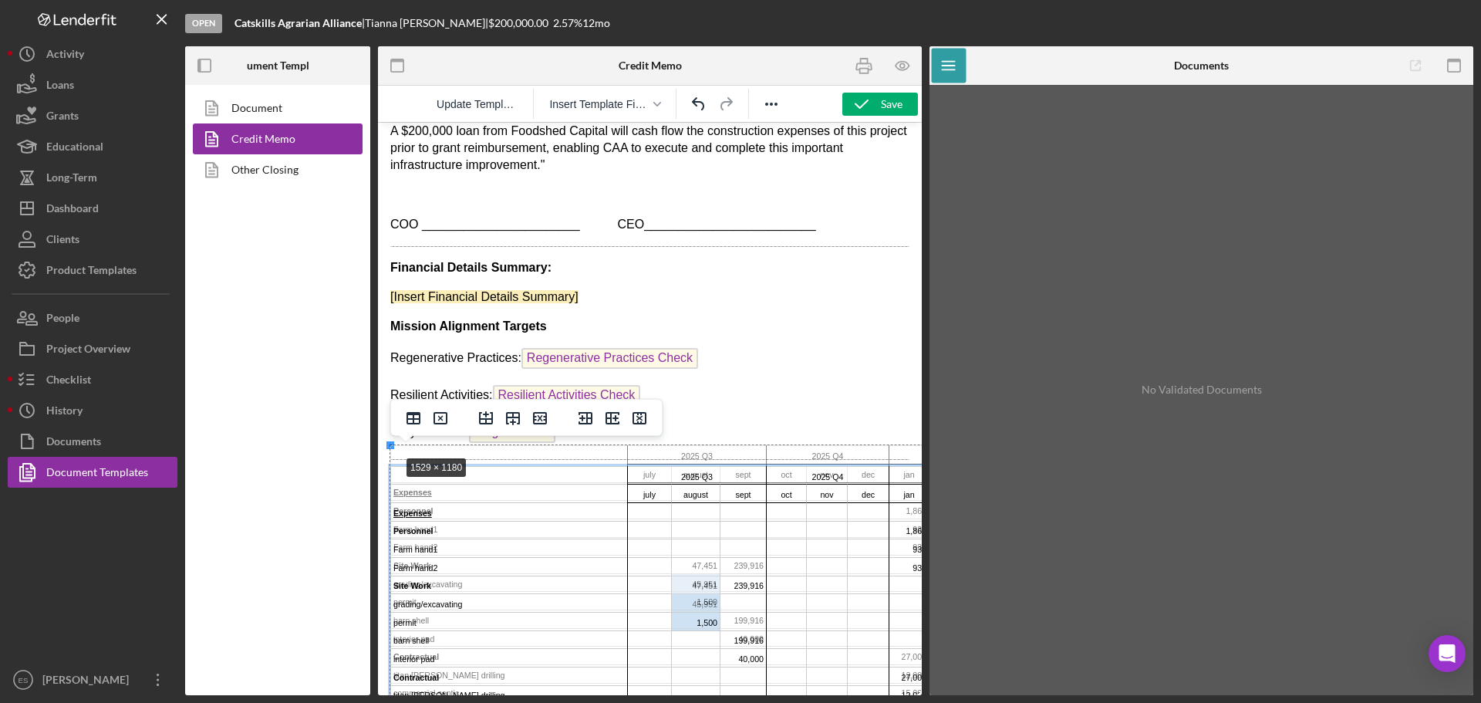
drag, startPoint x: 387, startPoint y: 444, endPoint x: 395, endPoint y: 454, distance: 12.6
drag, startPoint x: 390, startPoint y: 445, endPoint x: 468, endPoint y: 514, distance: 103.9
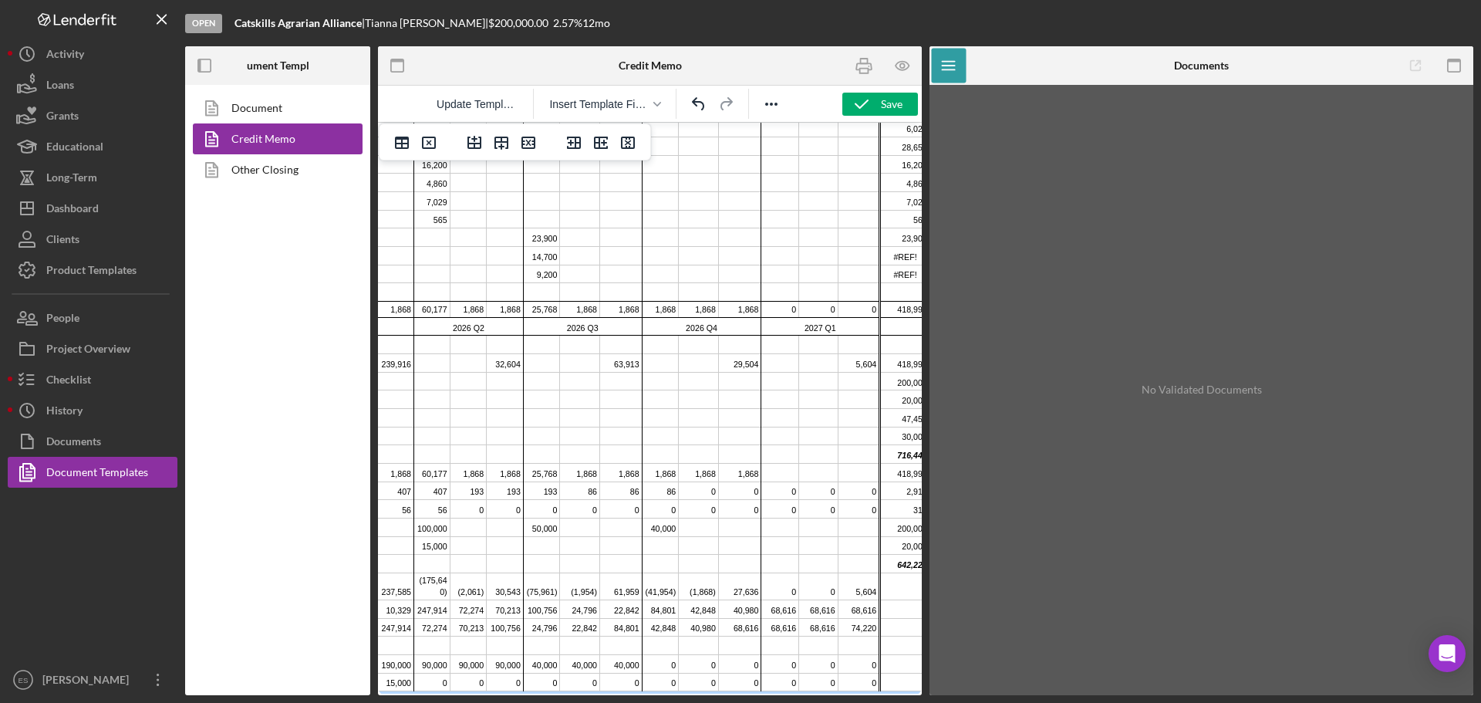
scroll to position [2407, 594]
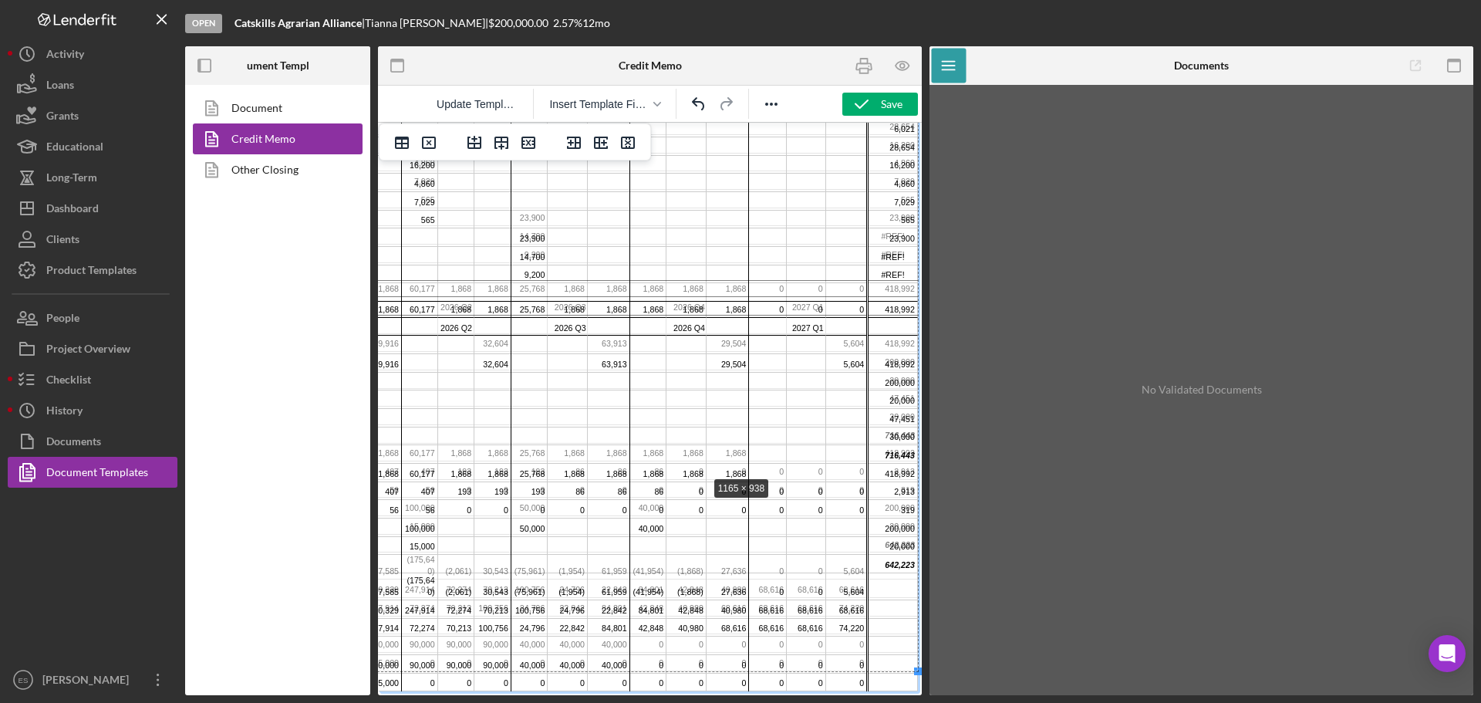
drag, startPoint x: 906, startPoint y: 669, endPoint x: 694, endPoint y: 473, distance: 288.3
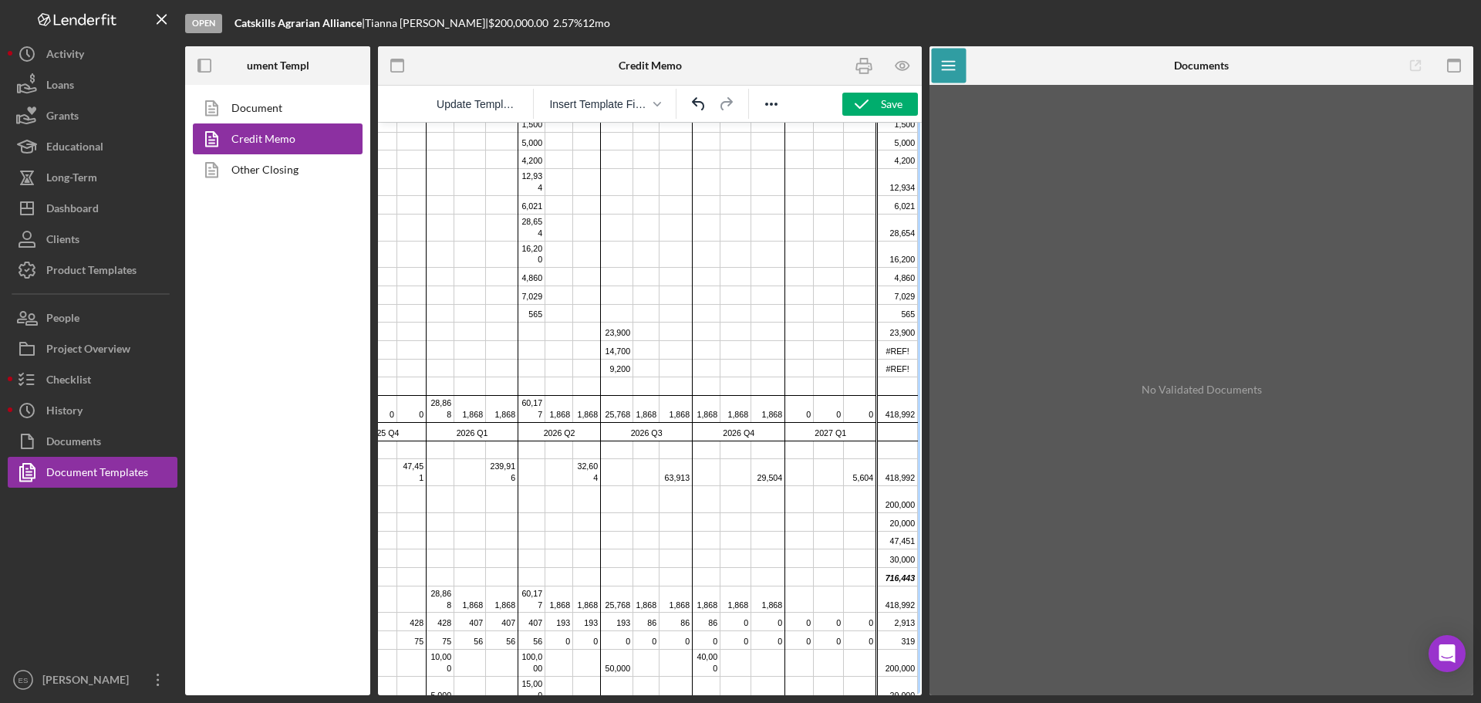
scroll to position [2274, 388]
